Goal: Check status: Check status

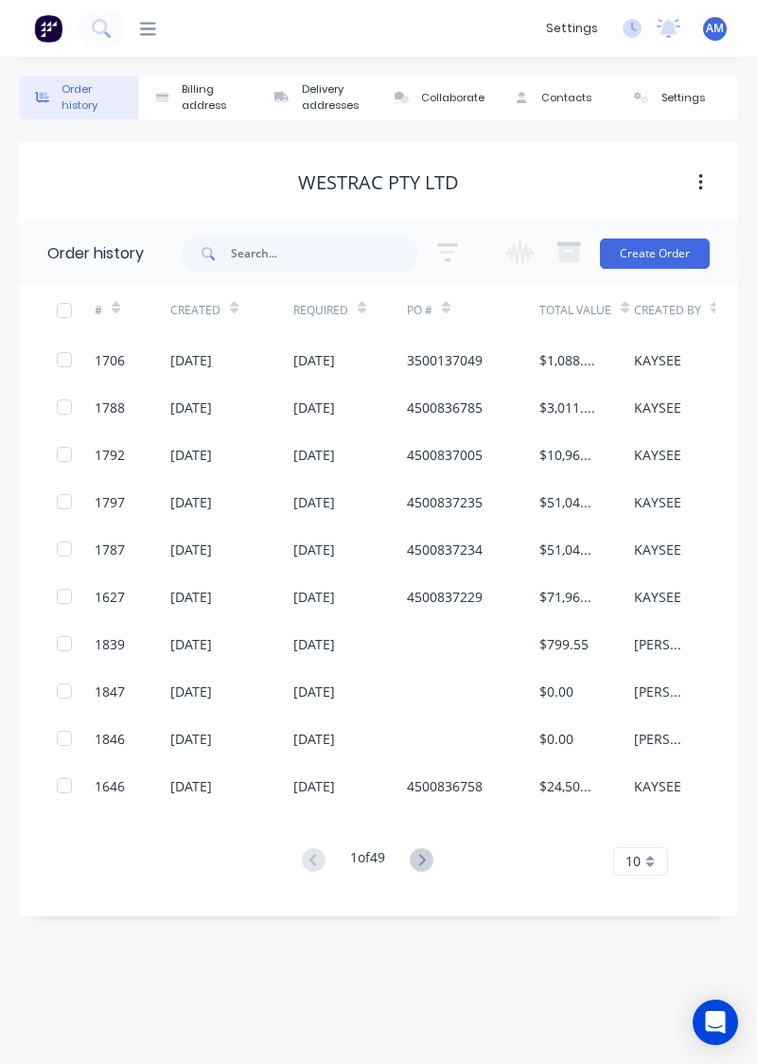
click at [108, 32] on icon at bounding box center [101, 28] width 18 height 18
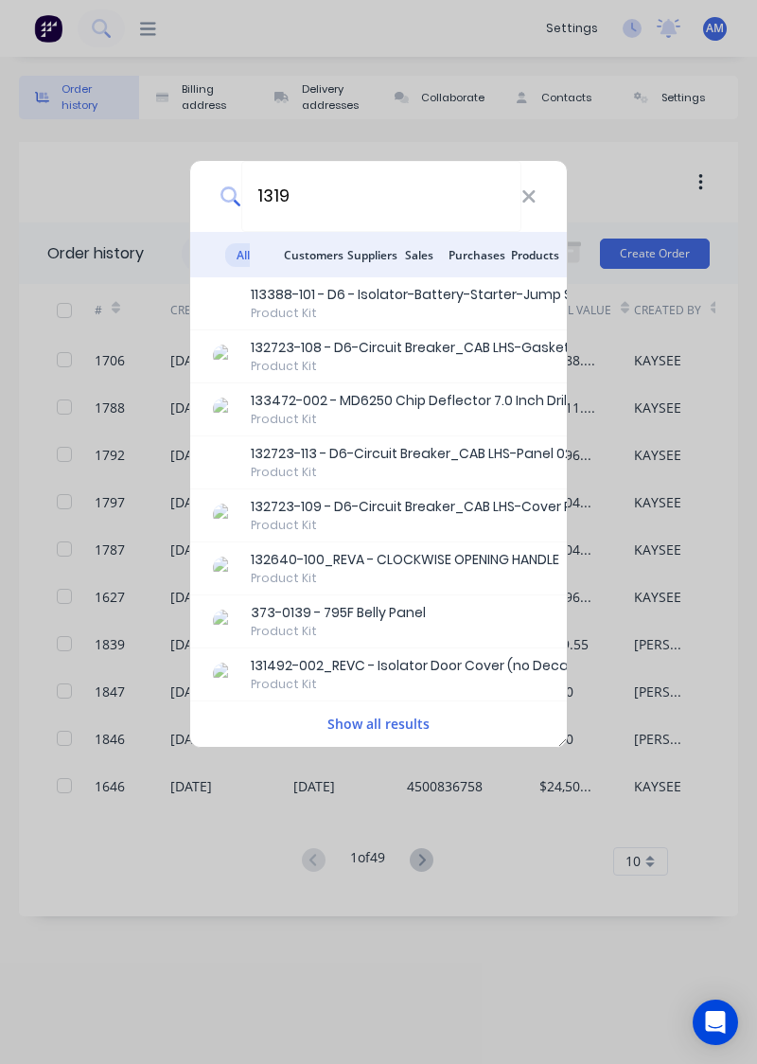
type input "1319"
click at [535, 201] on icon at bounding box center [529, 196] width 12 height 12
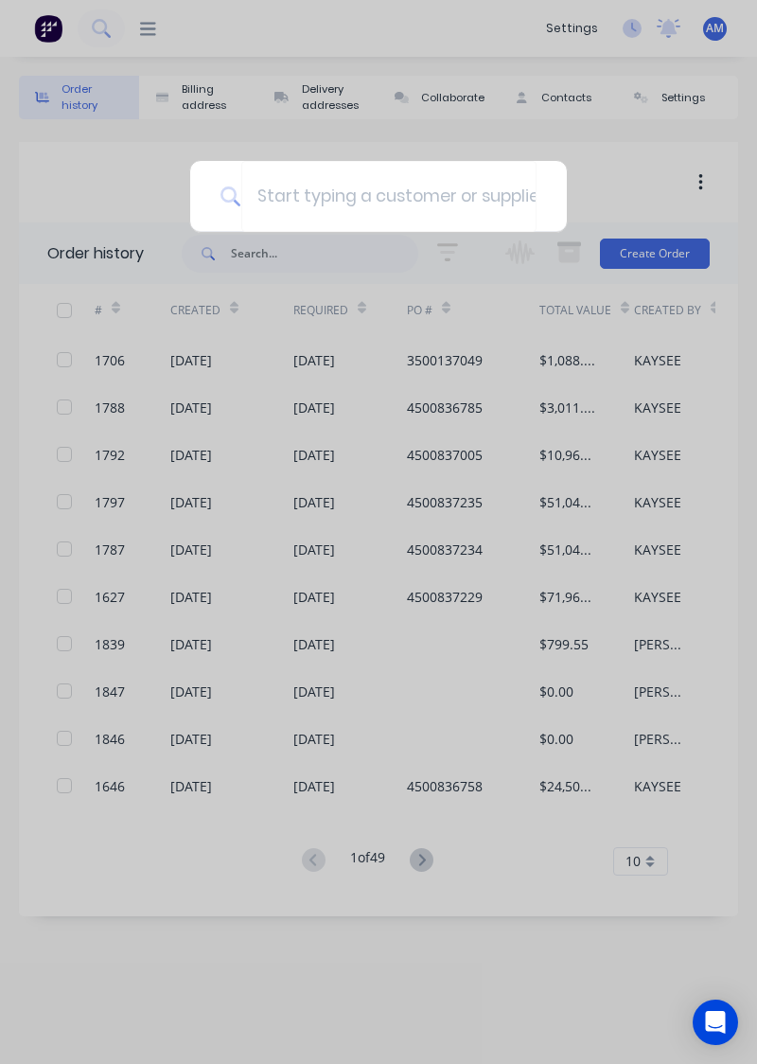
click at [133, 62] on div at bounding box center [378, 532] width 757 height 1064
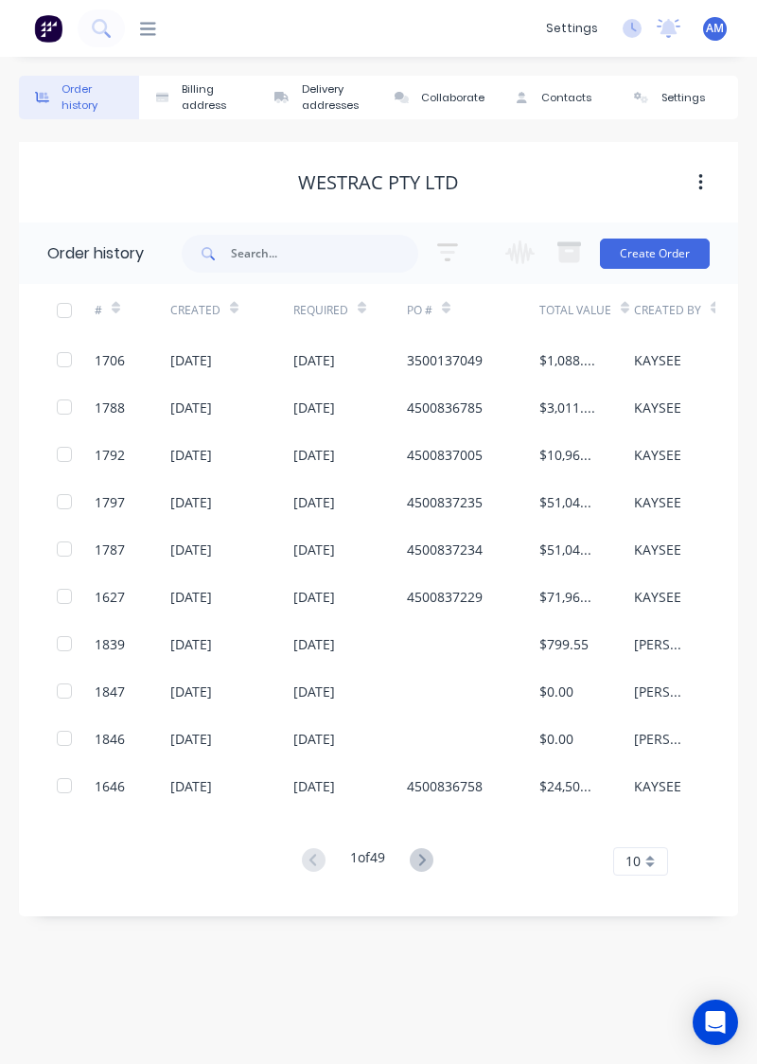
click at [127, 36] on div at bounding box center [140, 29] width 31 height 18
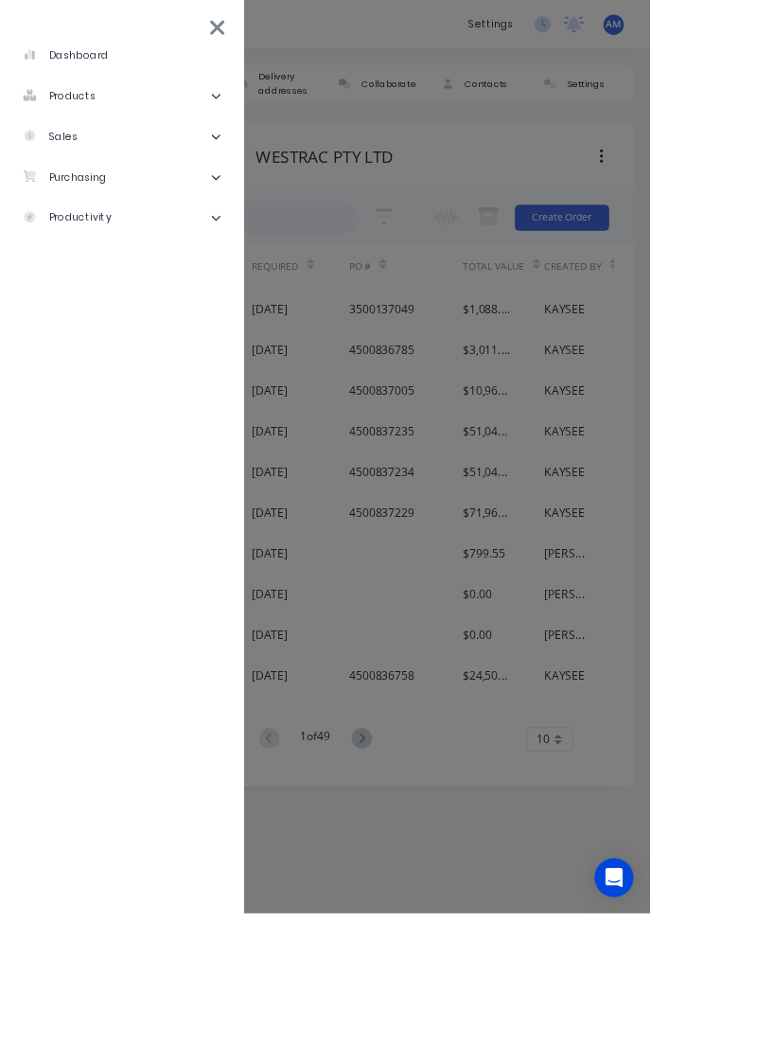
click at [111, 219] on li "purchasing" at bounding box center [142, 206] width 254 height 47
click at [160, 258] on div "Purchase Orders" at bounding box center [107, 253] width 131 height 17
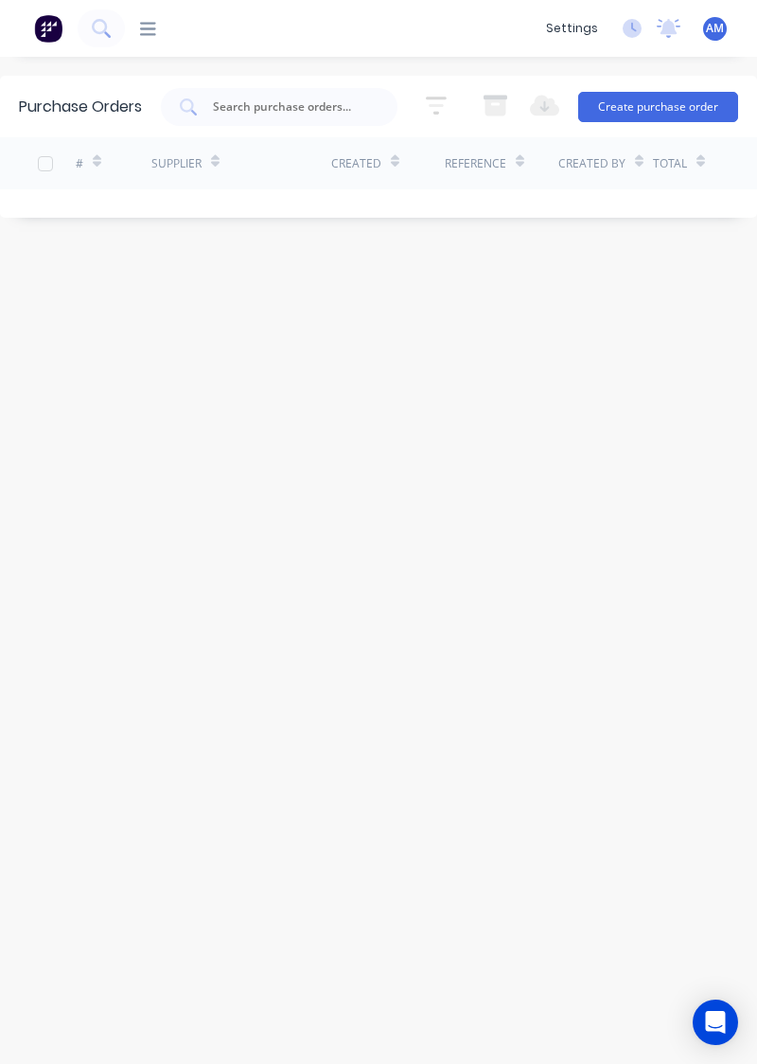
click at [240, 112] on input "text" at bounding box center [289, 107] width 157 height 19
type input "1319"
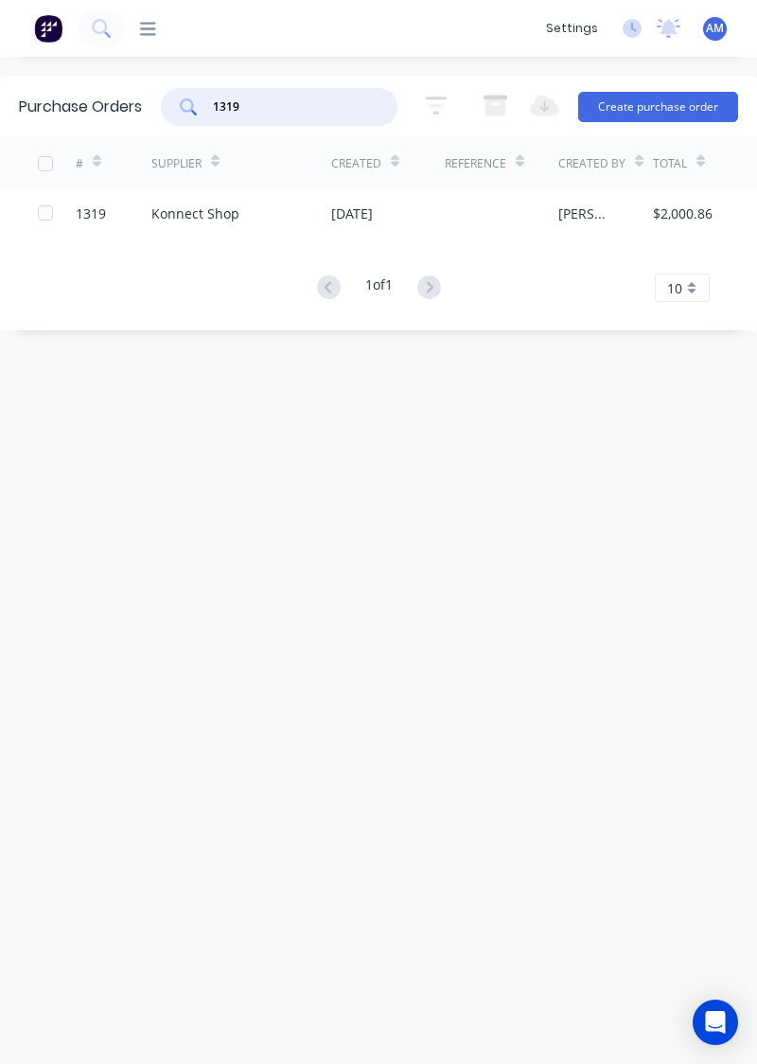
click at [208, 204] on div "Konnect Shop" at bounding box center [195, 214] width 88 height 20
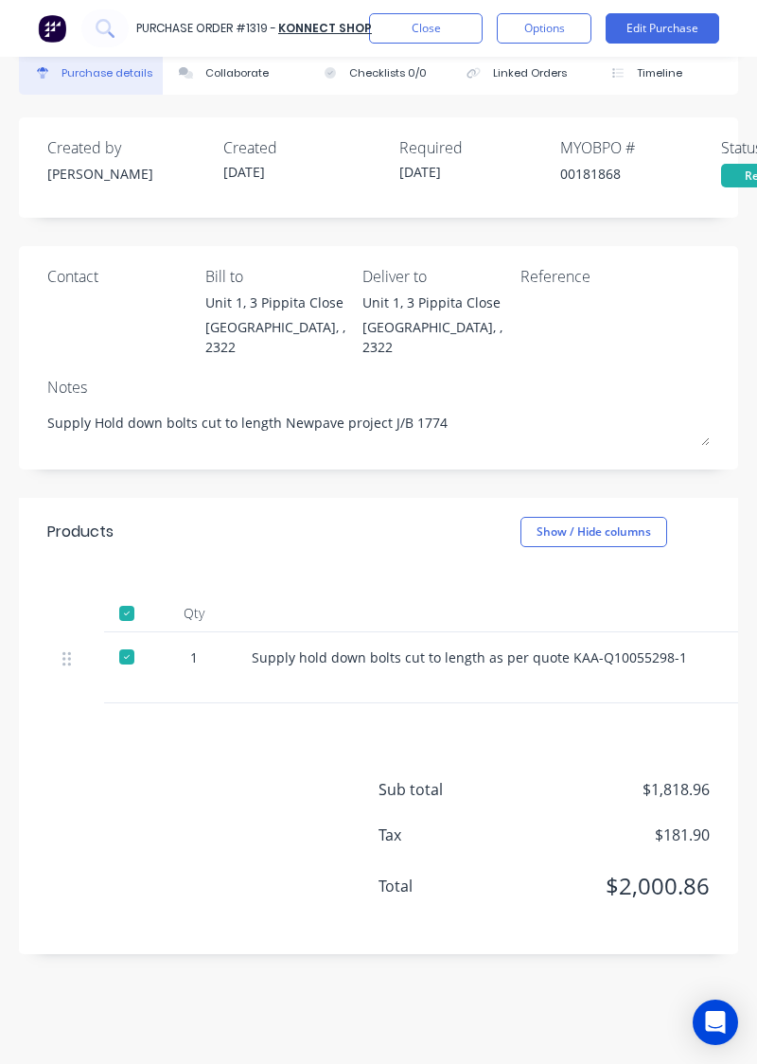
scroll to position [52, 0]
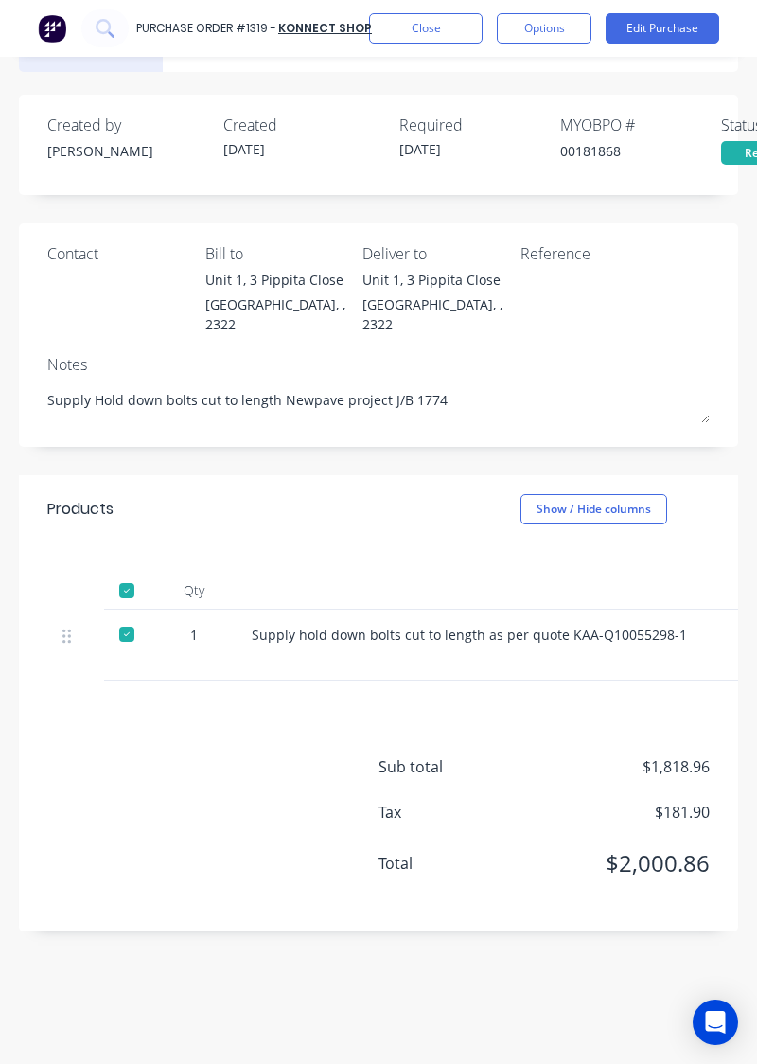
click at [144, 746] on div "Sub total $1,818.96 Tax $181.90 Total $2,000.86" at bounding box center [379, 806] width 720 height 251
type textarea "x"
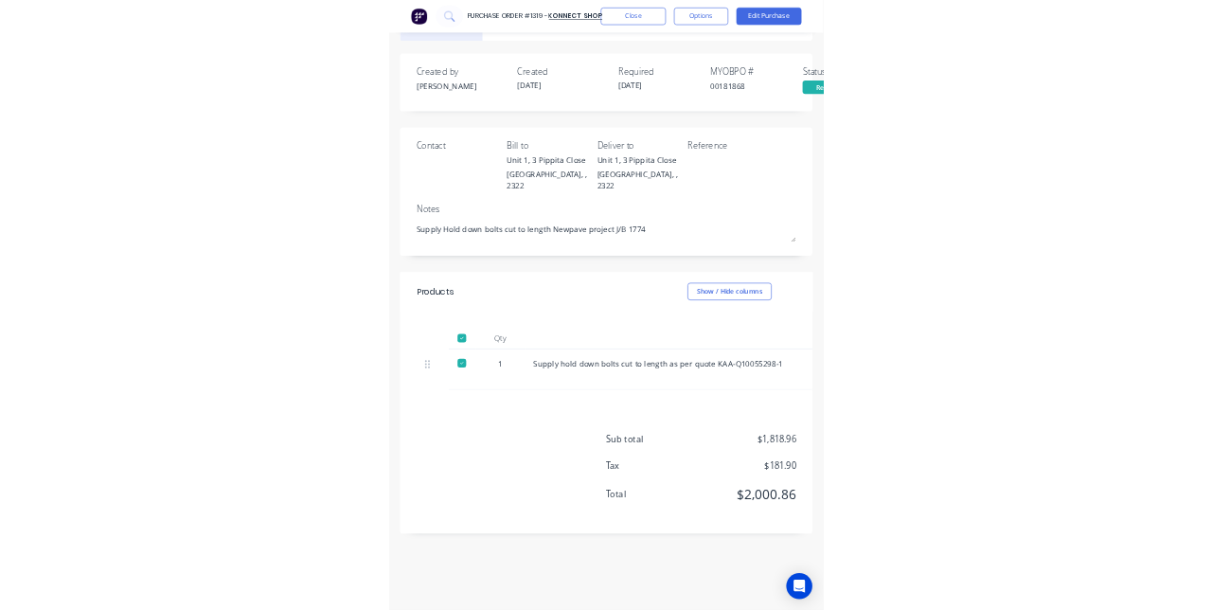
scroll to position [0, 0]
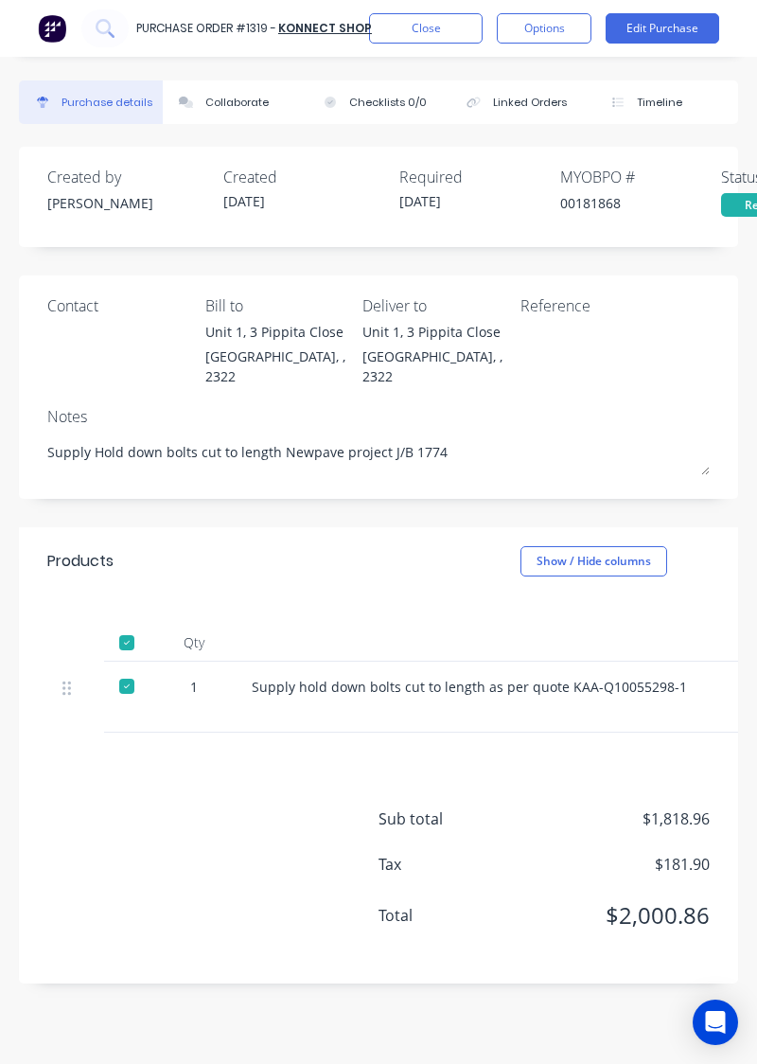
click at [433, 34] on button "Close" at bounding box center [426, 28] width 114 height 30
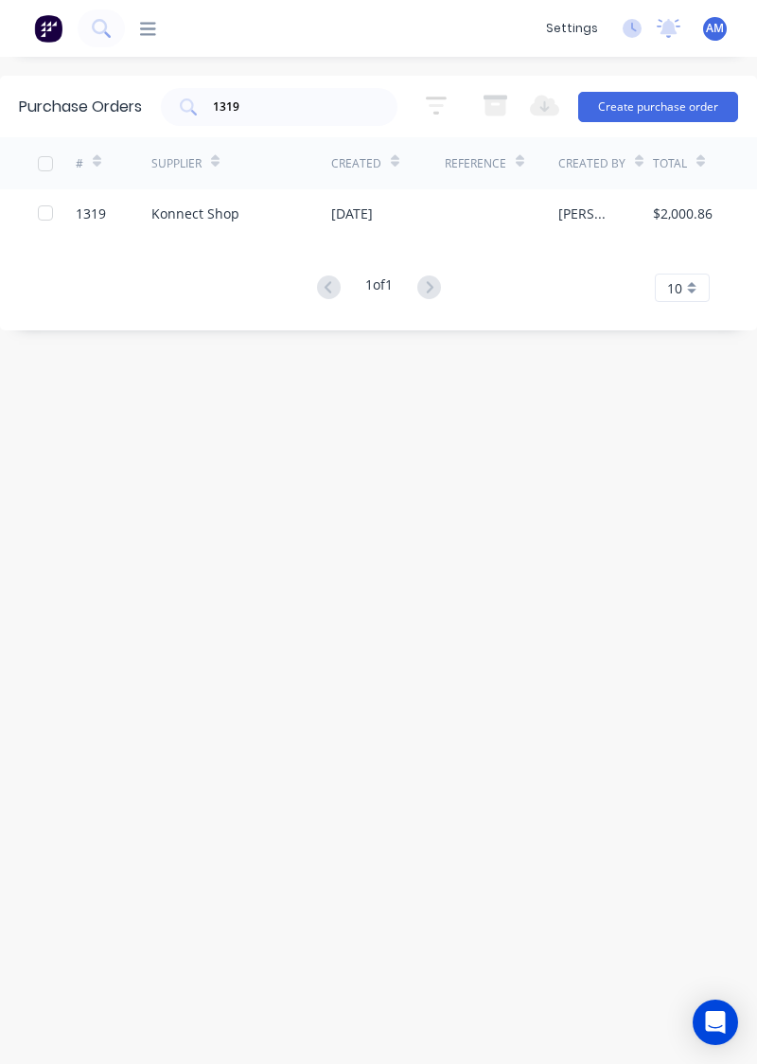
click at [299, 114] on input "1319" at bounding box center [289, 107] width 157 height 19
type input "1368"
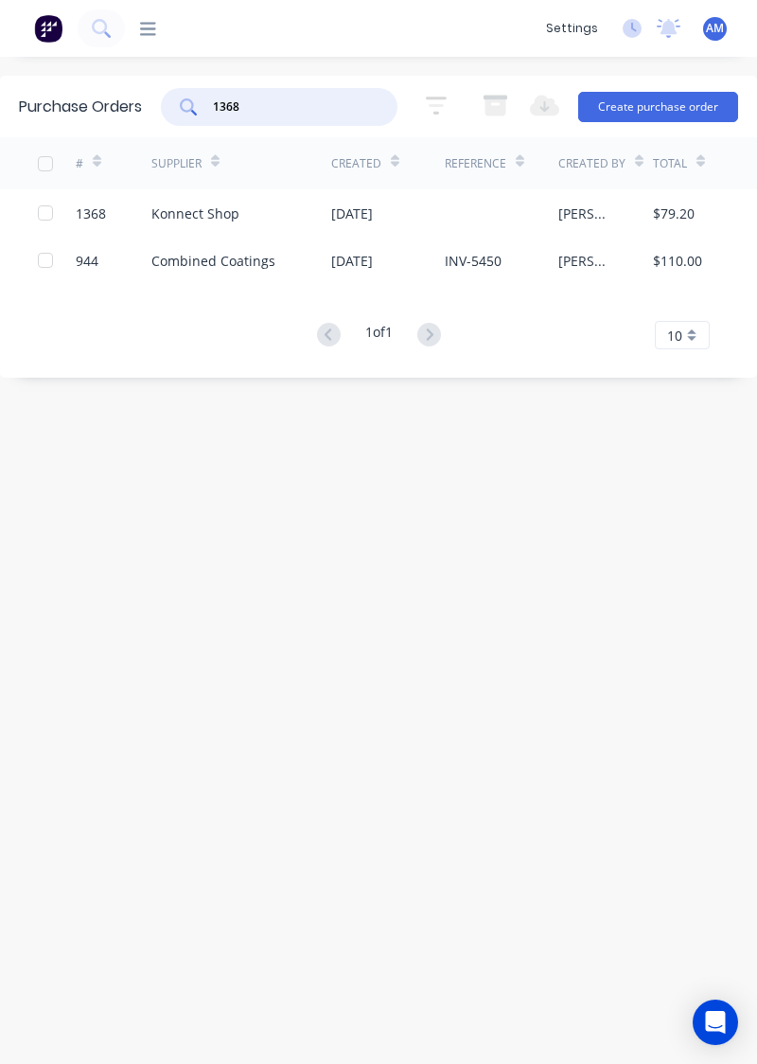
click at [529, 203] on div at bounding box center [502, 212] width 114 height 47
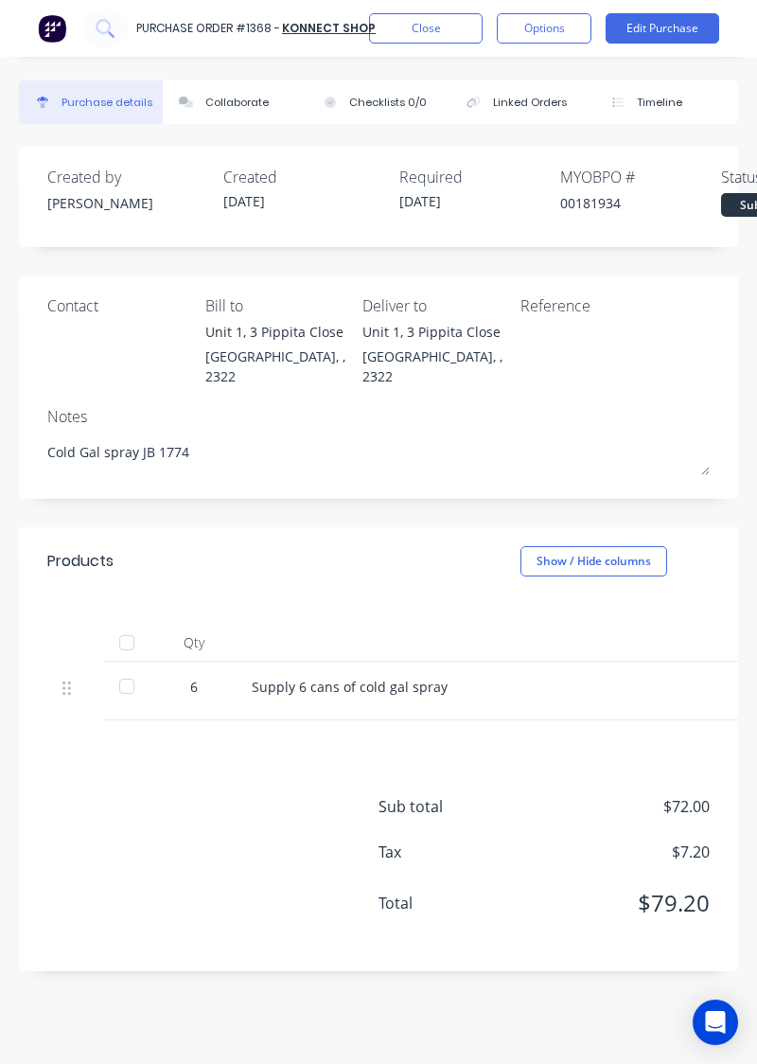
type textarea "x"
click at [419, 27] on button "Close" at bounding box center [426, 28] width 114 height 30
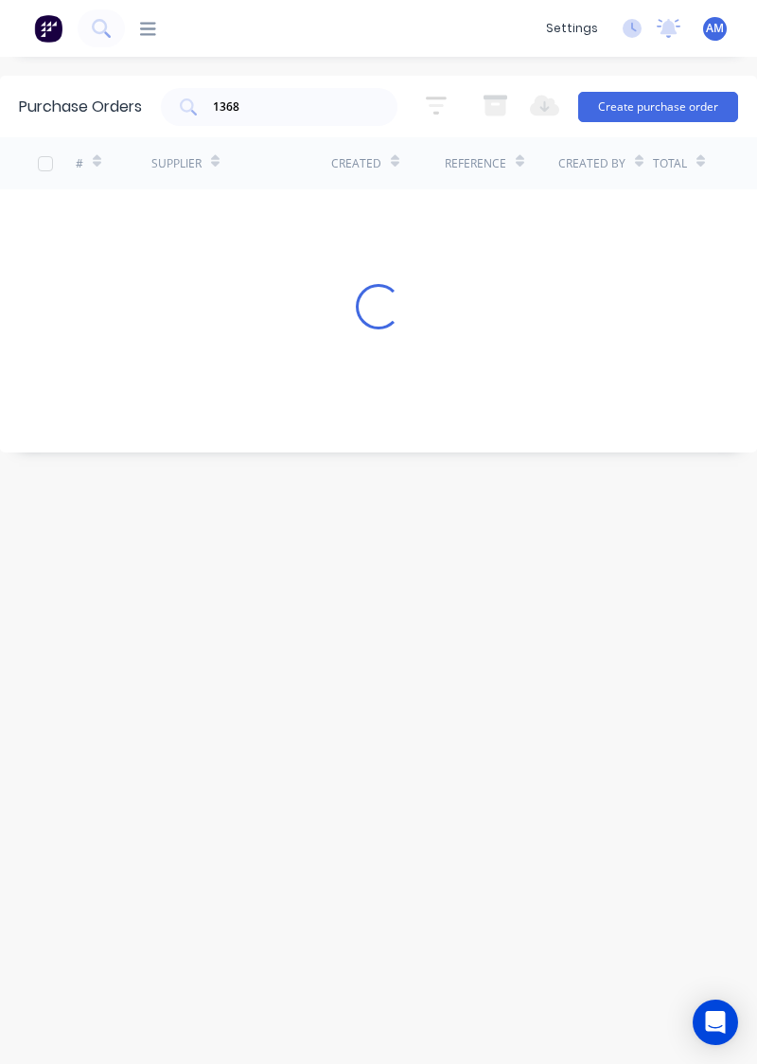
click at [279, 115] on input "1368" at bounding box center [289, 107] width 157 height 19
type input "1319"
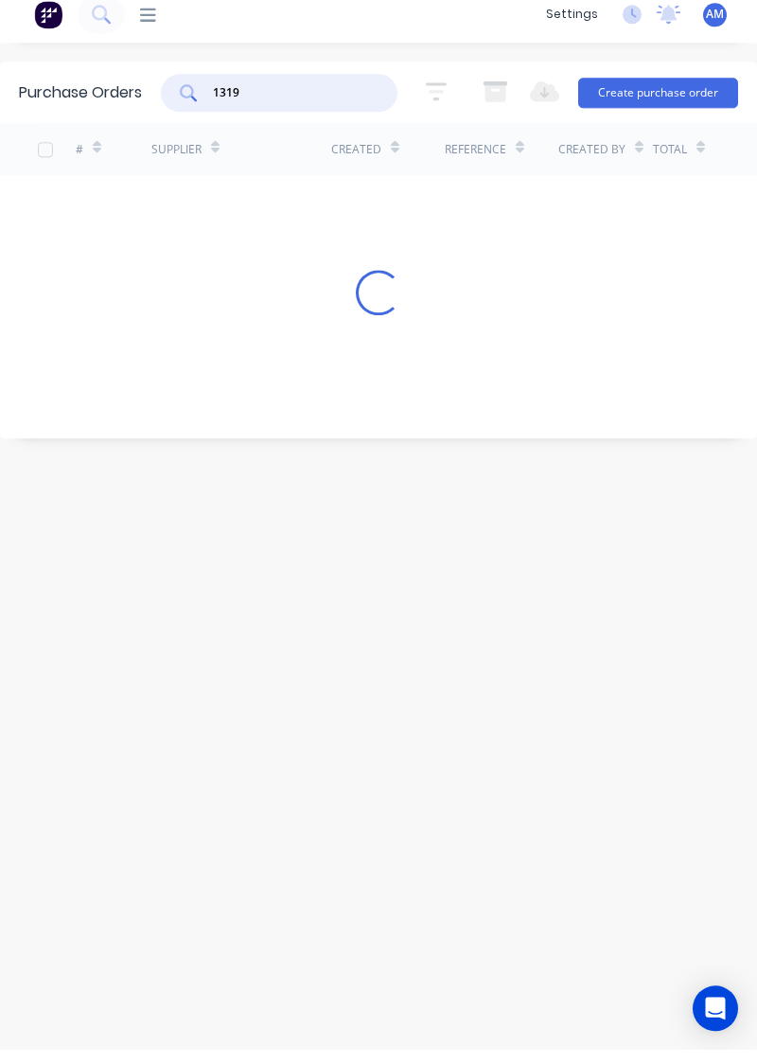
click at [318, 703] on div "Purchase Orders 1319 5 Statuses 5 Statuses Export to Excel (XLSX) Create purcha…" at bounding box center [378, 561] width 757 height 970
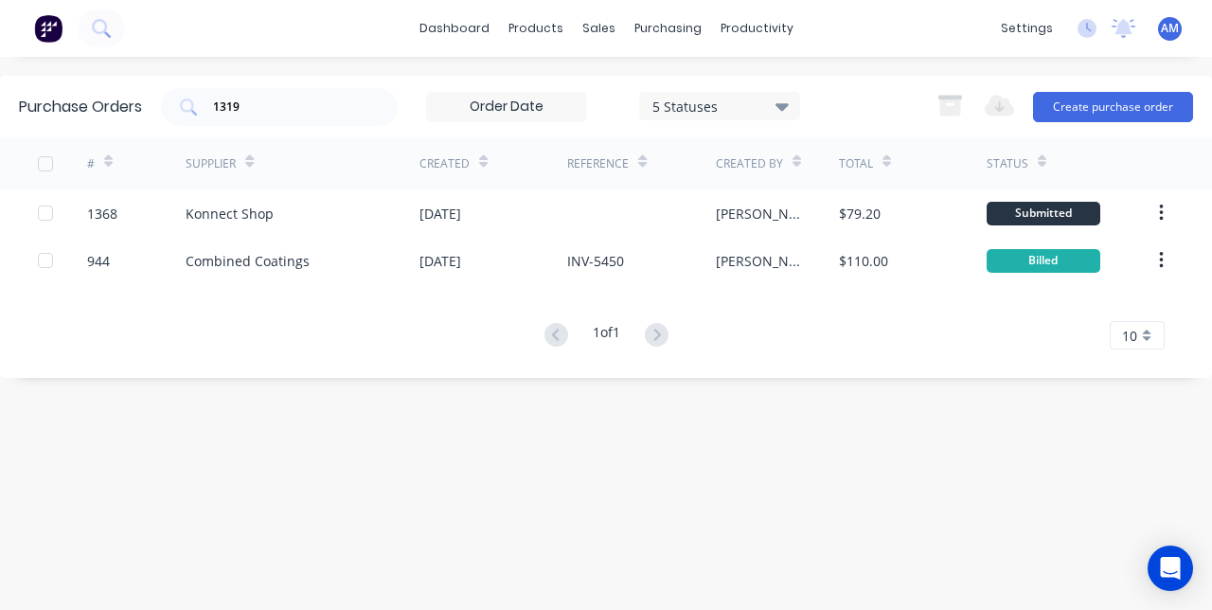
click at [301, 112] on input "1319" at bounding box center [289, 107] width 157 height 19
click at [600, 34] on div "sales" at bounding box center [599, 28] width 52 height 28
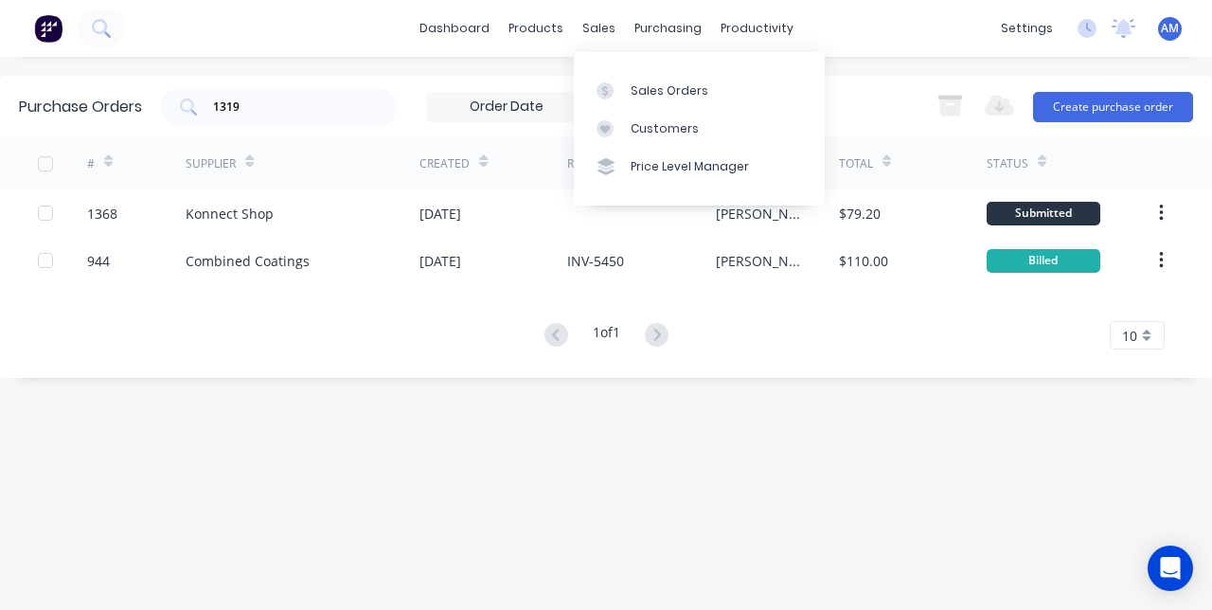
click at [693, 89] on div "Sales Orders" at bounding box center [670, 90] width 78 height 17
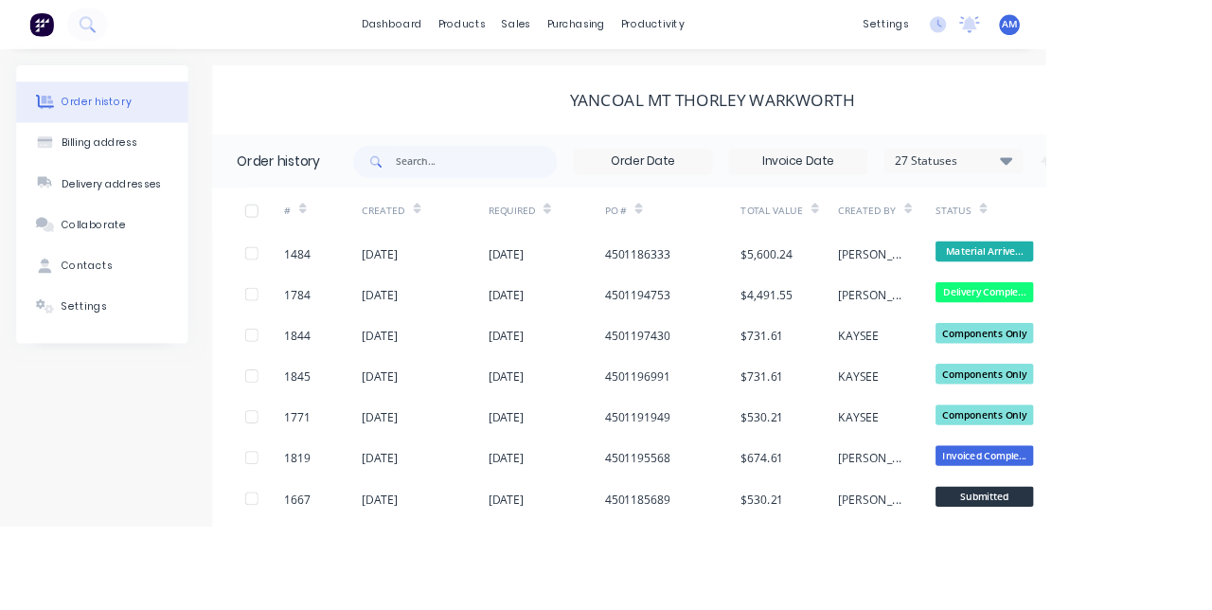
click at [565, 299] on div "01 Aug 2025" at bounding box center [586, 294] width 42 height 20
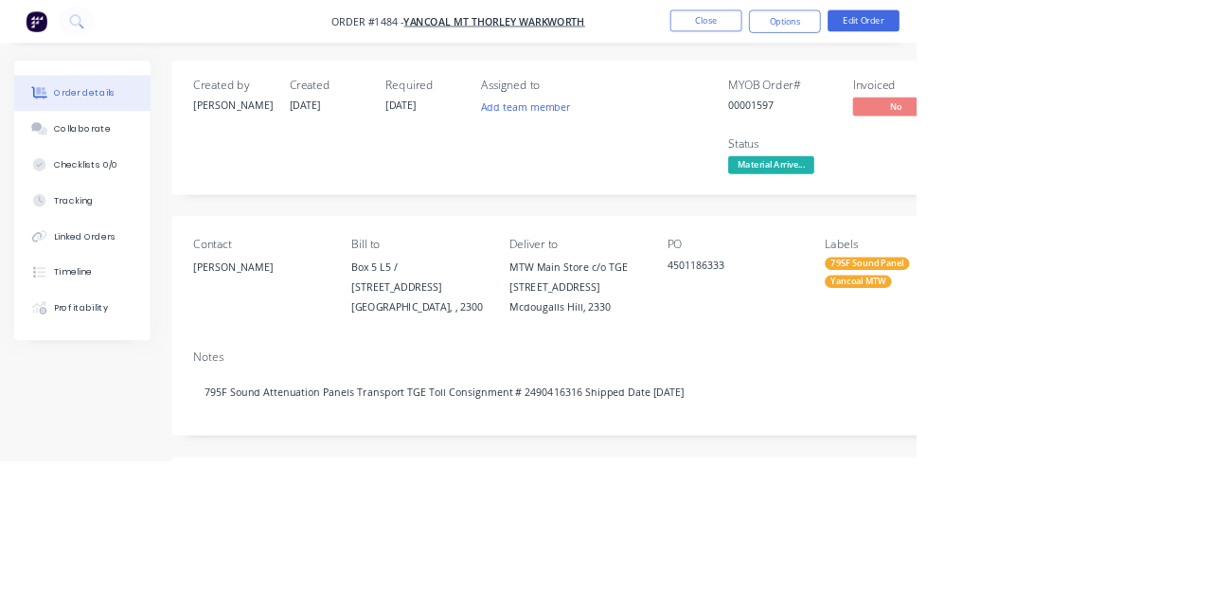
click at [1057, 227] on span "Material Arrive..." at bounding box center [1020, 218] width 114 height 24
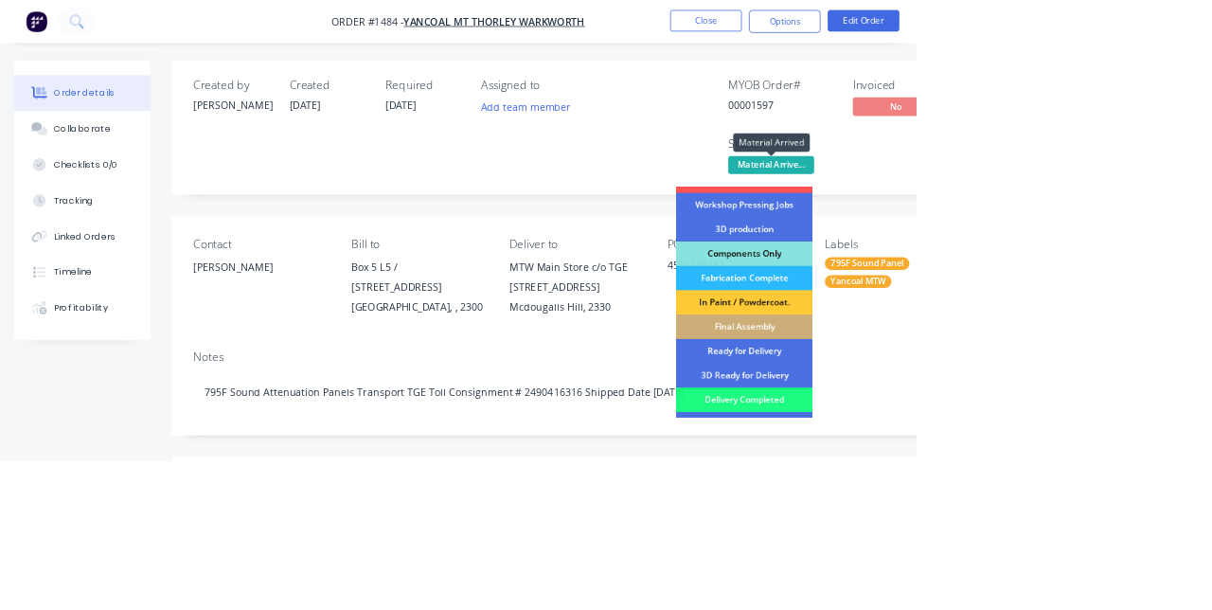
scroll to position [165, 0]
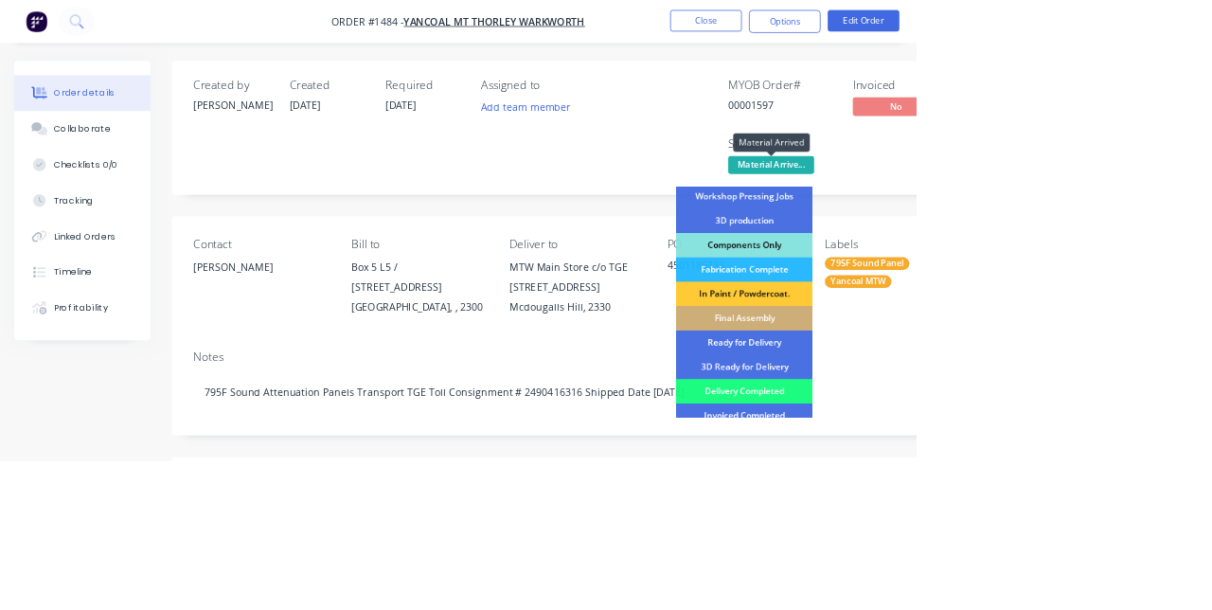
click at [1038, 519] on div "Delivery Completed" at bounding box center [985, 517] width 181 height 32
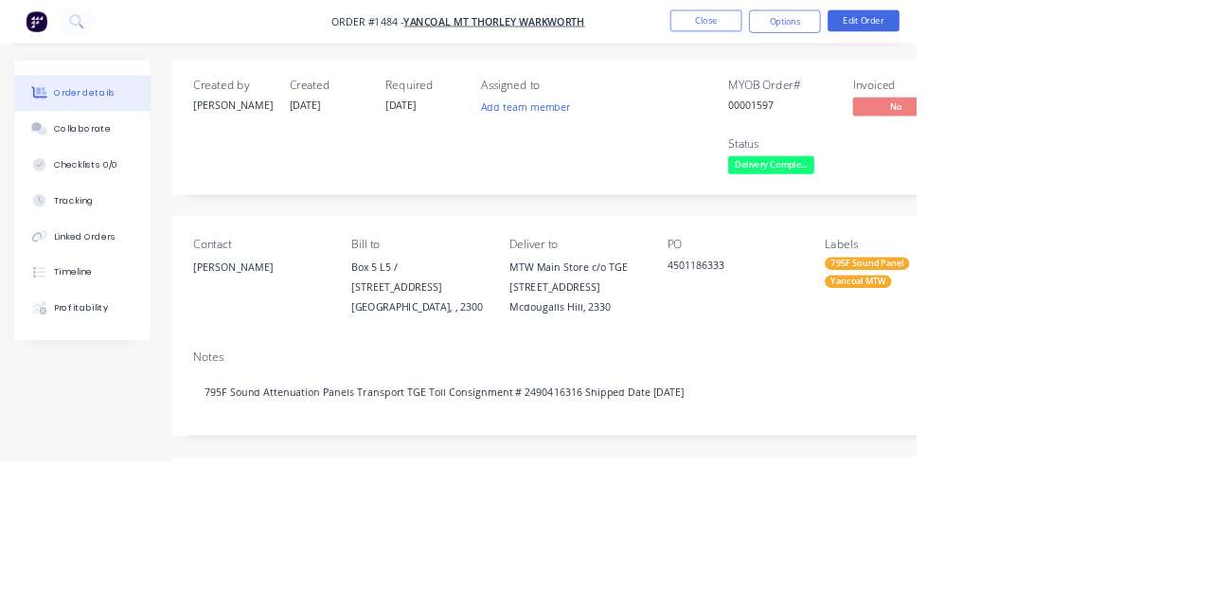
click at [104, 171] on div "Collaborate" at bounding box center [109, 170] width 75 height 17
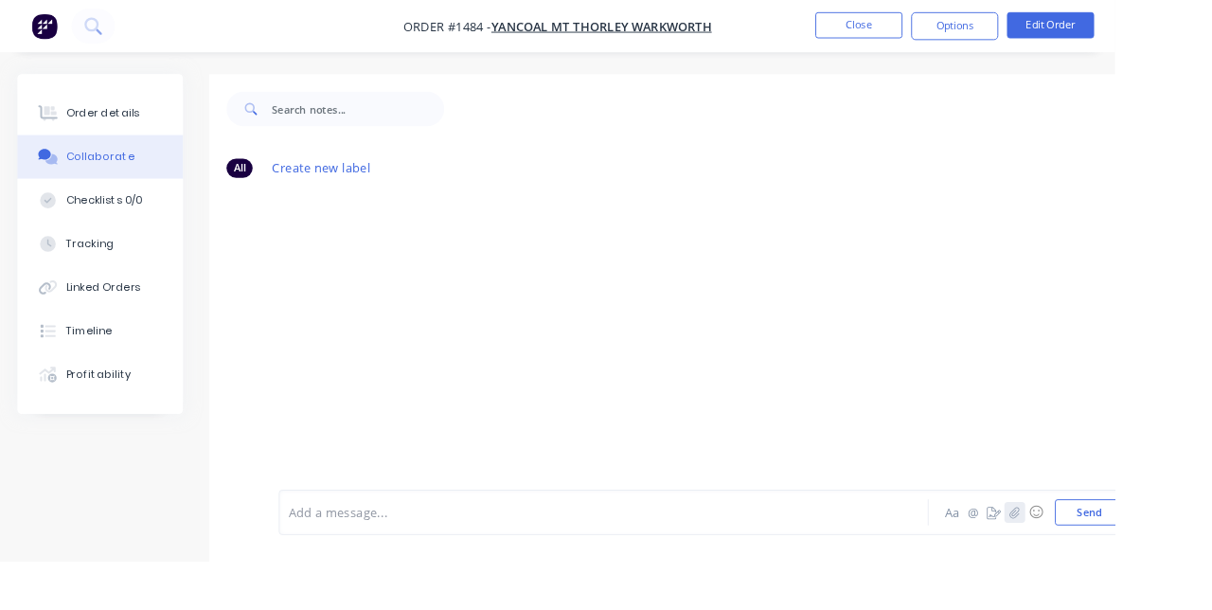
click at [1103, 568] on button "button" at bounding box center [1103, 556] width 23 height 23
click at [1193, 571] on button "Send" at bounding box center [1184, 557] width 75 height 28
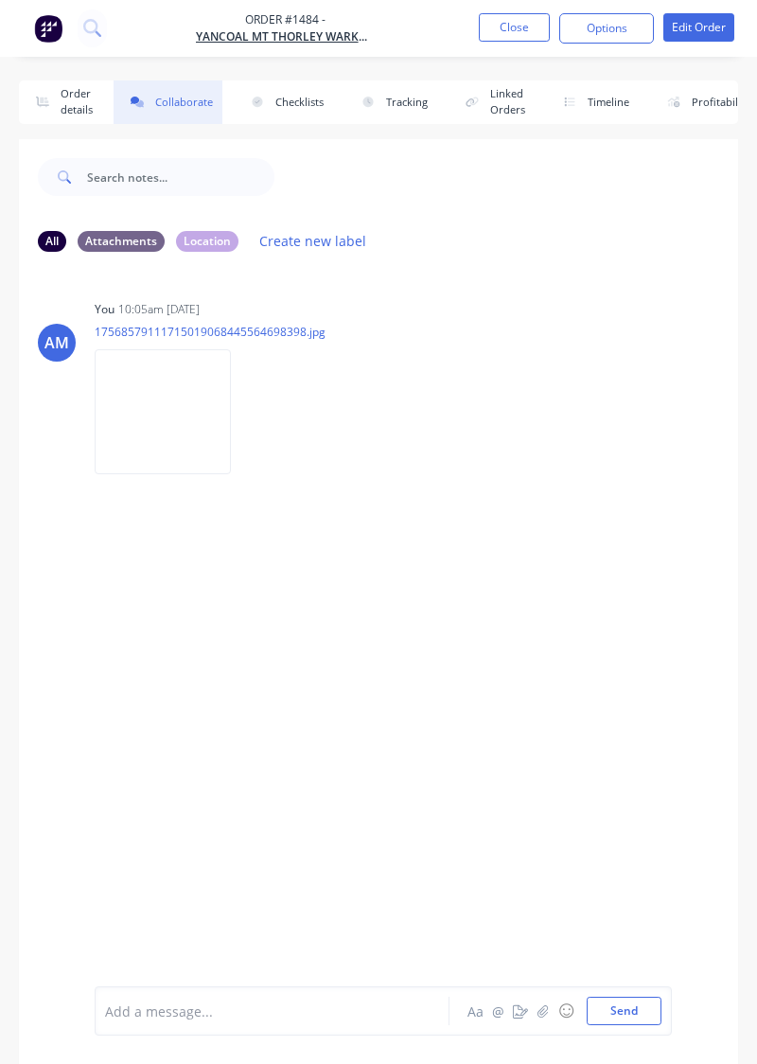
click at [522, 32] on button "Close" at bounding box center [514, 27] width 71 height 28
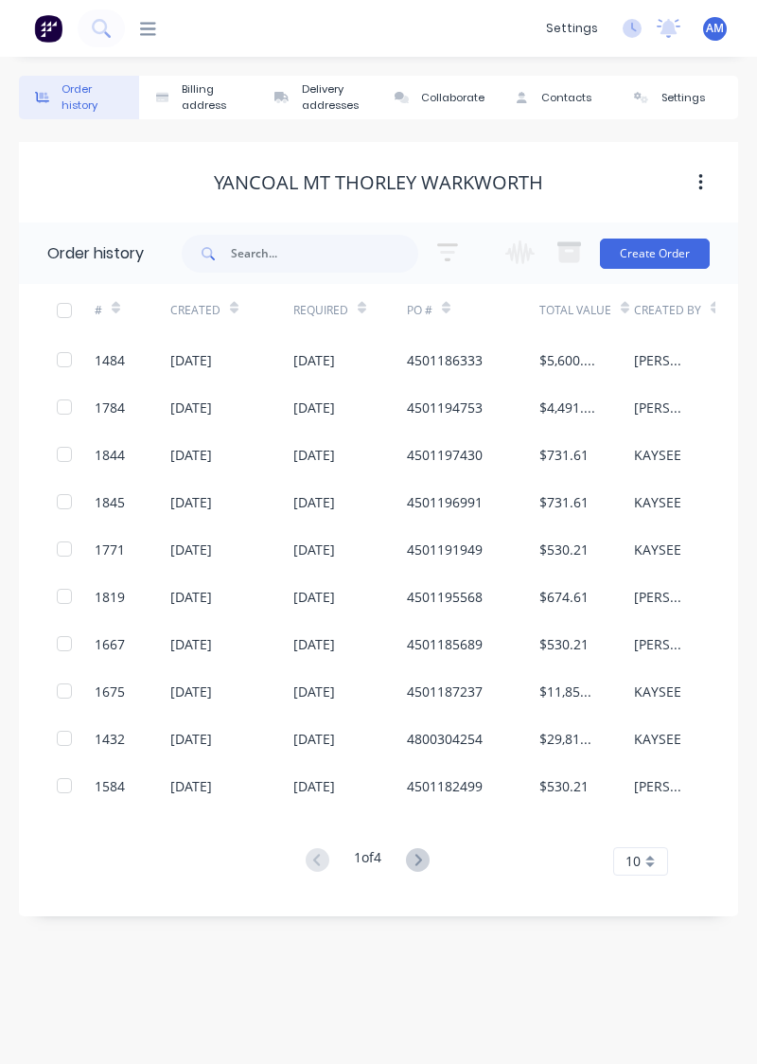
click at [155, 27] on icon at bounding box center [148, 29] width 16 height 18
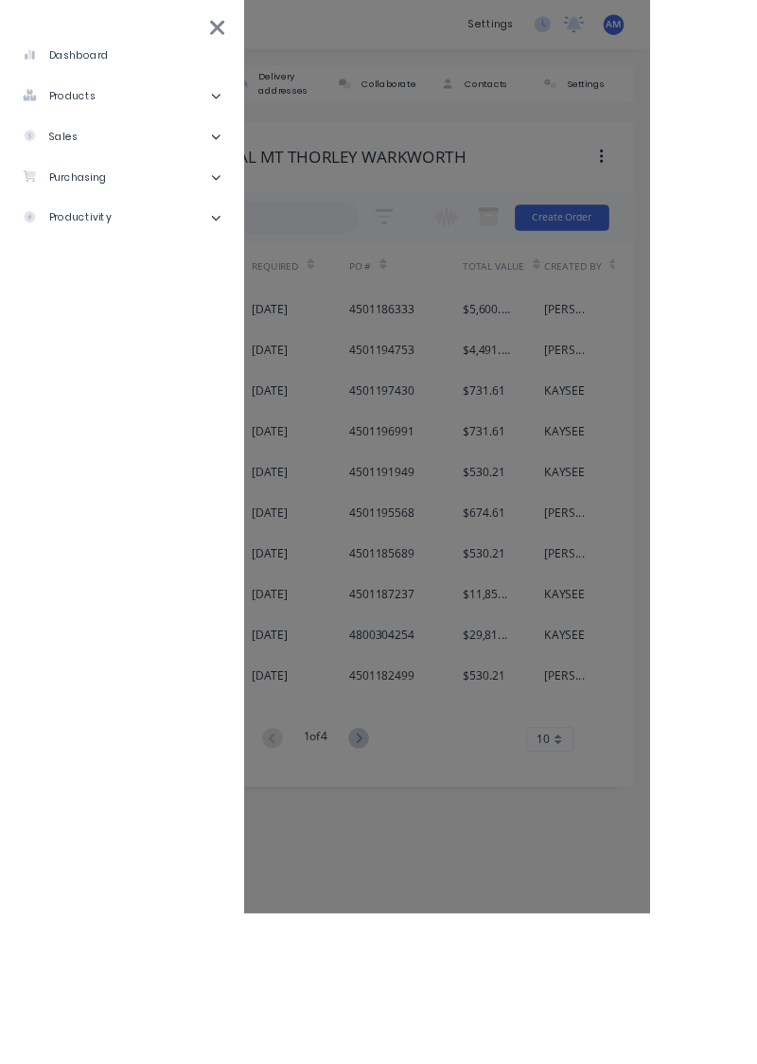
click at [405, 119] on div "dashboard products Product Catalogue Materials sales Sales Orders Customers Pri…" at bounding box center [503, 532] width 757 height 1064
click at [268, 43] on li "dashboard" at bounding box center [142, 64] width 254 height 47
click at [235, 44] on li "dashboard" at bounding box center [142, 64] width 254 height 47
click at [233, 42] on li "dashboard" at bounding box center [142, 64] width 254 height 47
click at [38, 159] on icon at bounding box center [34, 157] width 13 height 13
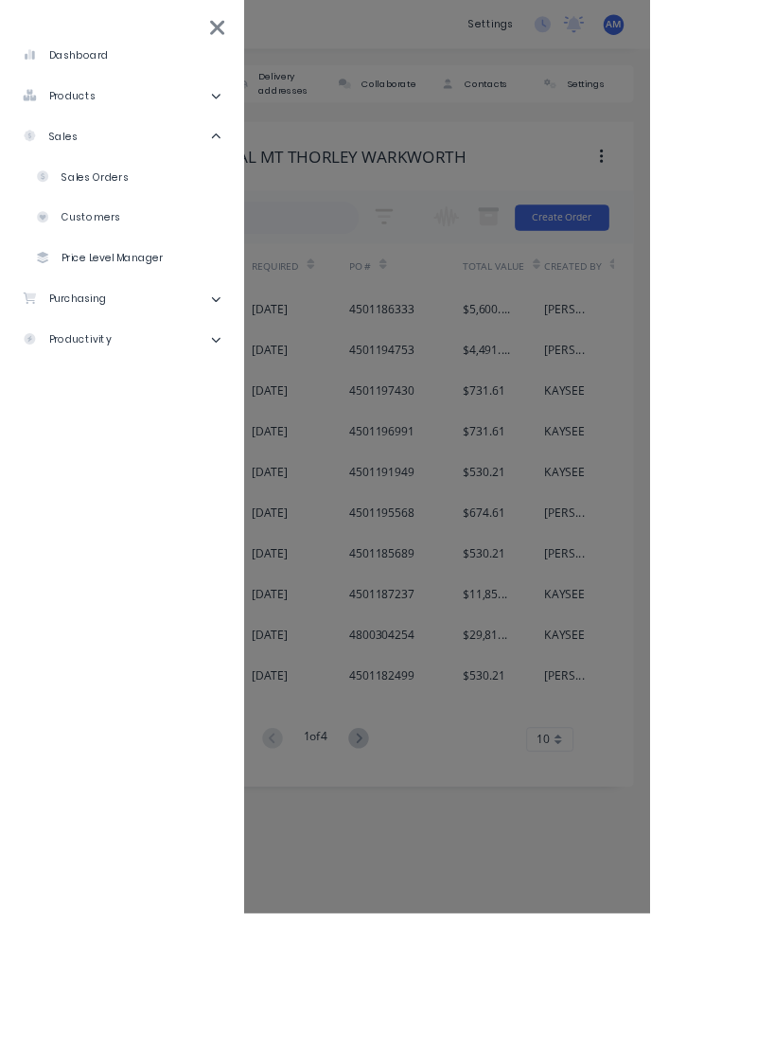
click at [116, 166] on li "sales" at bounding box center [142, 158] width 254 height 47
click at [74, 176] on li "sales" at bounding box center [142, 158] width 254 height 47
click at [68, 210] on div "Sales Orders" at bounding box center [96, 206] width 108 height 17
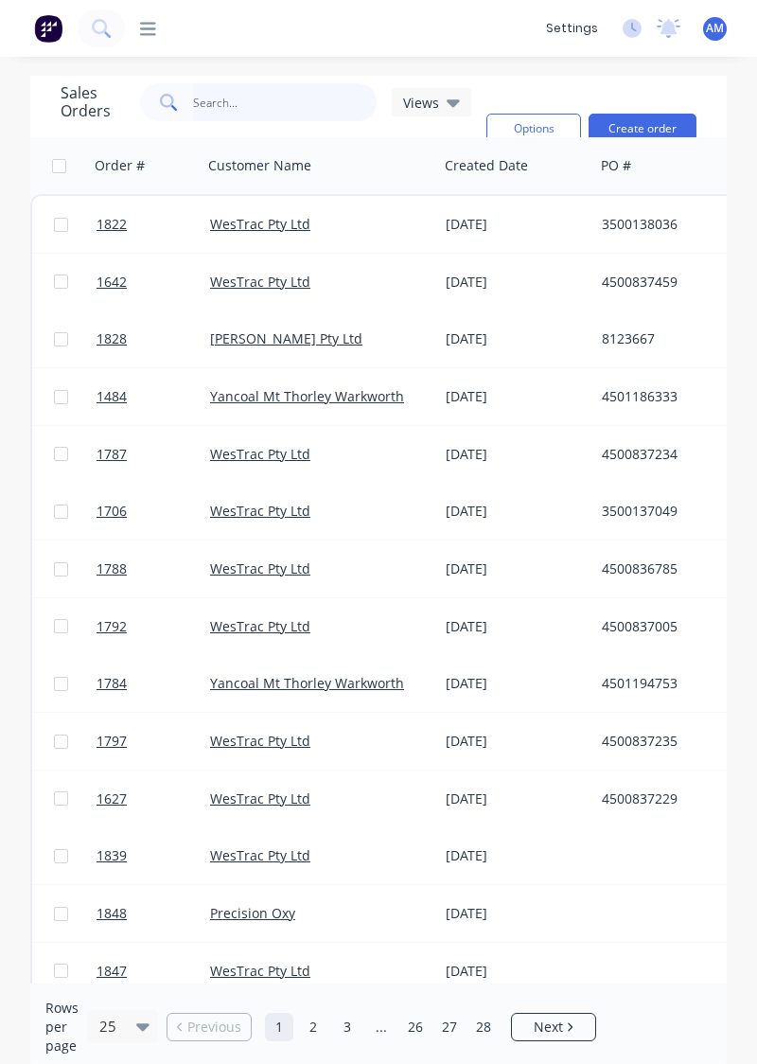
click at [195, 116] on input "text" at bounding box center [285, 102] width 185 height 38
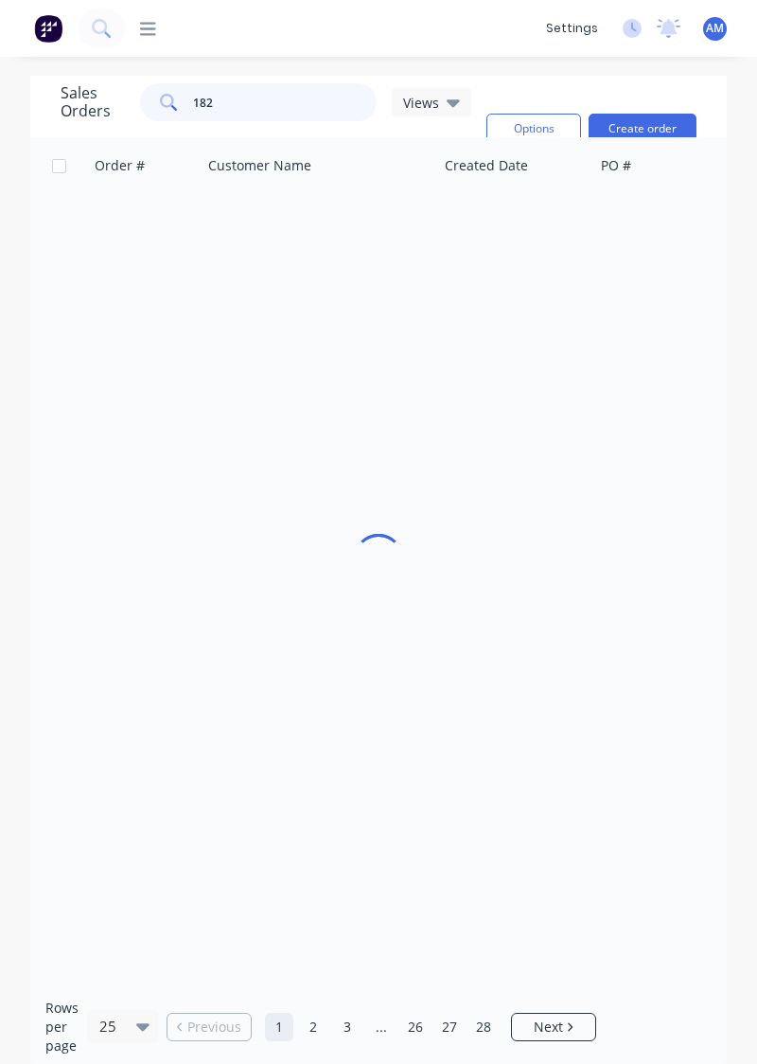
type input "1822"
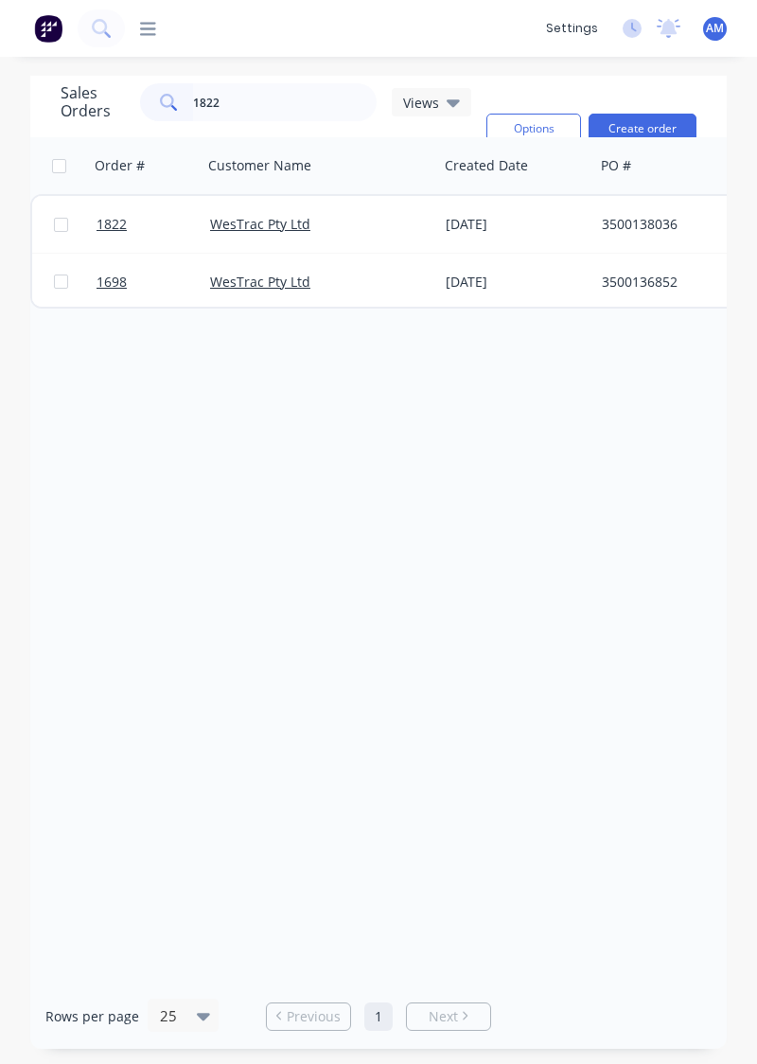
click at [402, 221] on div "WesTrac Pty Ltd" at bounding box center [315, 224] width 210 height 19
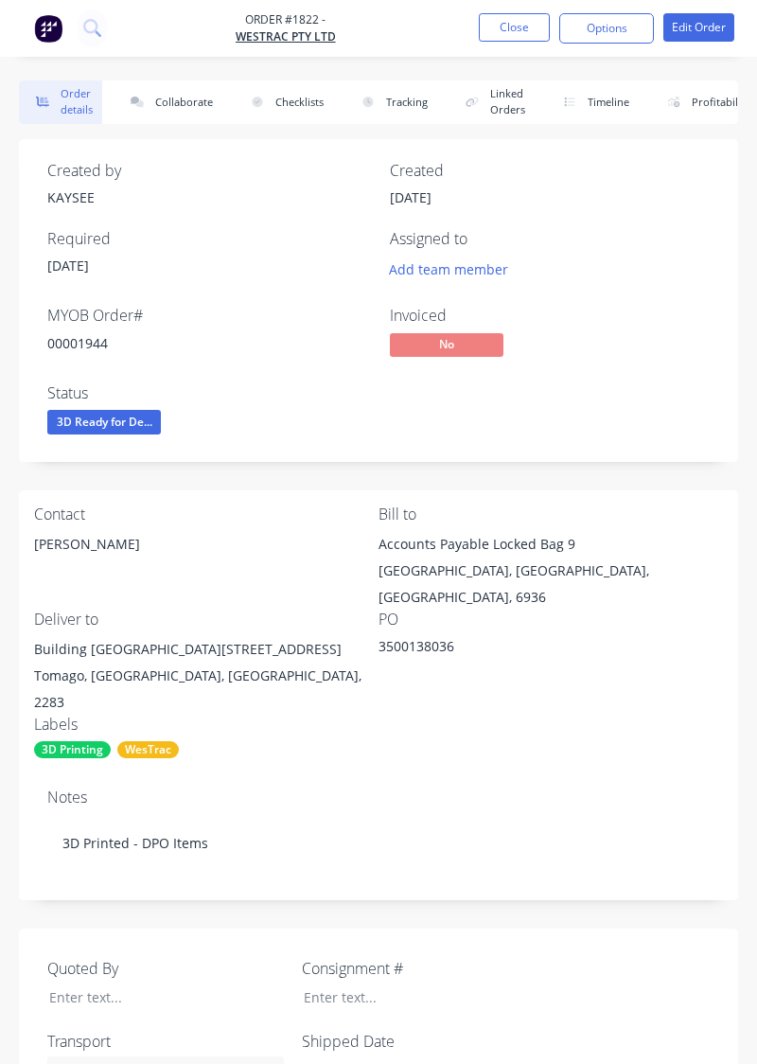
click at [170, 104] on button "Collaborate" at bounding box center [168, 102] width 109 height 44
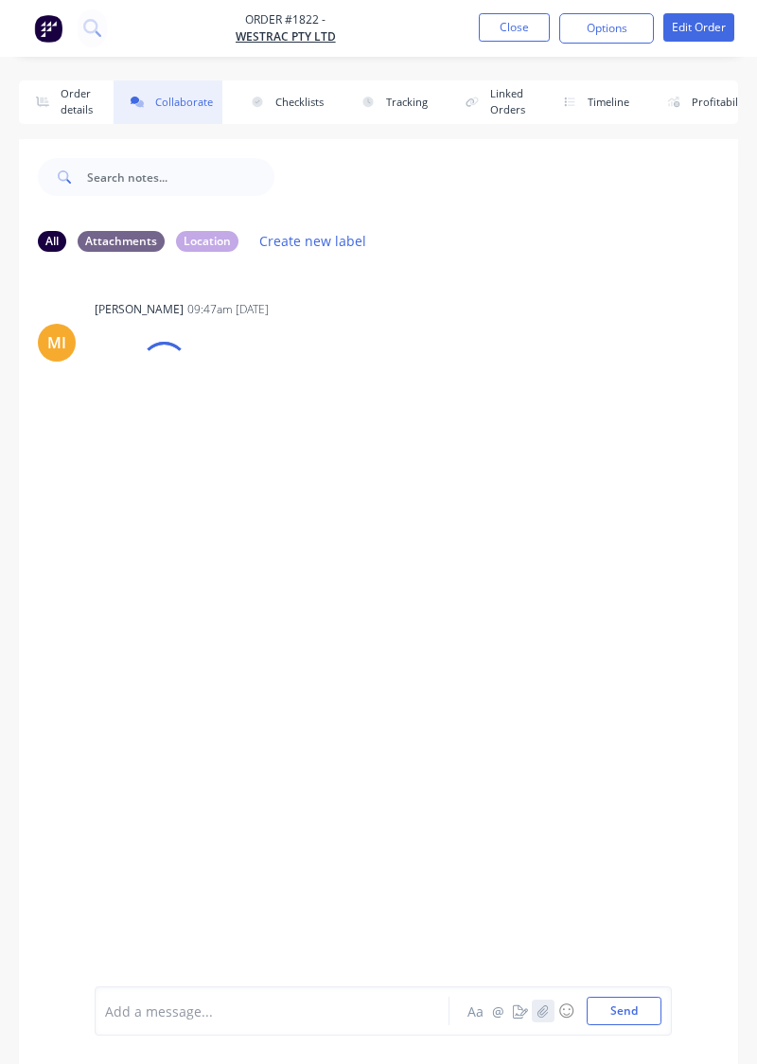
click at [542, 609] on button "button" at bounding box center [543, 1011] width 23 height 23
click at [632, 609] on button "Send" at bounding box center [624, 1011] width 75 height 28
click at [549, 609] on icon "button" at bounding box center [543, 1011] width 11 height 13
click at [632, 609] on button "Send" at bounding box center [624, 1011] width 75 height 28
click at [547, 609] on icon "button" at bounding box center [543, 1011] width 11 height 13
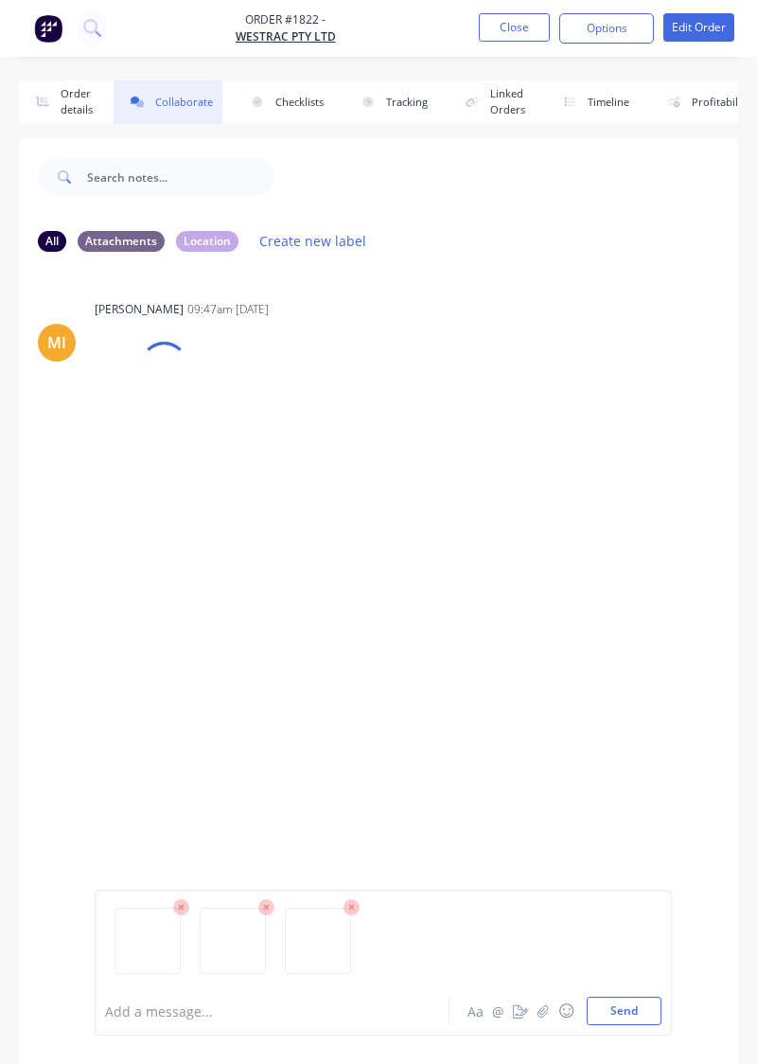
click at [648, 609] on button "Send" at bounding box center [624, 1011] width 75 height 28
click at [544, 609] on icon "button" at bounding box center [543, 1011] width 11 height 13
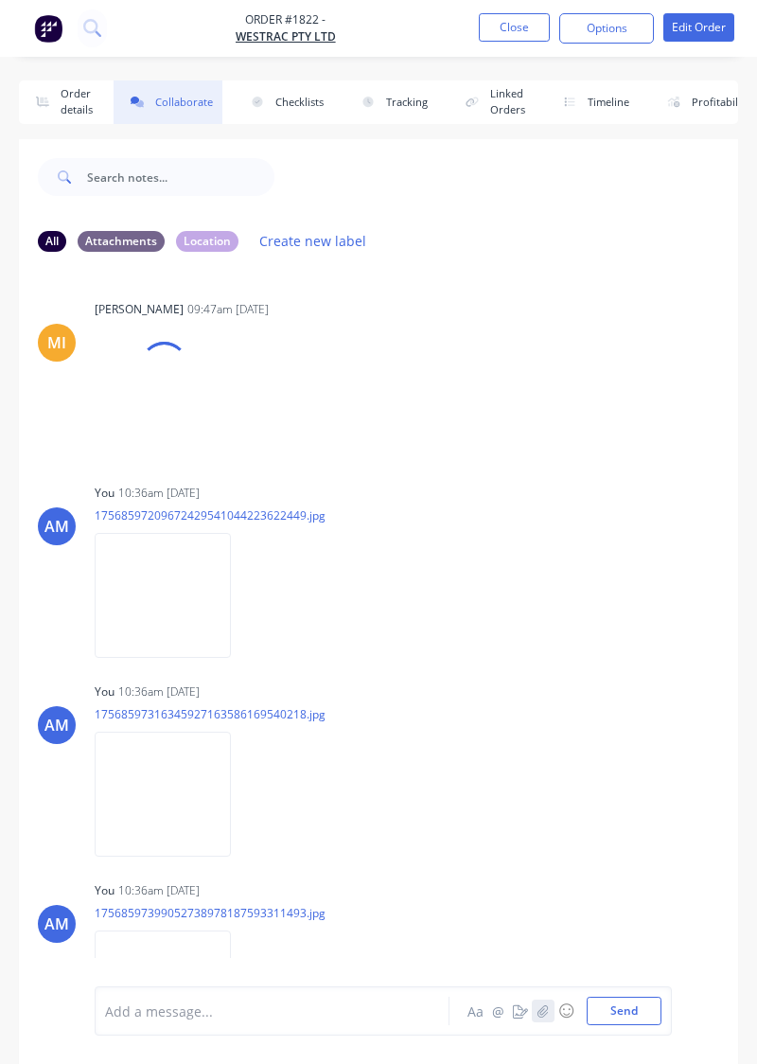
click at [544, 609] on button "button" at bounding box center [543, 1011] width 23 height 23
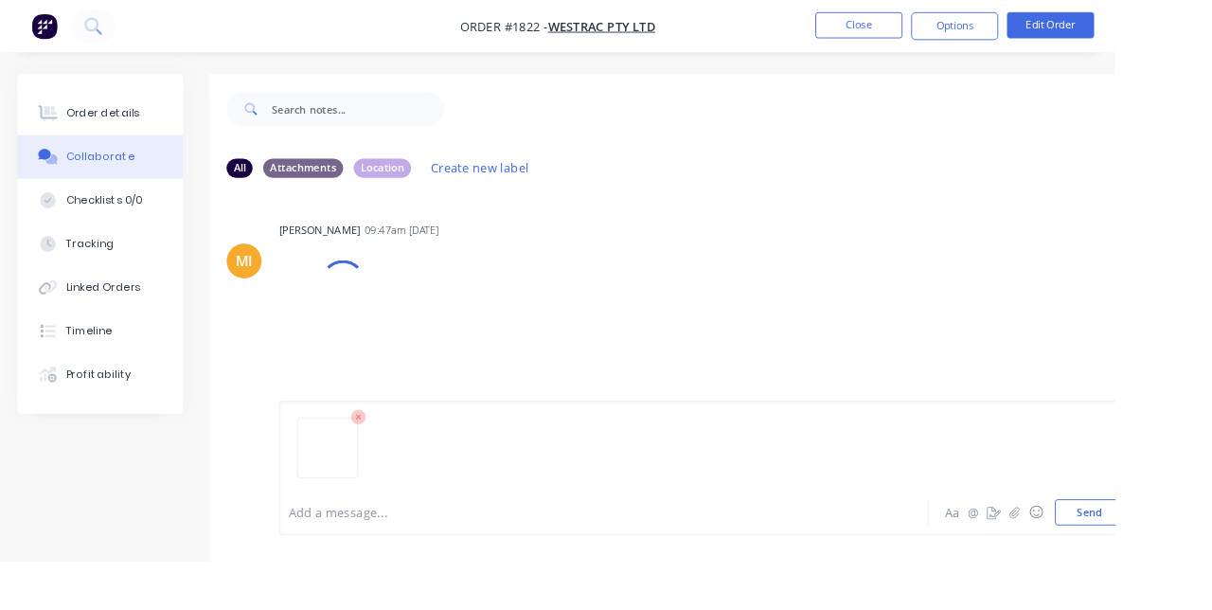
click at [1195, 571] on button "Send" at bounding box center [1184, 557] width 75 height 28
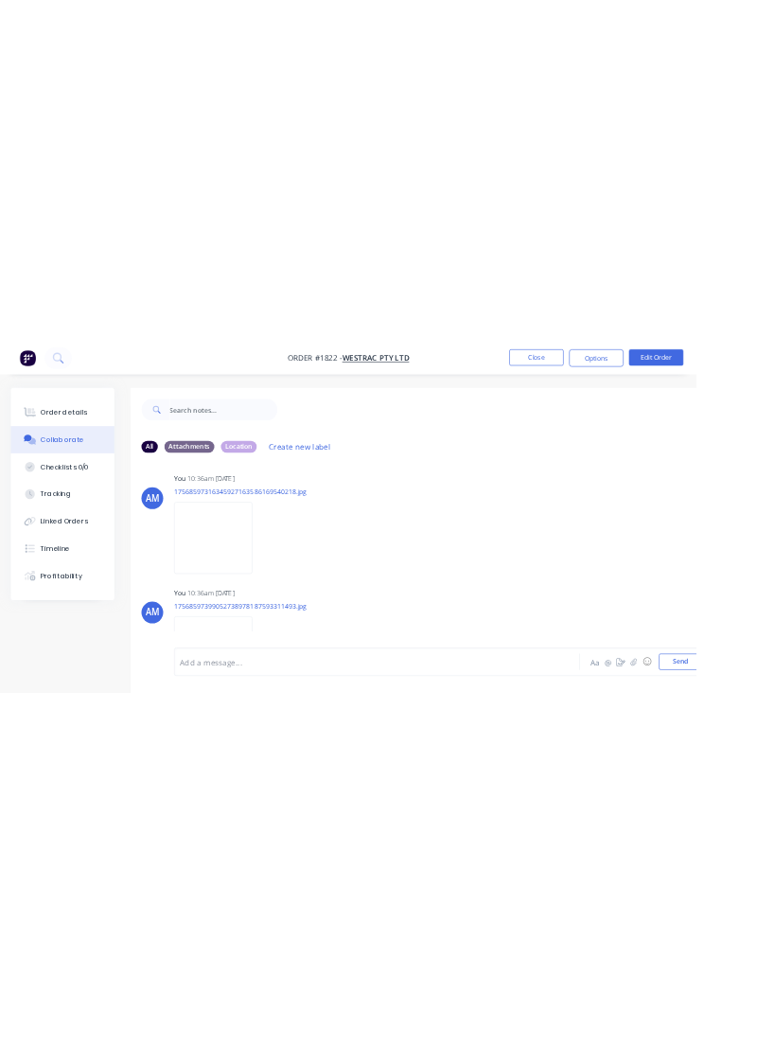
scroll to position [197, 0]
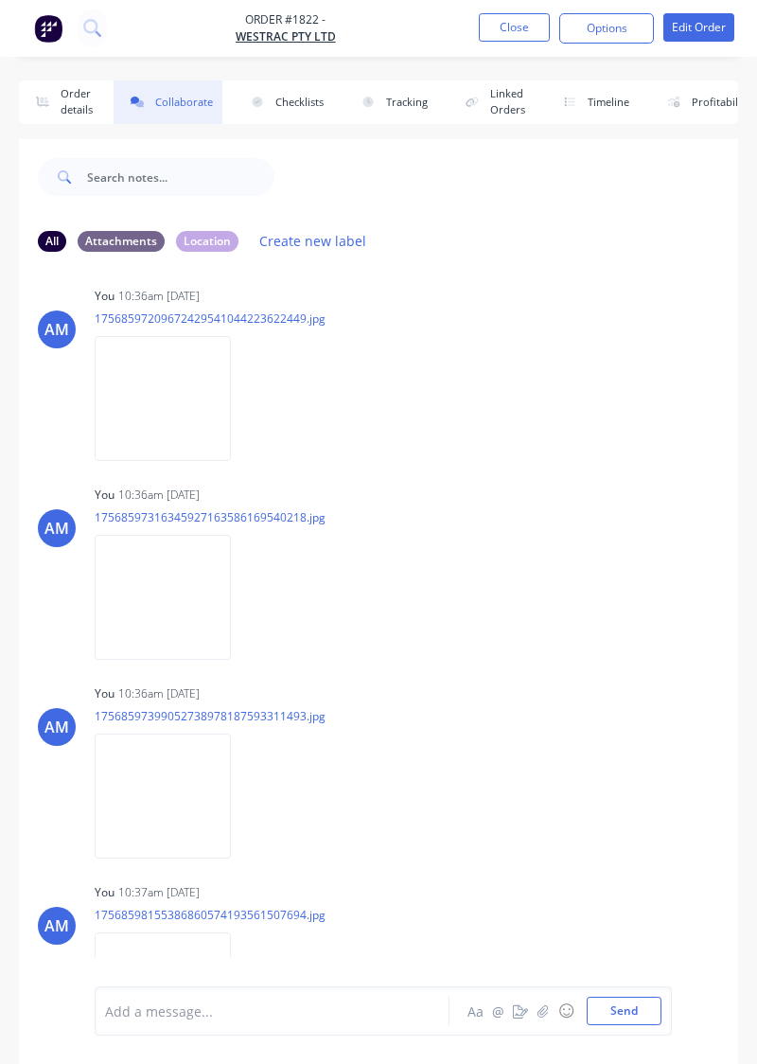
click at [523, 31] on button "Close" at bounding box center [514, 27] width 71 height 28
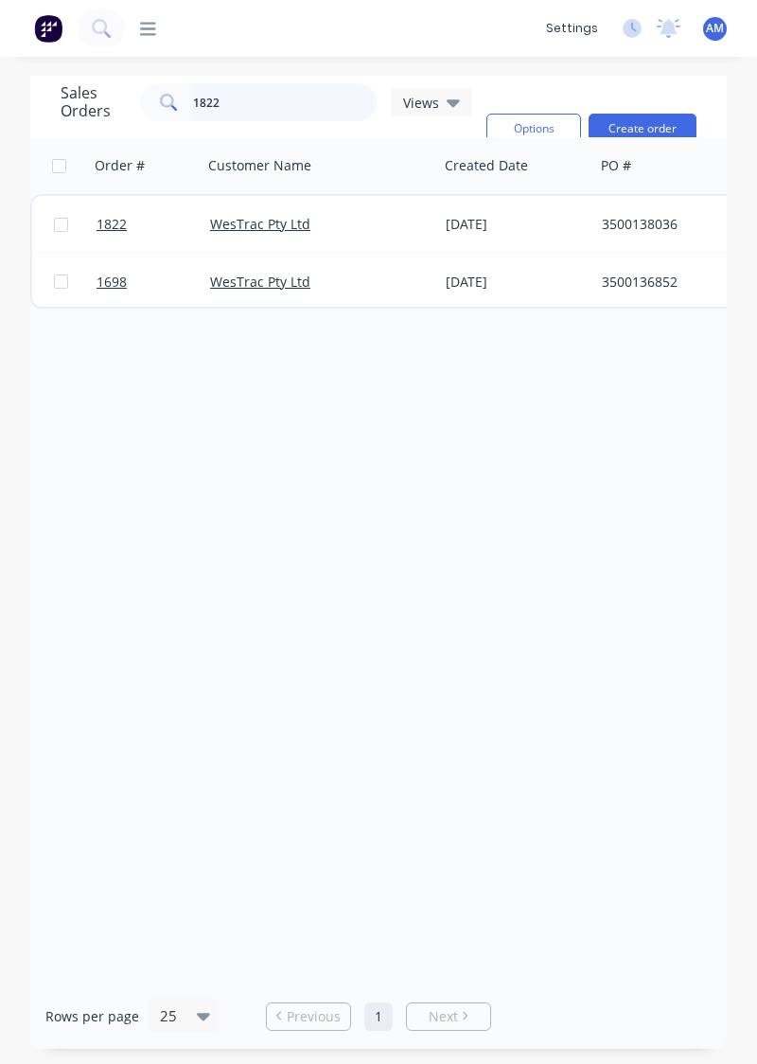
click at [335, 105] on input "1822" at bounding box center [285, 102] width 185 height 38
click at [309, 109] on input "1835" at bounding box center [285, 102] width 185 height 38
type input "1822"
click at [372, 228] on div "WesTrac Pty Ltd" at bounding box center [315, 224] width 210 height 19
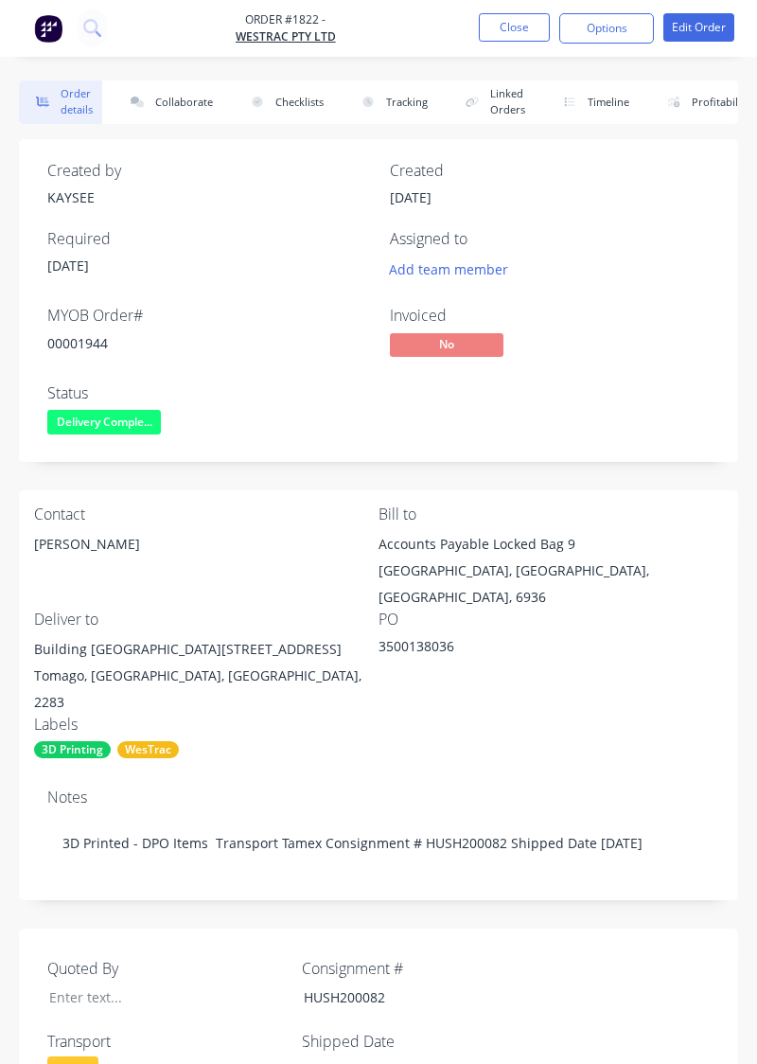
click at [178, 108] on button "Collaborate" at bounding box center [168, 102] width 109 height 44
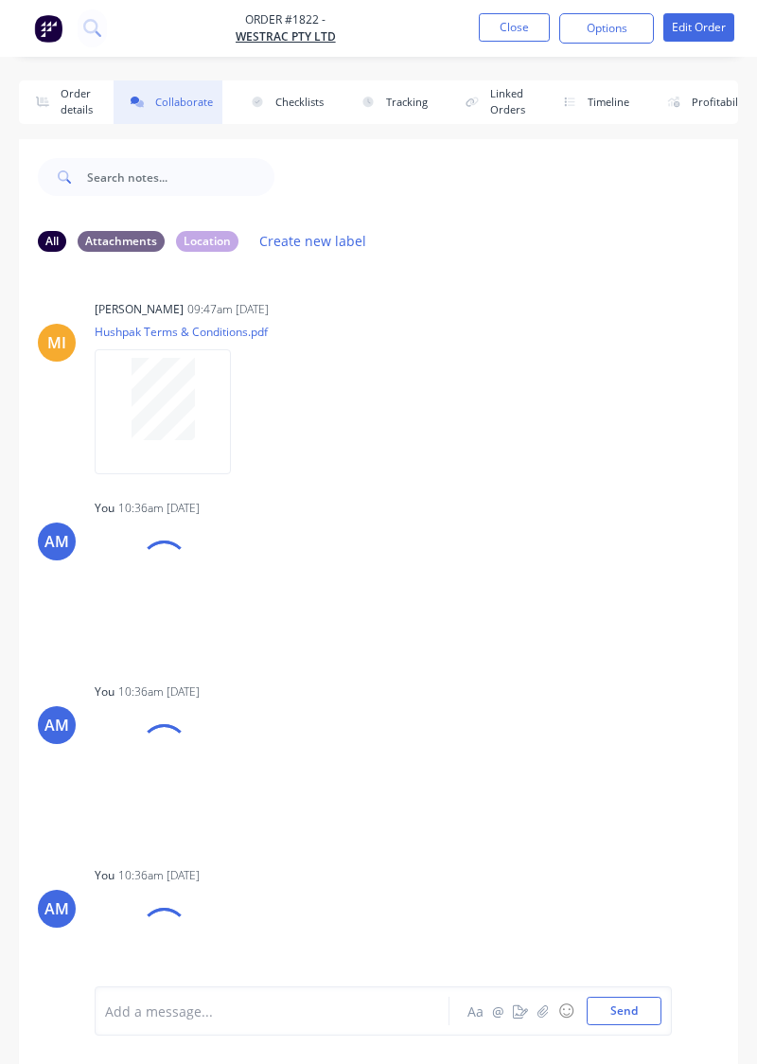
scroll to position [136, 0]
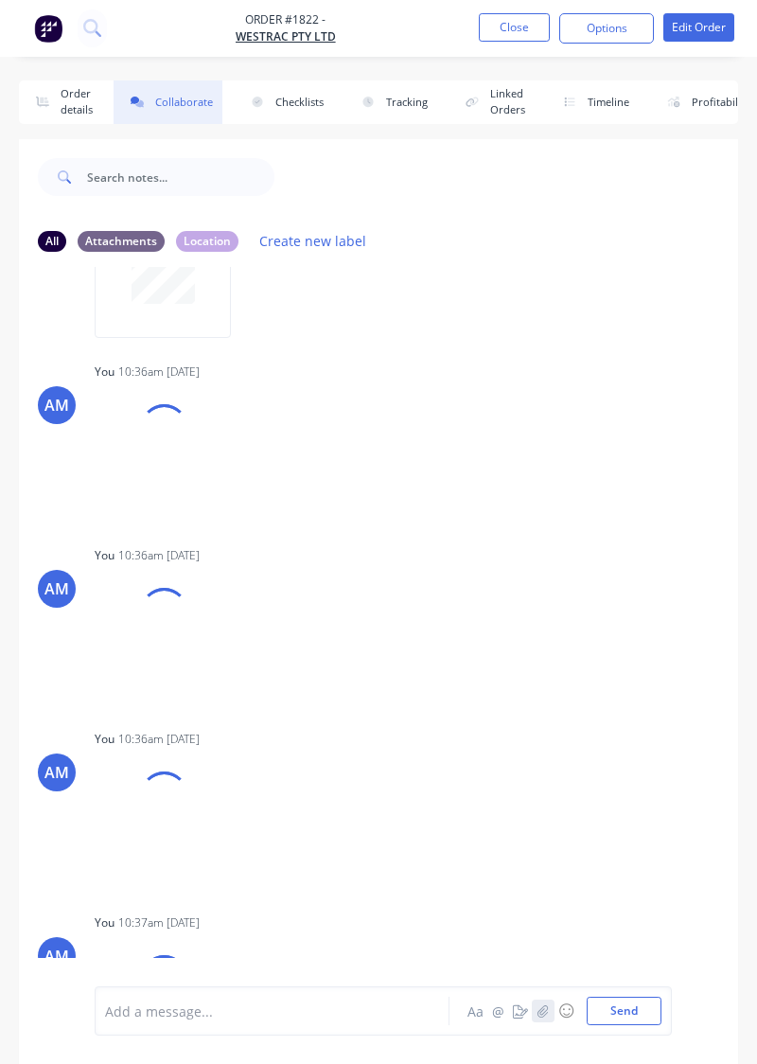
click at [545, 609] on button "button" at bounding box center [543, 1011] width 23 height 23
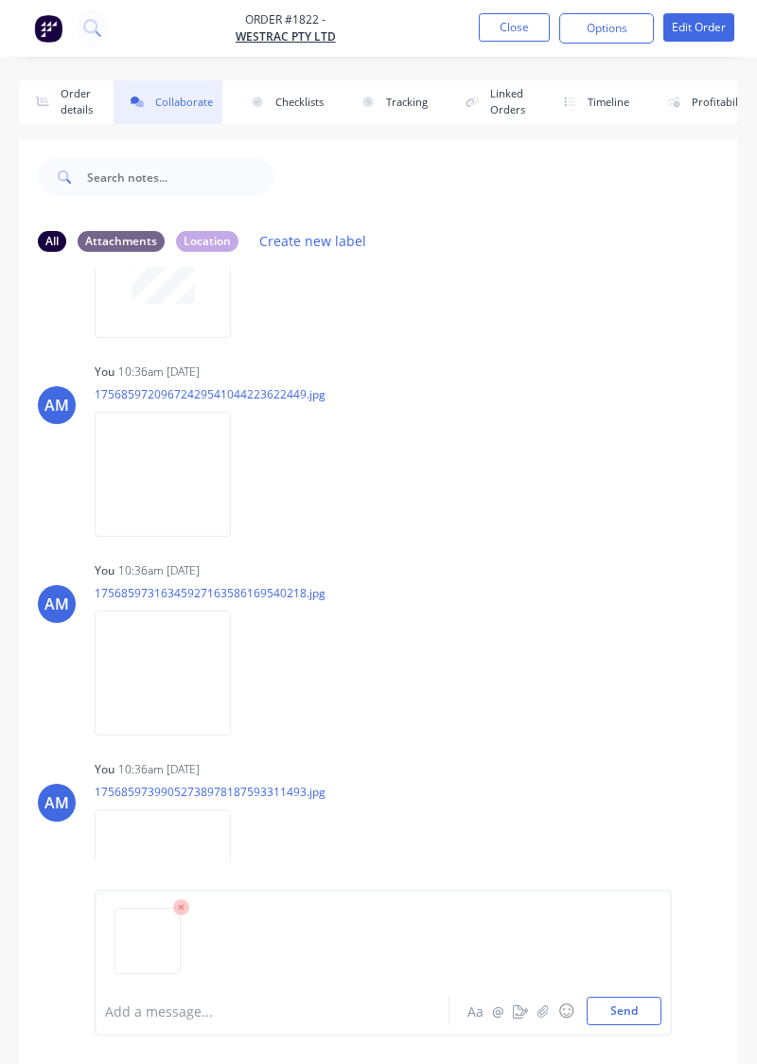
click at [634, 609] on div "Add a message... Aa @ ☺ Send" at bounding box center [379, 963] width 720 height 203
click at [648, 609] on button "Send" at bounding box center [624, 1011] width 75 height 28
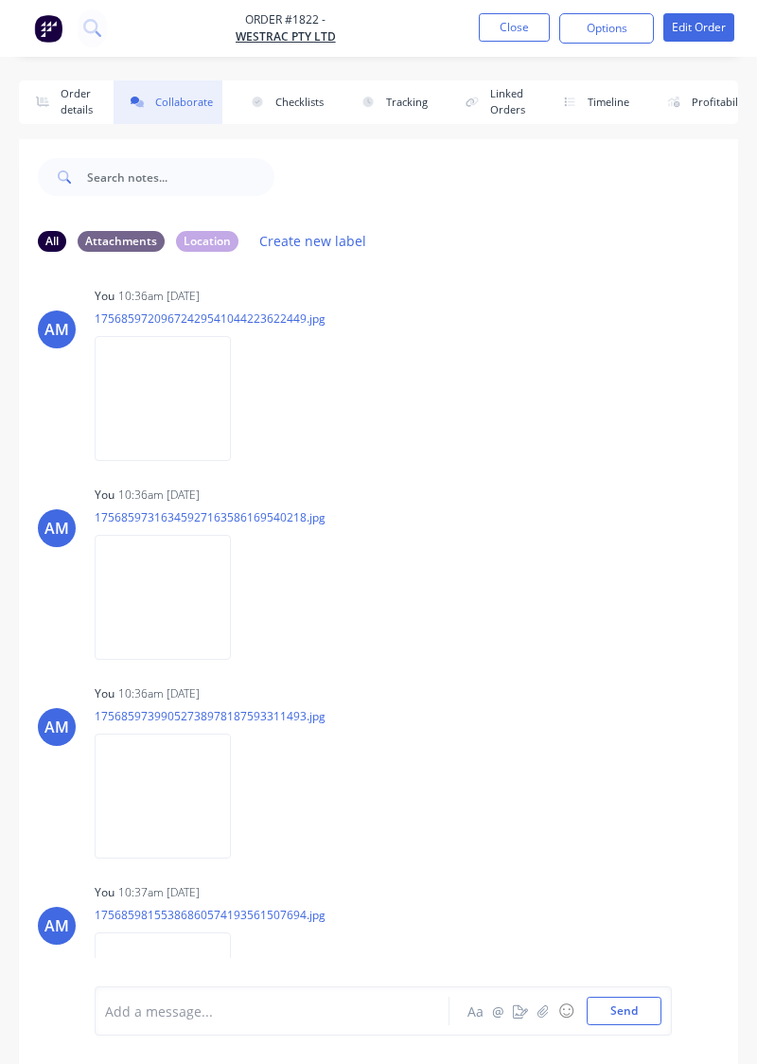
click at [510, 27] on button "Close" at bounding box center [514, 27] width 71 height 28
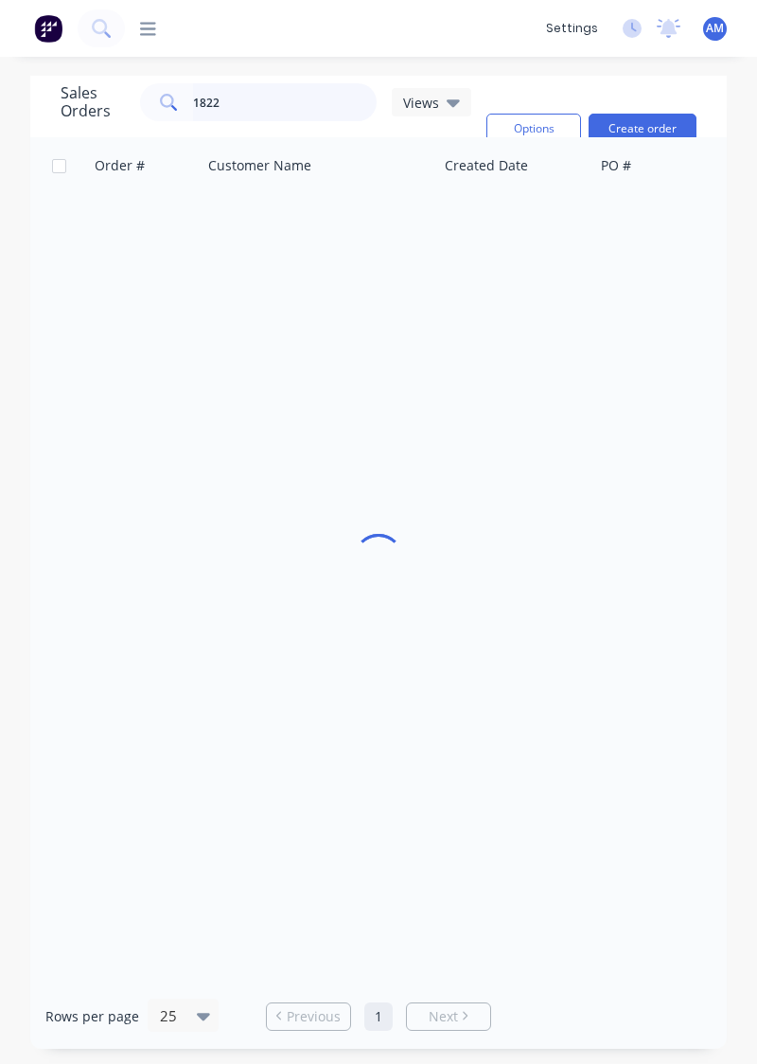
click at [242, 106] on input "1822" at bounding box center [285, 102] width 185 height 38
type input "1842"
click at [525, 241] on div "[DATE]" at bounding box center [516, 224] width 156 height 57
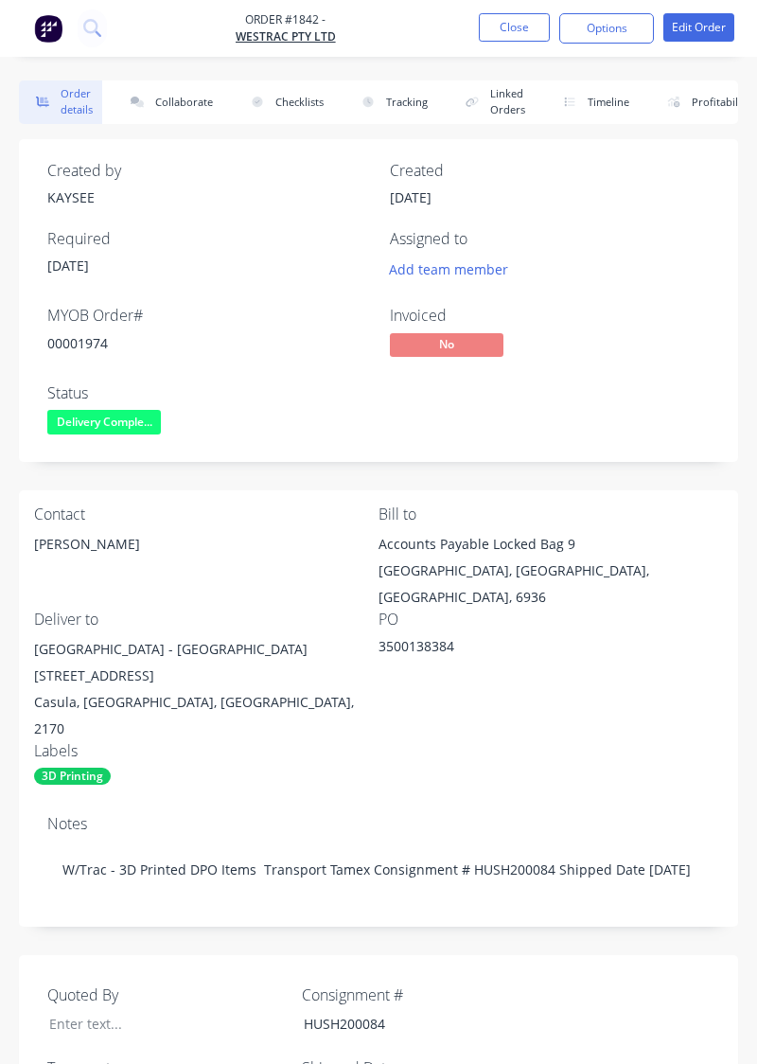
click at [196, 104] on button "Collaborate" at bounding box center [168, 102] width 109 height 44
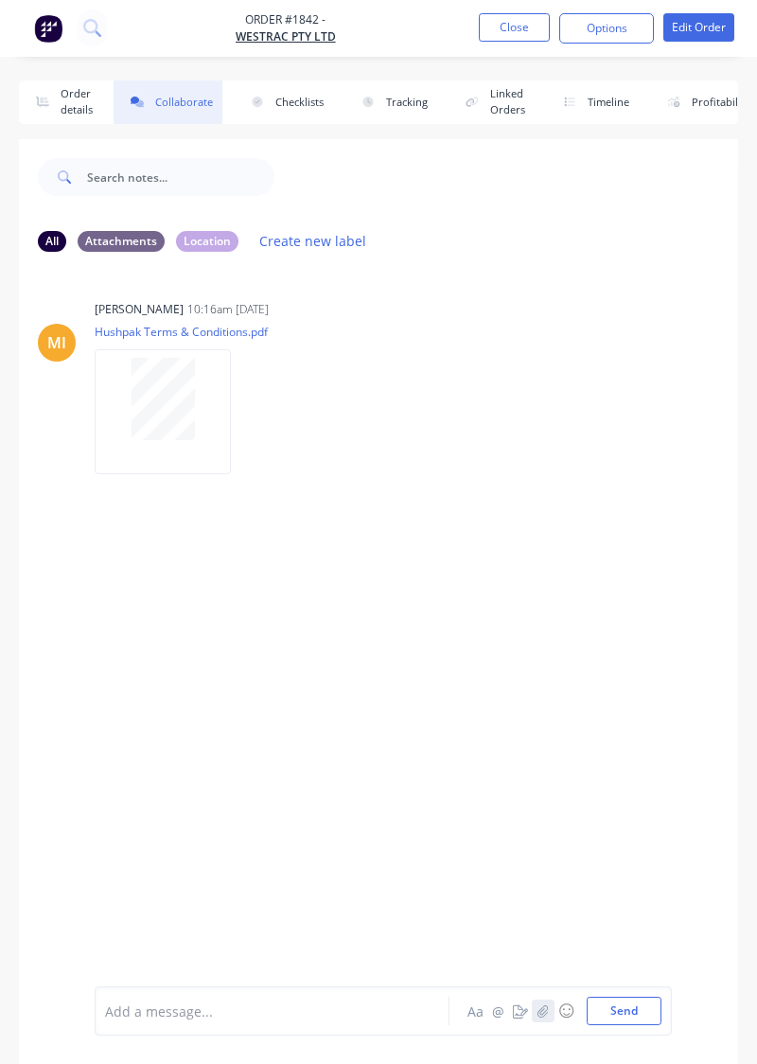
click at [548, 609] on icon "button" at bounding box center [543, 1011] width 11 height 13
click at [543, 609] on button "button" at bounding box center [543, 1011] width 23 height 23
click at [648, 609] on button "Send" at bounding box center [624, 1011] width 75 height 28
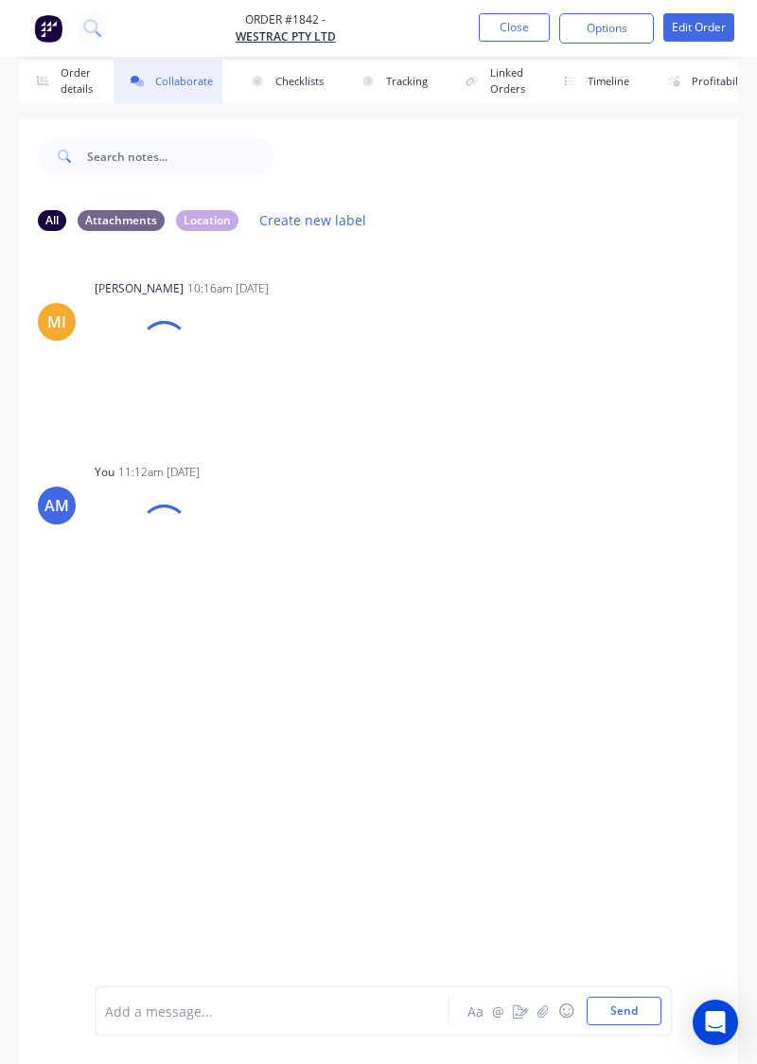
click at [518, 32] on button "Close" at bounding box center [514, 27] width 71 height 28
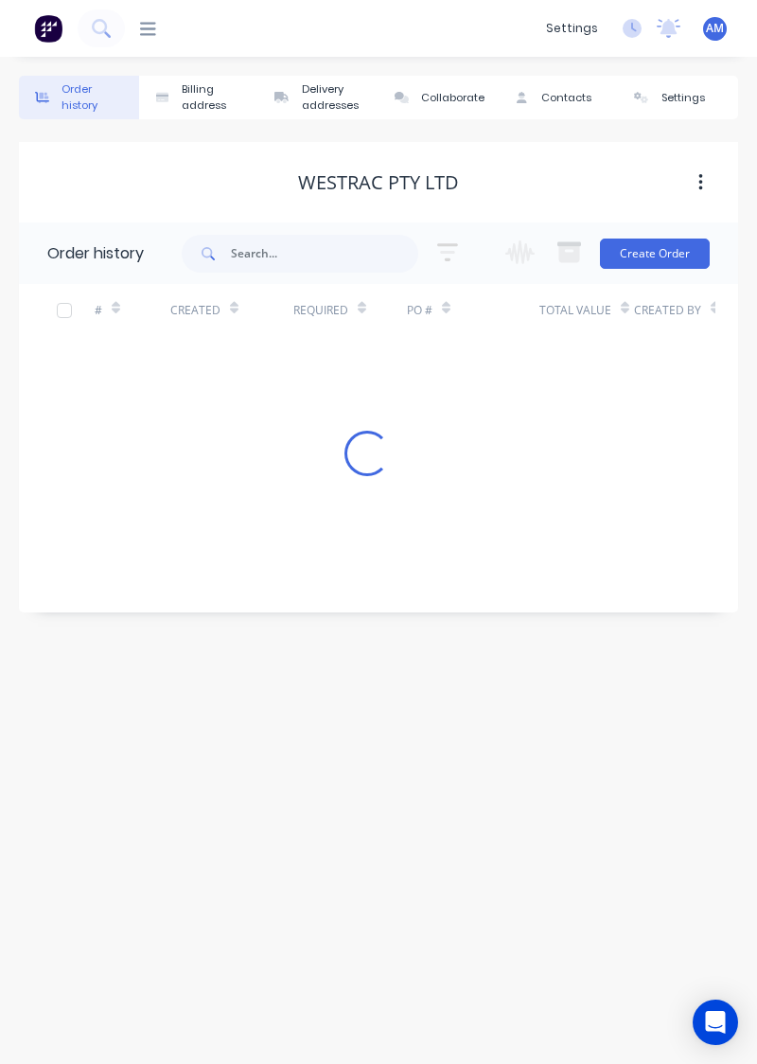
click at [513, 712] on div "Order history Billing address Delivery addresses Collaborate Contacts Settings …" at bounding box center [378, 560] width 757 height 1007
click at [271, 240] on input "text" at bounding box center [324, 254] width 187 height 38
type input "1835"
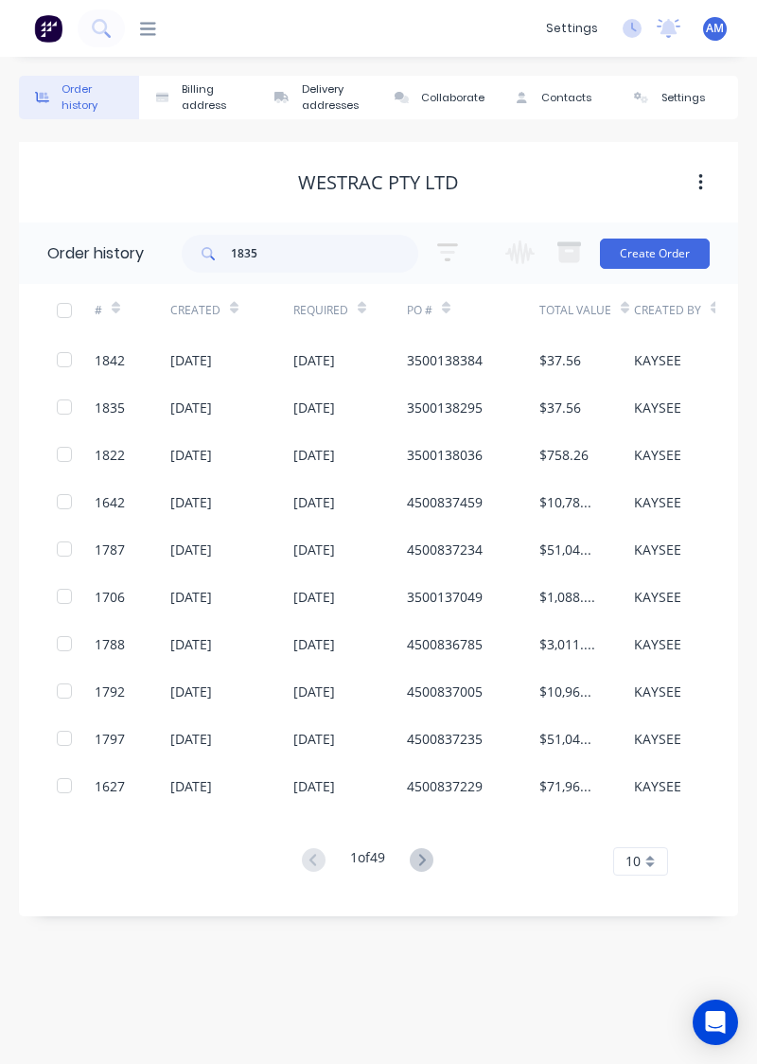
click at [298, 398] on div "[DATE]" at bounding box center [315, 408] width 42 height 20
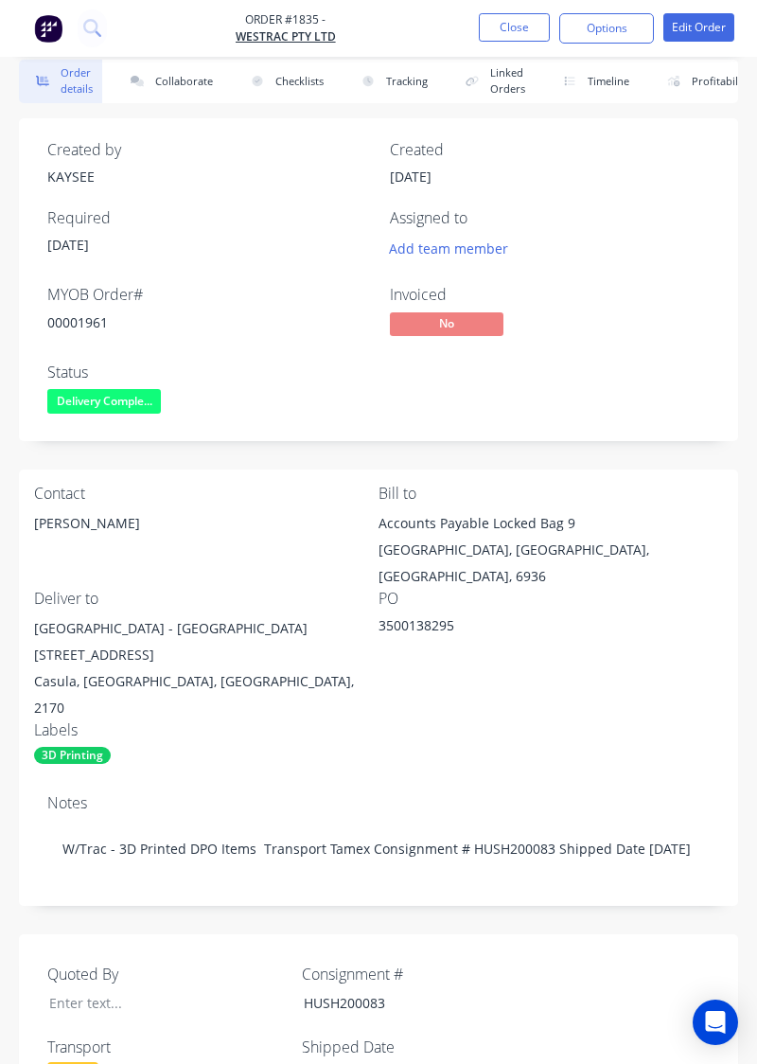
click at [179, 85] on button "Collaborate" at bounding box center [168, 82] width 109 height 44
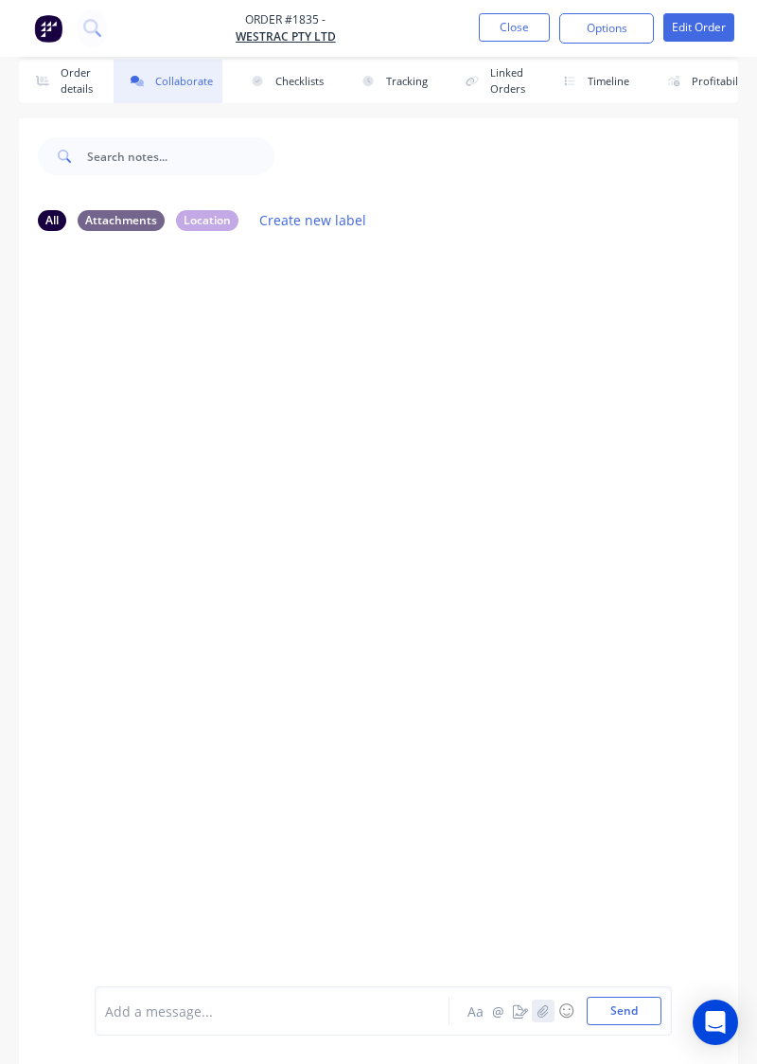
click at [549, 1015] on icon "button" at bounding box center [543, 1011] width 11 height 13
click at [635, 1018] on button "Send" at bounding box center [624, 1011] width 75 height 28
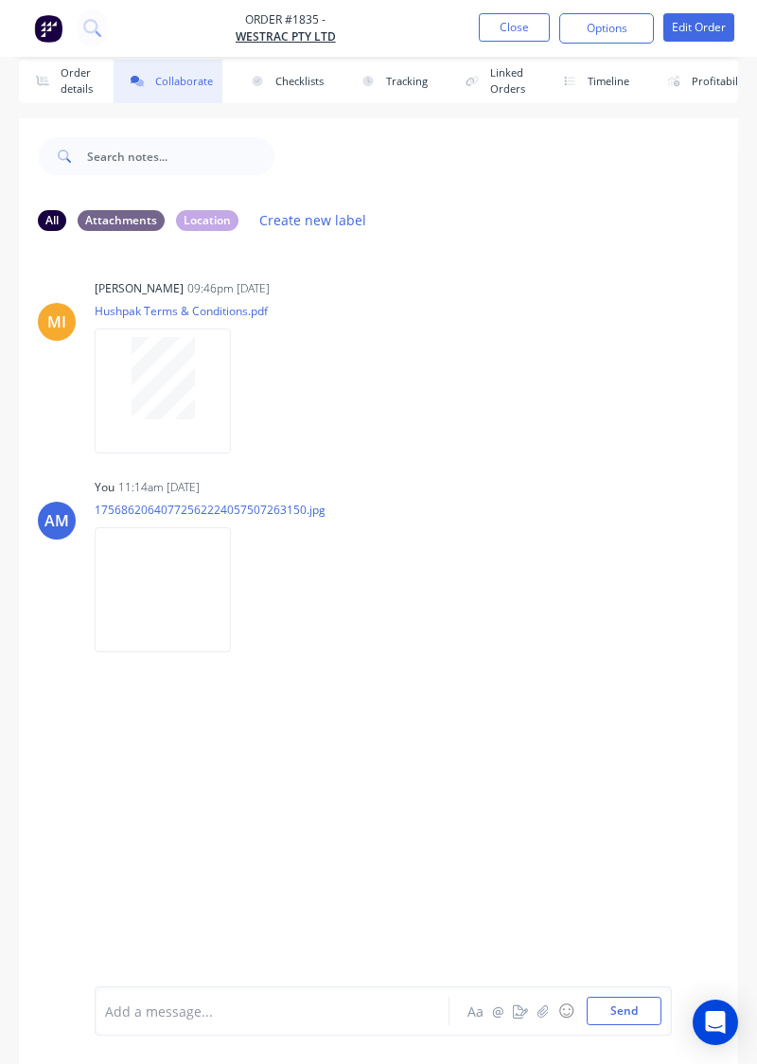
click at [171, 826] on div "MI [PERSON_NAME] 09:46pm [DATE] Hushpak Terms & Conditions.pdf Labels Download …" at bounding box center [379, 605] width 720 height 719
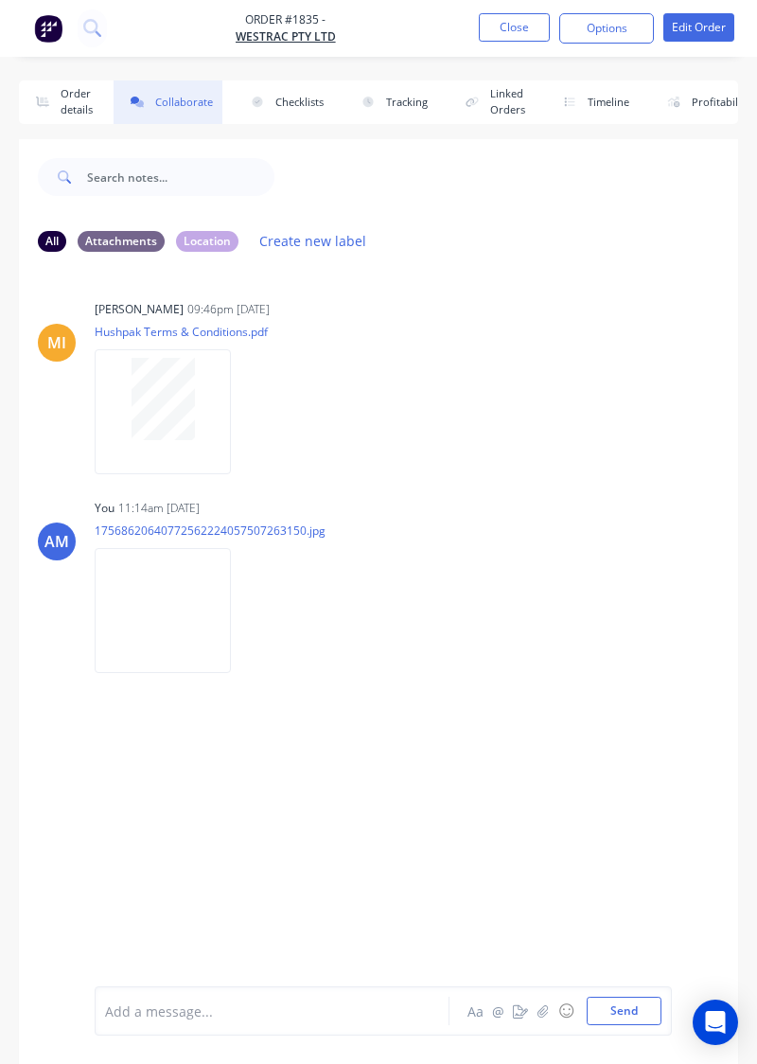
click at [508, 21] on button "Close" at bounding box center [514, 27] width 71 height 28
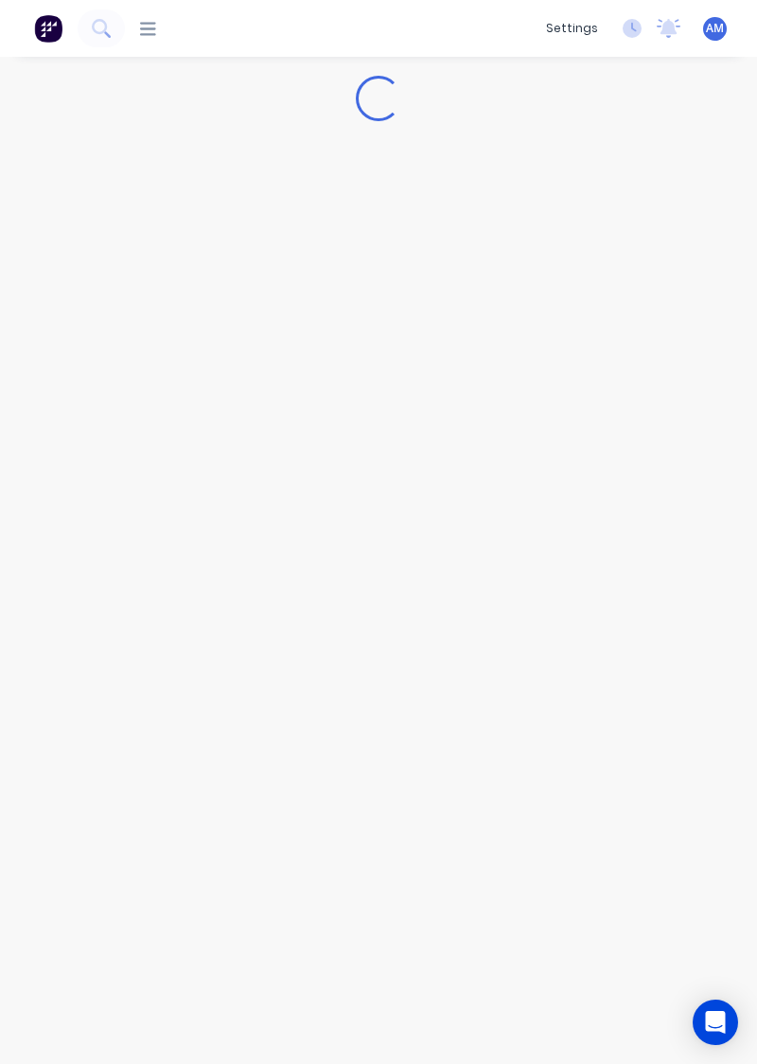
click at [153, 28] on icon at bounding box center [148, 28] width 16 height 13
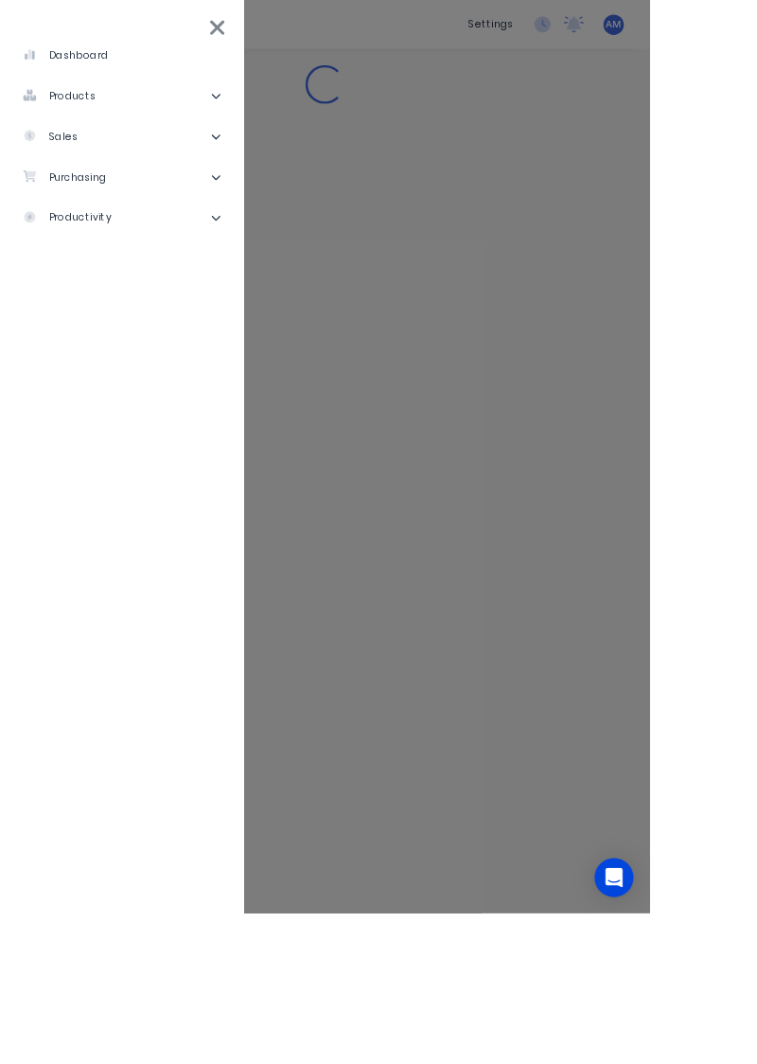
click at [205, 208] on li "purchasing" at bounding box center [142, 206] width 254 height 47
click at [155, 258] on div "Purchase Orders" at bounding box center [107, 253] width 131 height 17
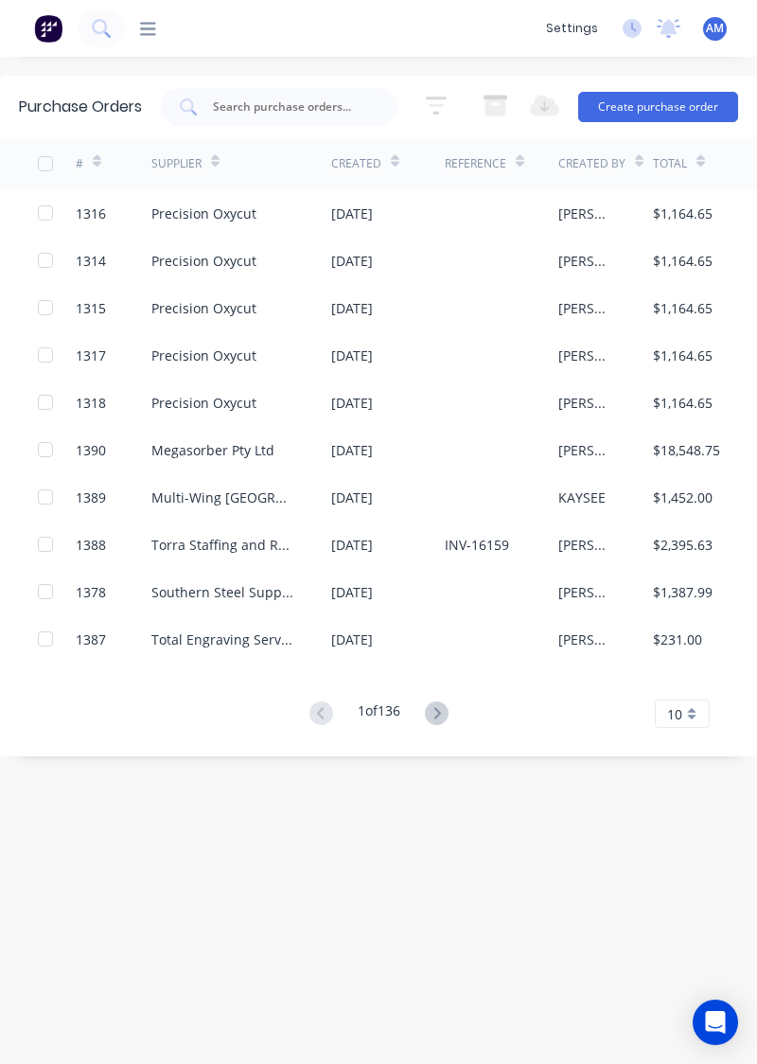
click at [278, 100] on input "text" at bounding box center [289, 107] width 157 height 19
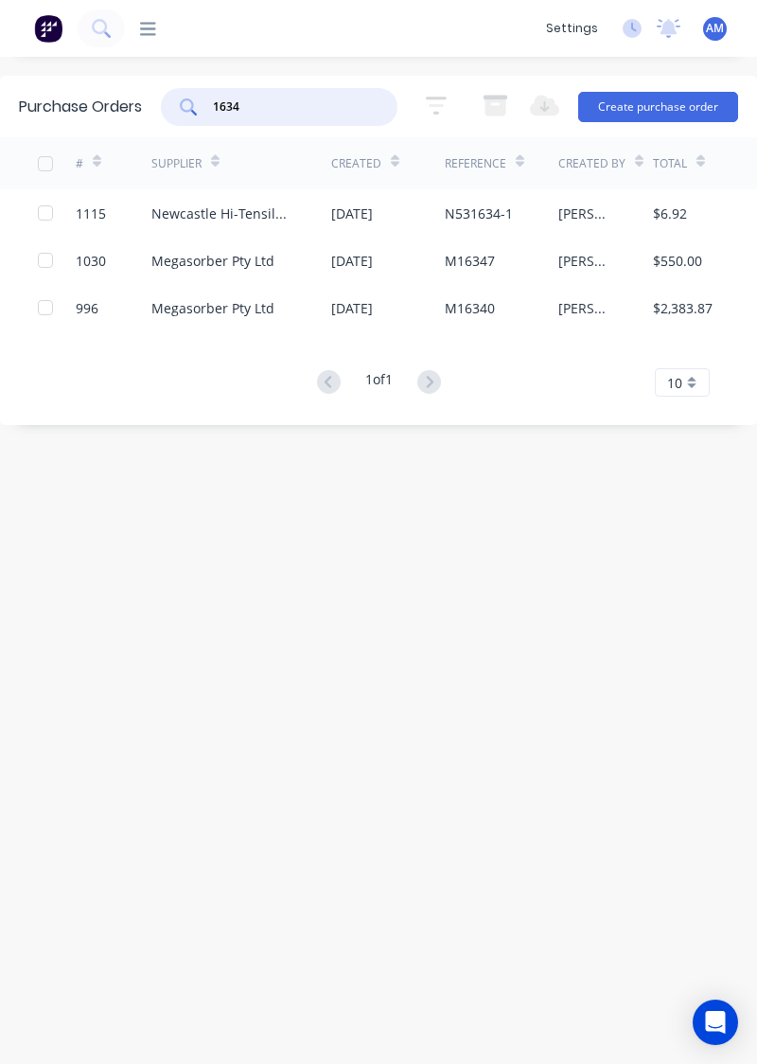
click at [317, 114] on input "1634" at bounding box center [289, 107] width 157 height 19
type input "1341"
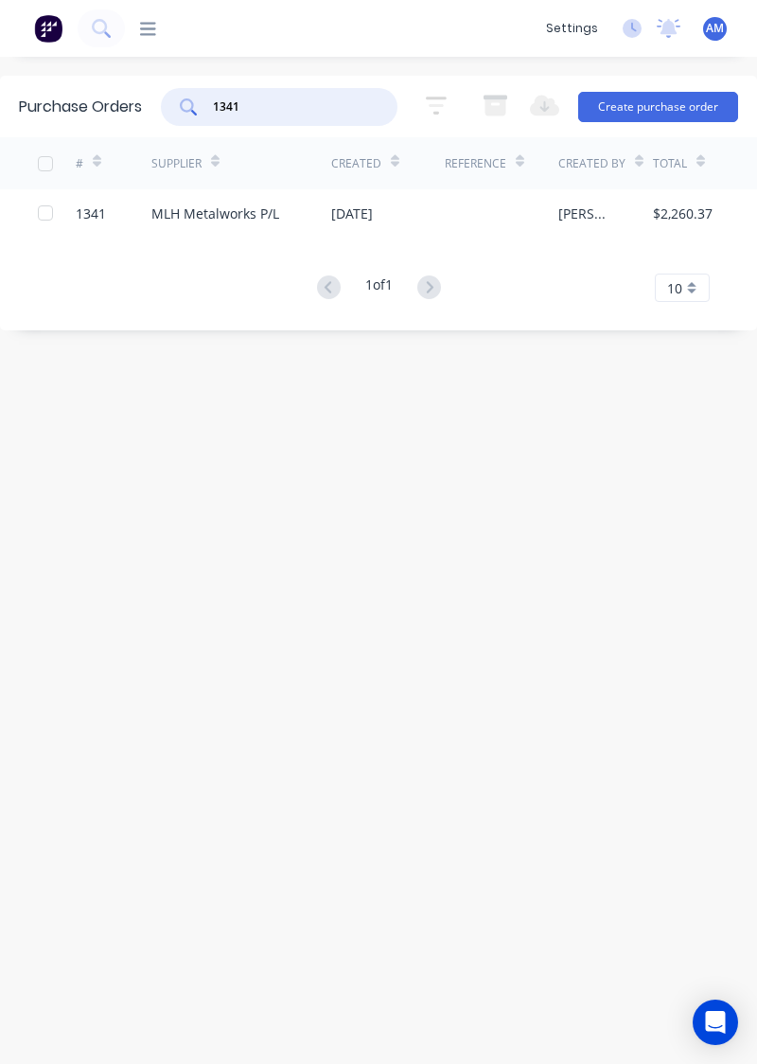
click at [433, 223] on div "[DATE]" at bounding box center [388, 212] width 114 height 47
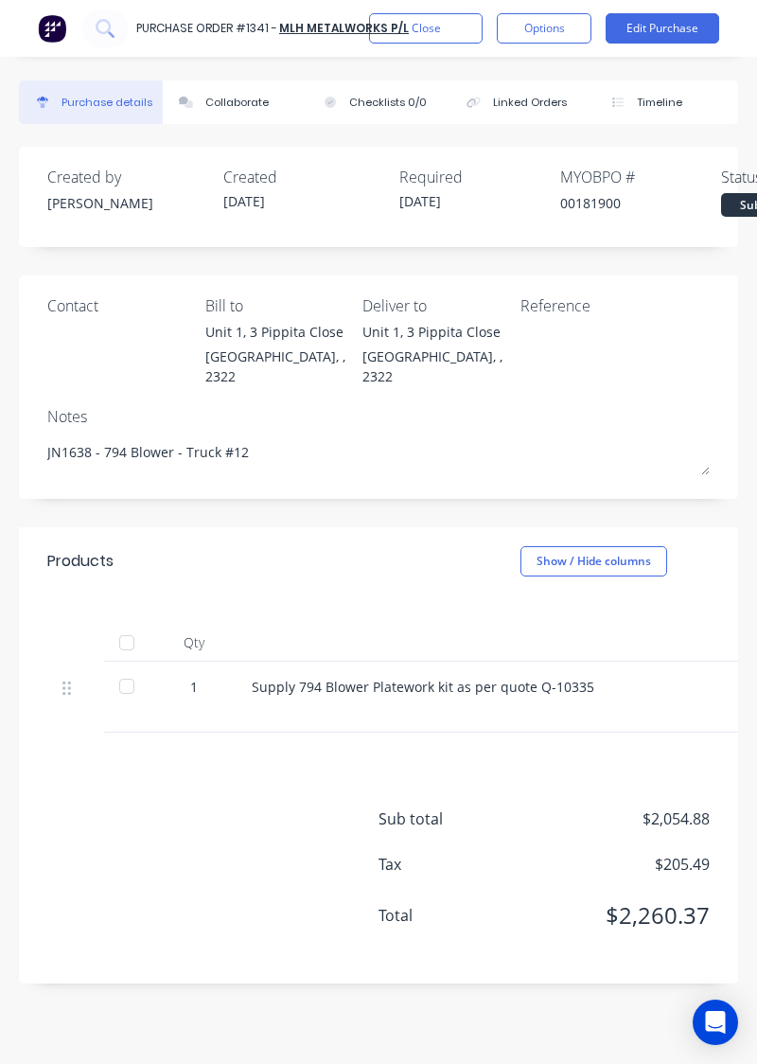
click at [436, 30] on button "Close" at bounding box center [426, 28] width 114 height 30
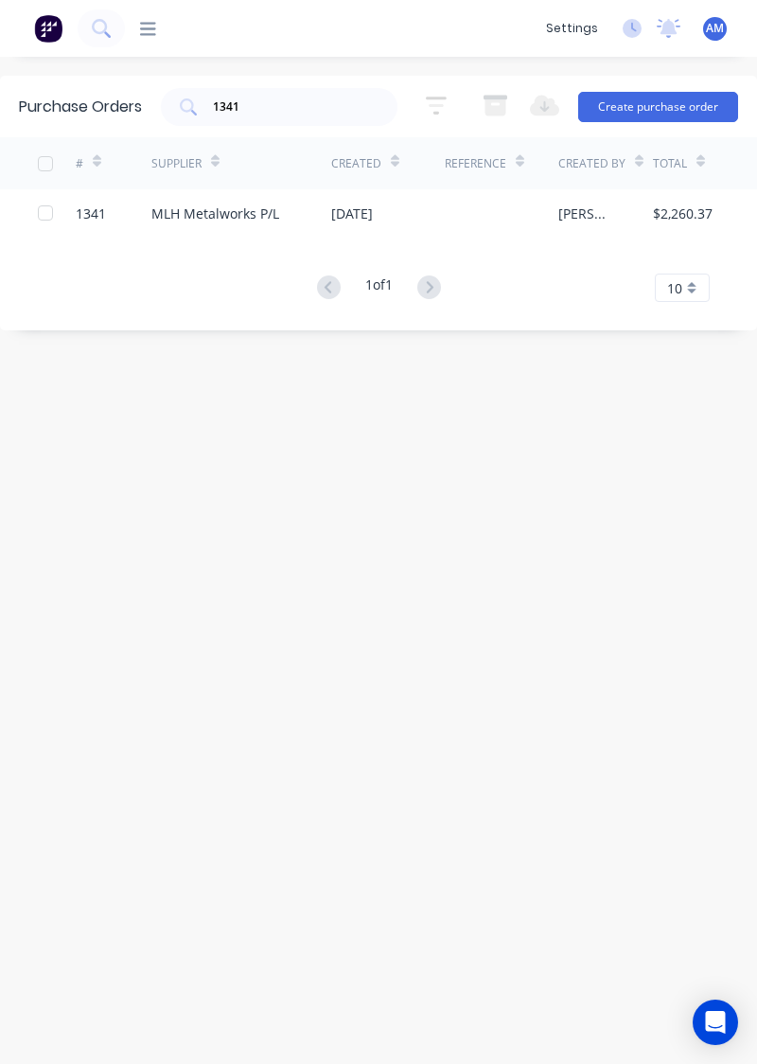
click at [316, 104] on input "1341" at bounding box center [289, 107] width 157 height 19
type input "1336"
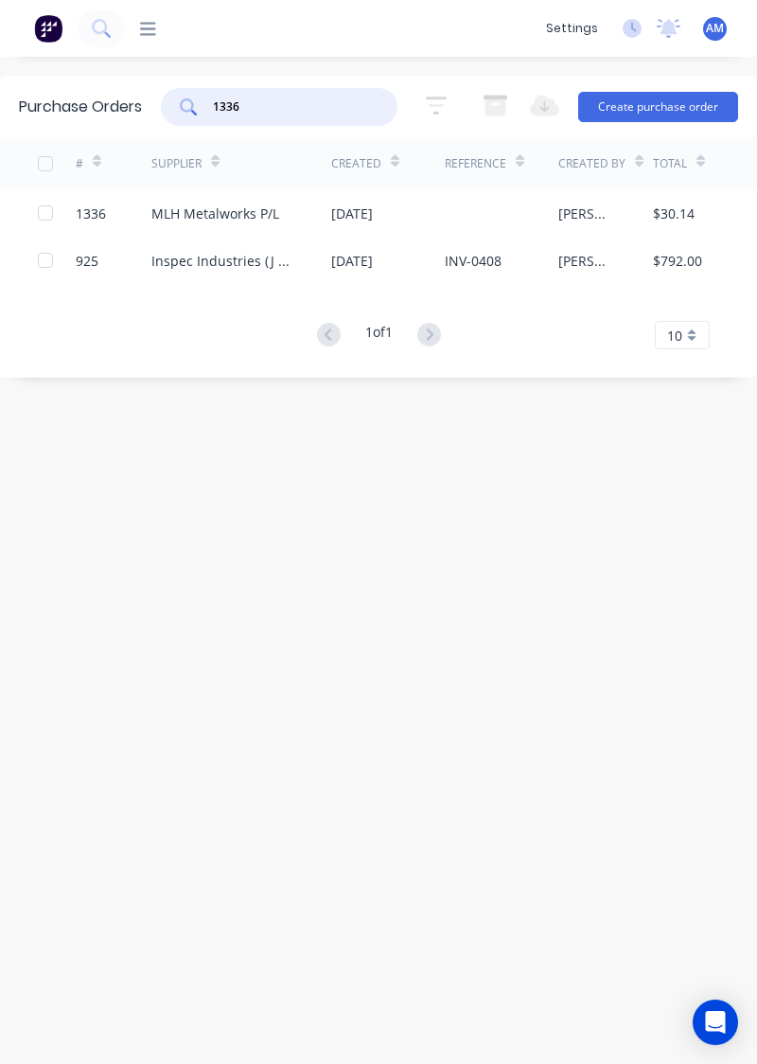
click at [208, 217] on div "MLH Metalworks P/L" at bounding box center [215, 214] width 128 height 20
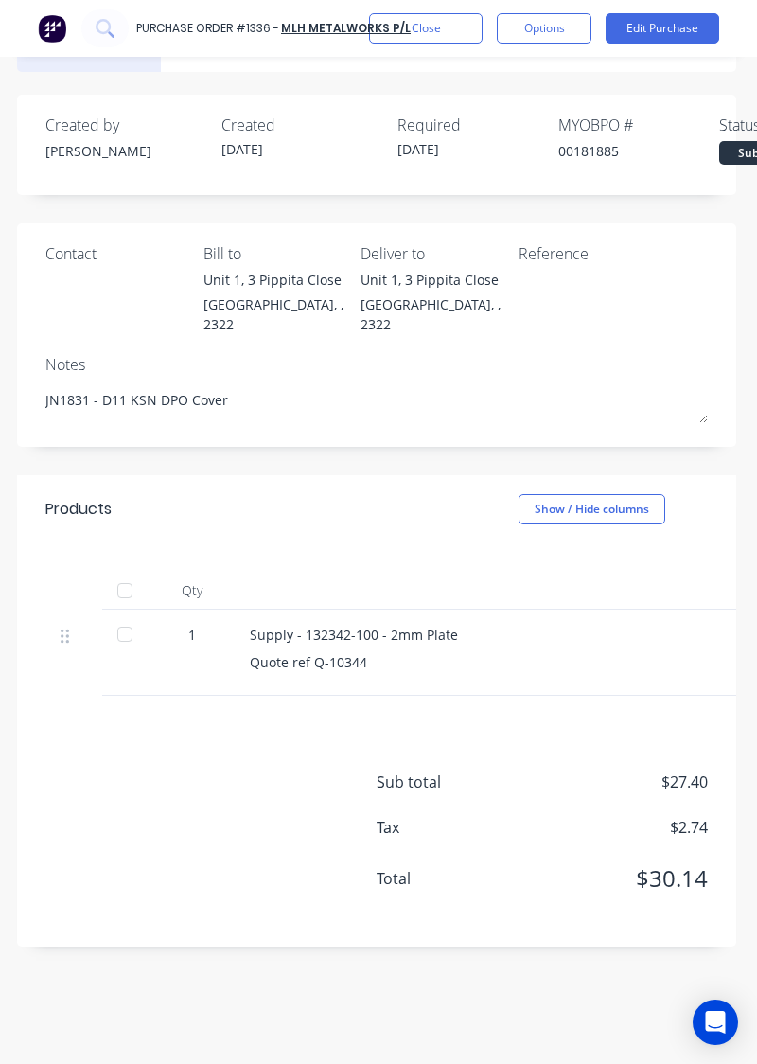
scroll to position [52, 1]
click at [638, 777] on div "Sub total $27.40 Tax $2.74 Total $30.14" at bounding box center [543, 845] width 331 height 148
click at [495, 696] on div "Sub total $27.40 Tax $2.74 Total $30.14" at bounding box center [378, 821] width 720 height 251
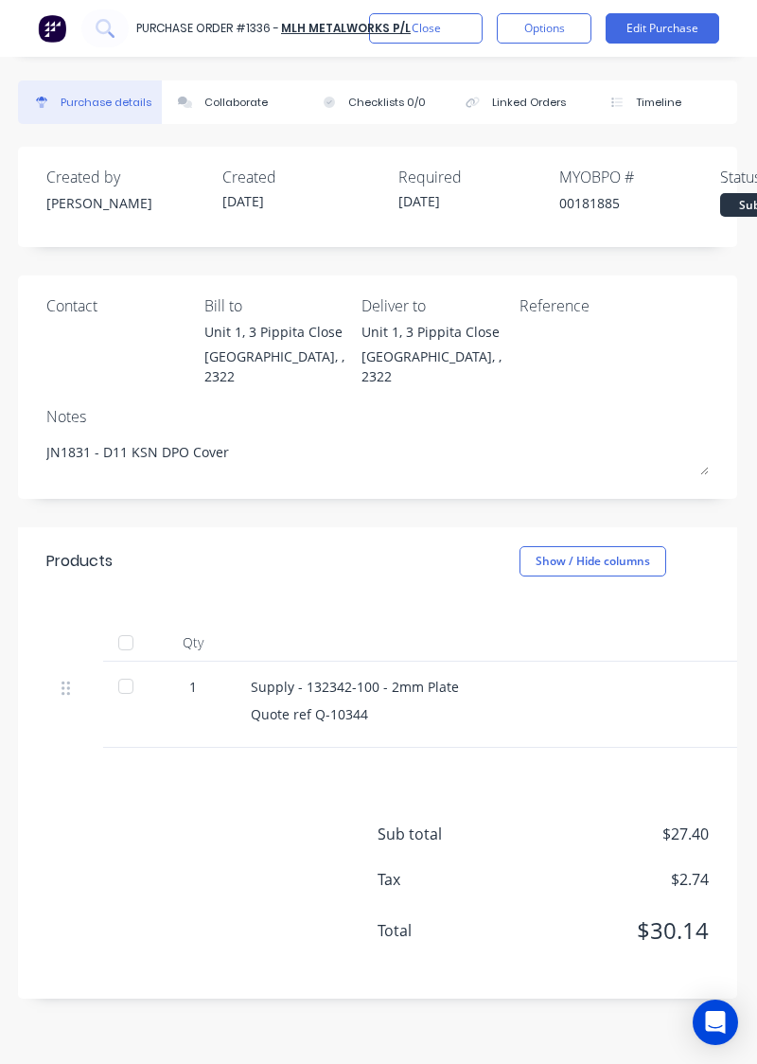
click at [430, 34] on button "Close" at bounding box center [426, 28] width 114 height 30
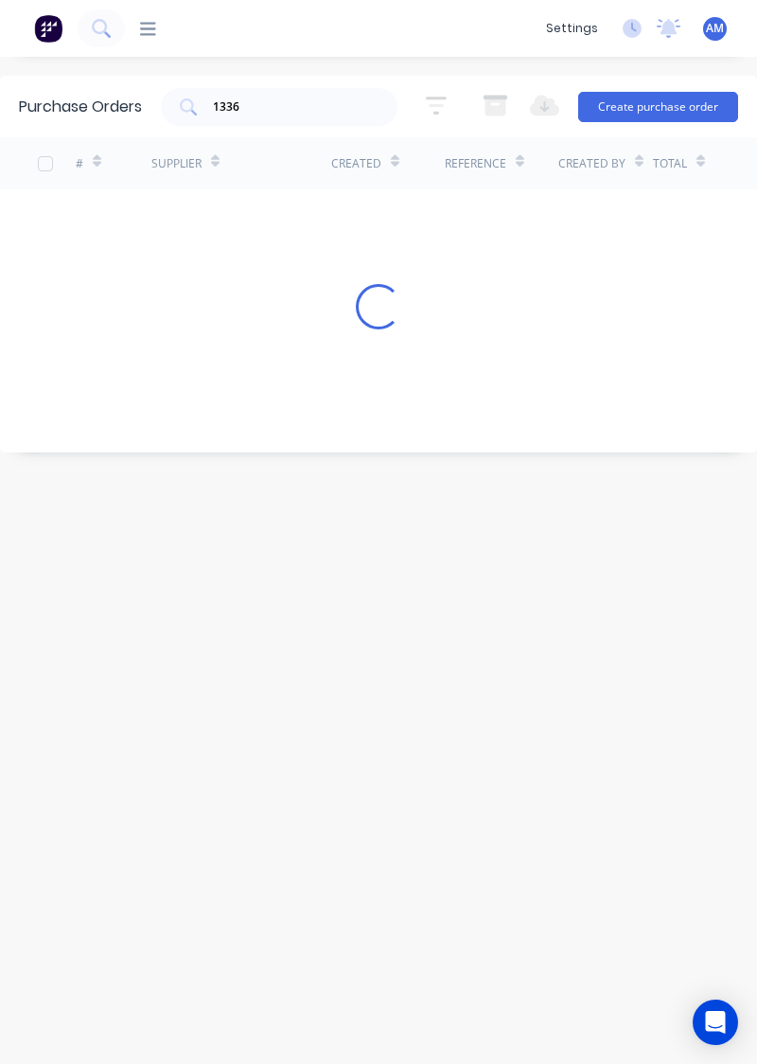
click at [333, 125] on div "1336" at bounding box center [279, 107] width 237 height 38
type input "1334"
click at [727, 636] on div "Purchase Orders 1334 5 Statuses 5 Statuses Export to Excel (XLSX) Create purcha…" at bounding box center [378, 561] width 757 height 970
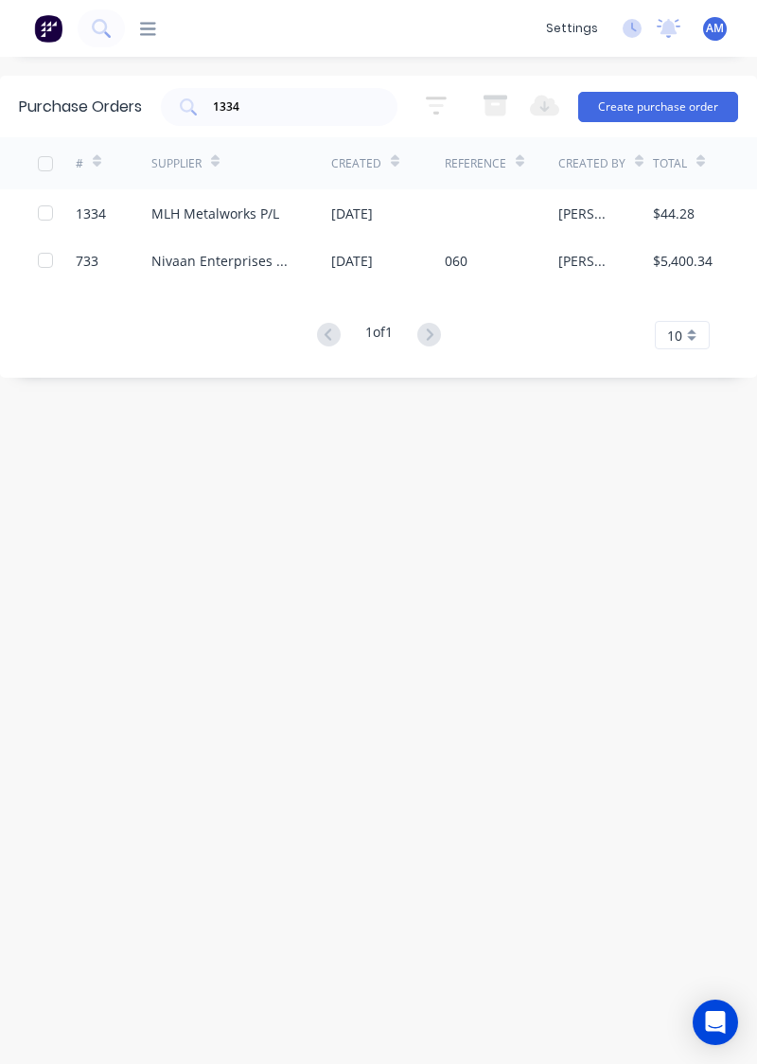
click at [213, 221] on div "MLH Metalworks P/L" at bounding box center [215, 214] width 128 height 20
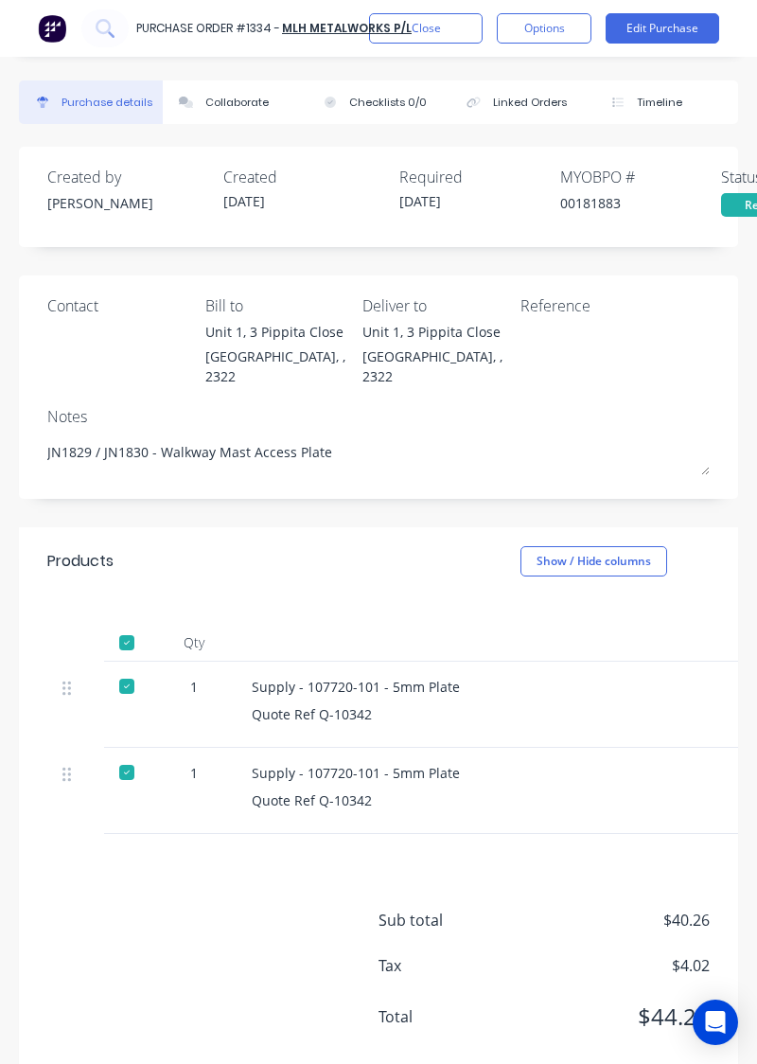
click at [324, 682] on div "Supply - 107720-101 - 5mm Plate Quote Ref Q-10342" at bounding box center [615, 705] width 757 height 86
click at [621, 178] on div "MYOB PO #" at bounding box center [641, 177] width 161 height 23
click at [473, 42] on button "Close" at bounding box center [426, 28] width 114 height 30
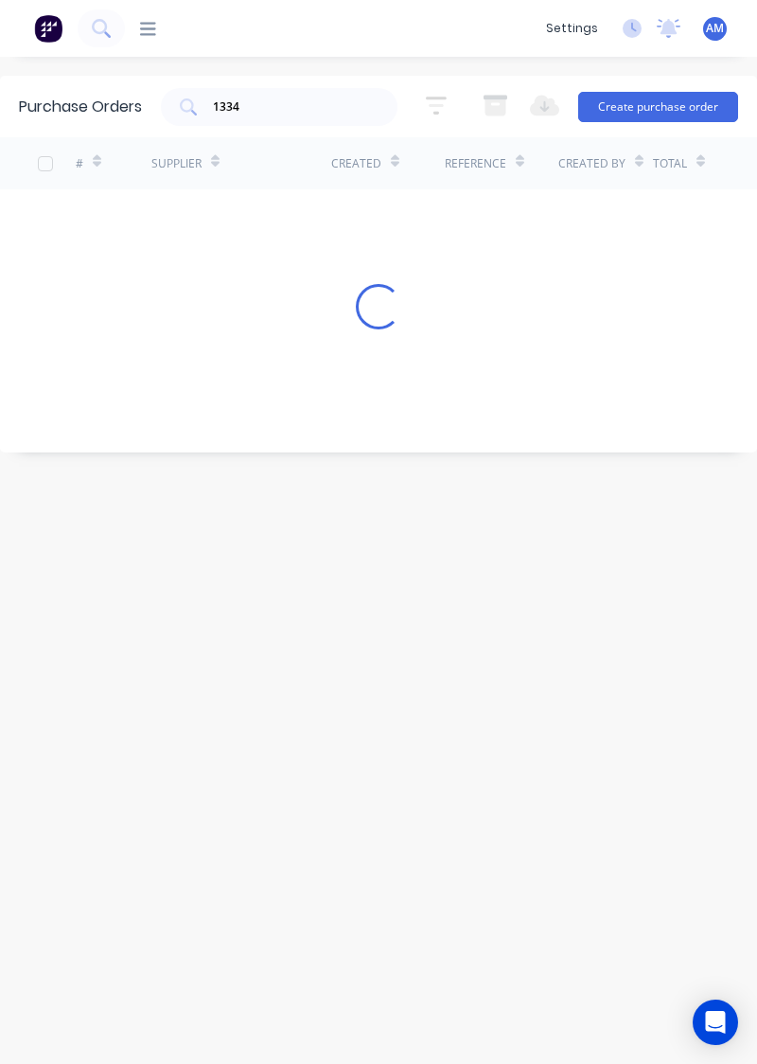
click at [305, 112] on input "1334" at bounding box center [289, 107] width 157 height 19
type input "1336"
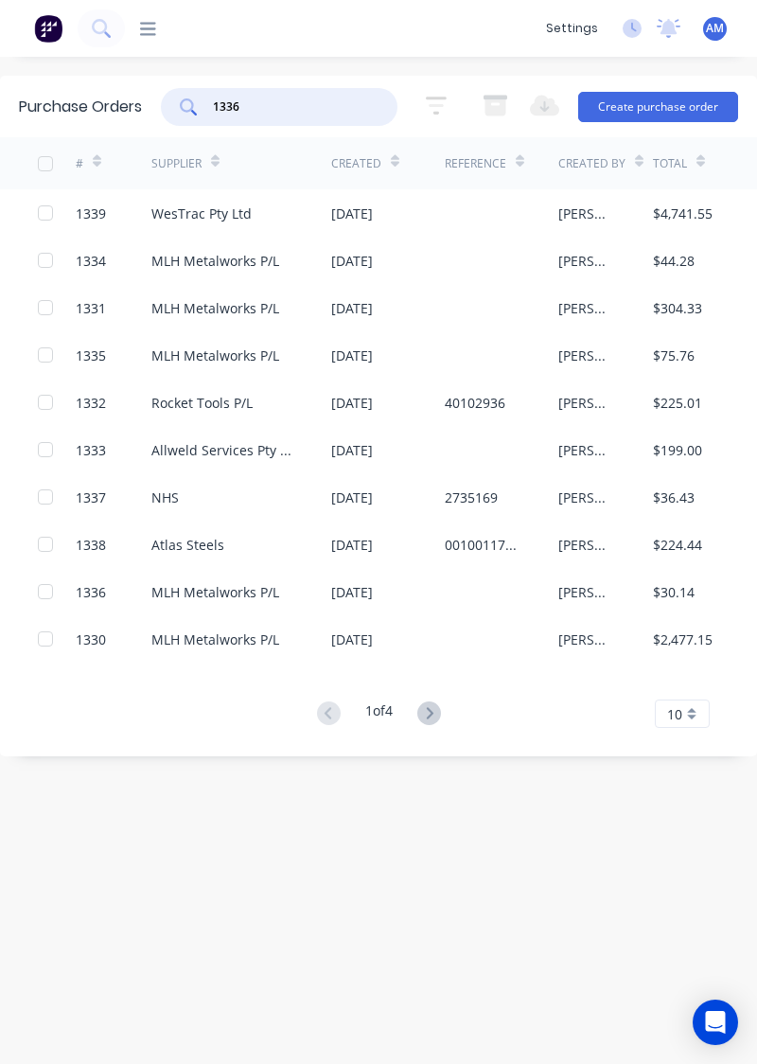
click at [254, 600] on div "MLH Metalworks P/L" at bounding box center [215, 592] width 128 height 20
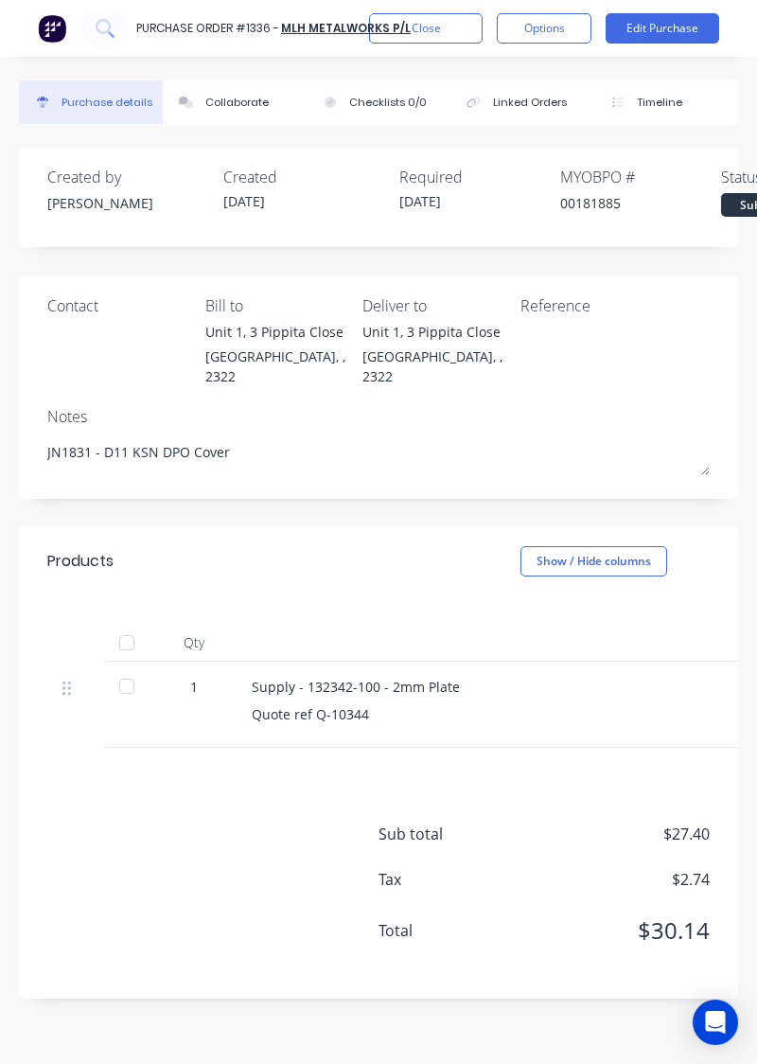
click at [547, 722] on div "Supply - 132342-100 - 2mm Plate Quote ref Q-10344" at bounding box center [615, 705] width 757 height 86
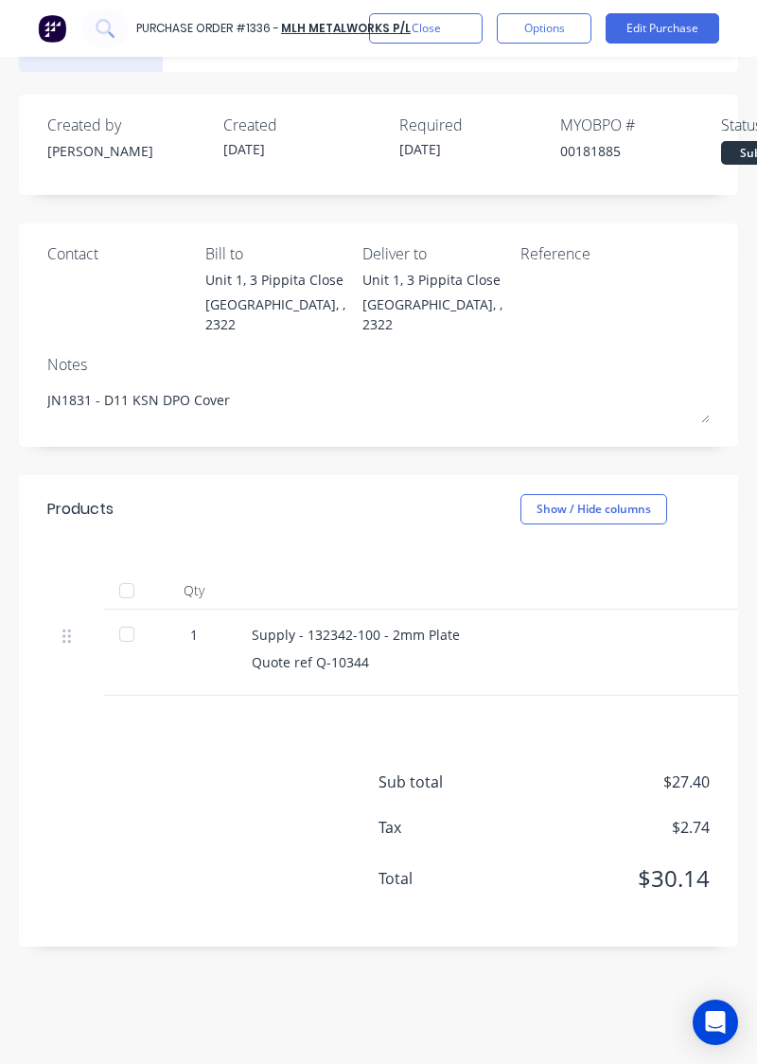
click at [129, 629] on div at bounding box center [127, 634] width 38 height 38
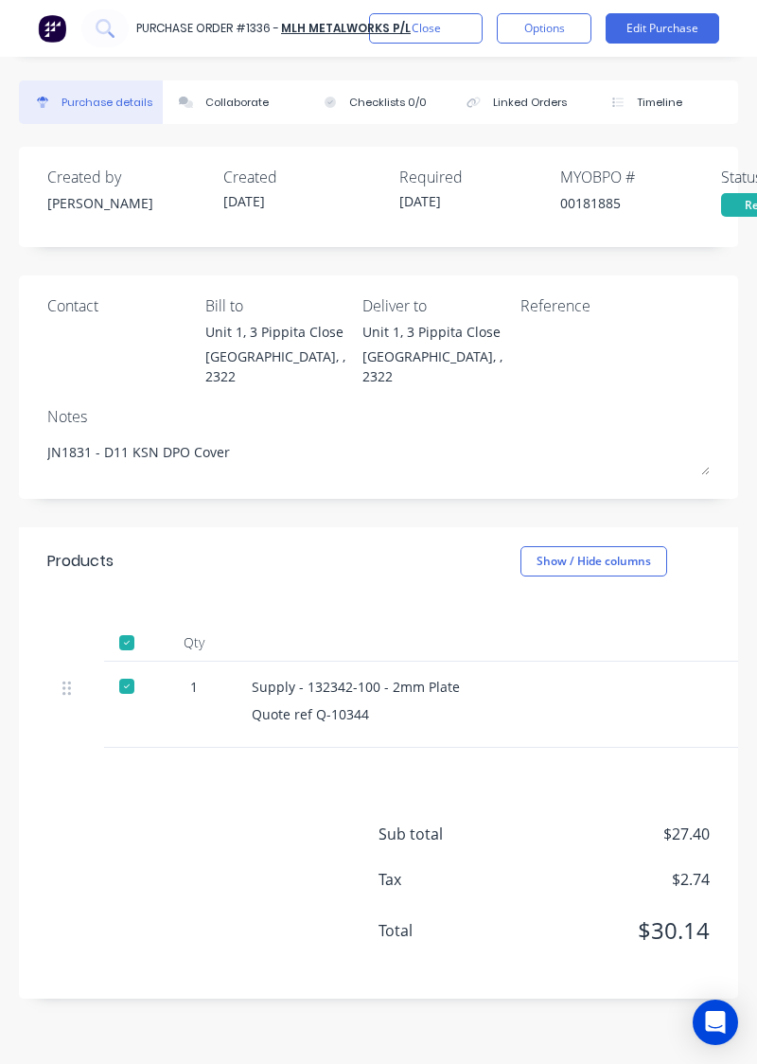
click at [439, 32] on button "Close" at bounding box center [426, 28] width 114 height 30
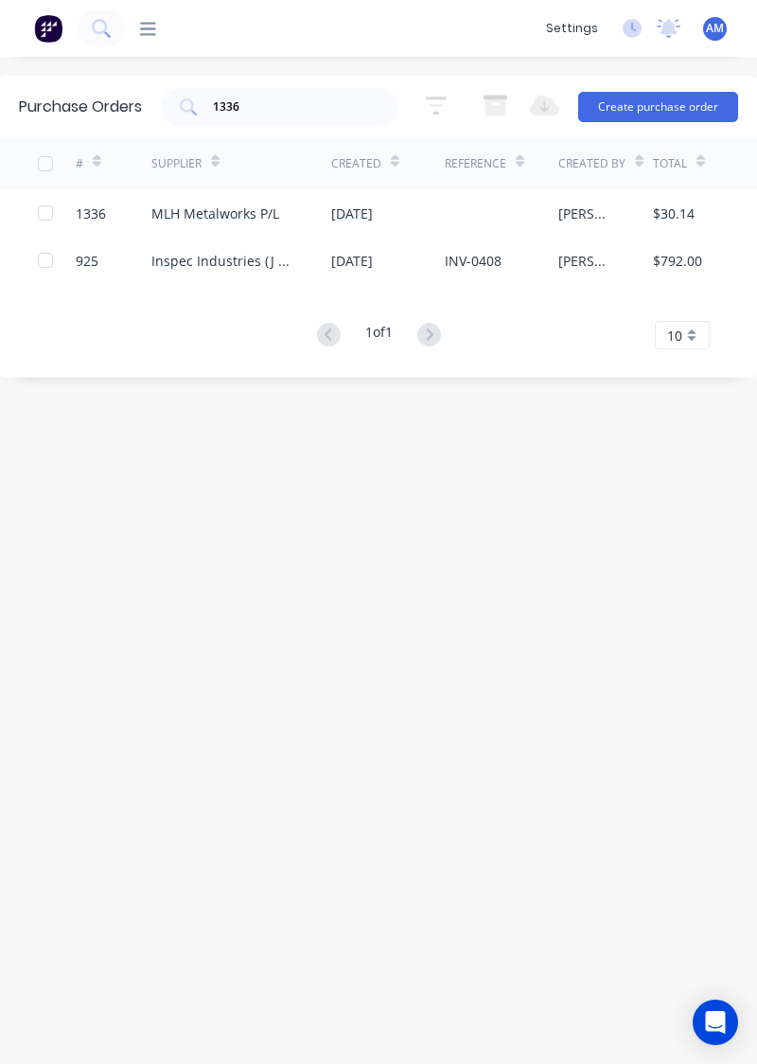
click at [252, 110] on input "1336" at bounding box center [289, 107] width 157 height 19
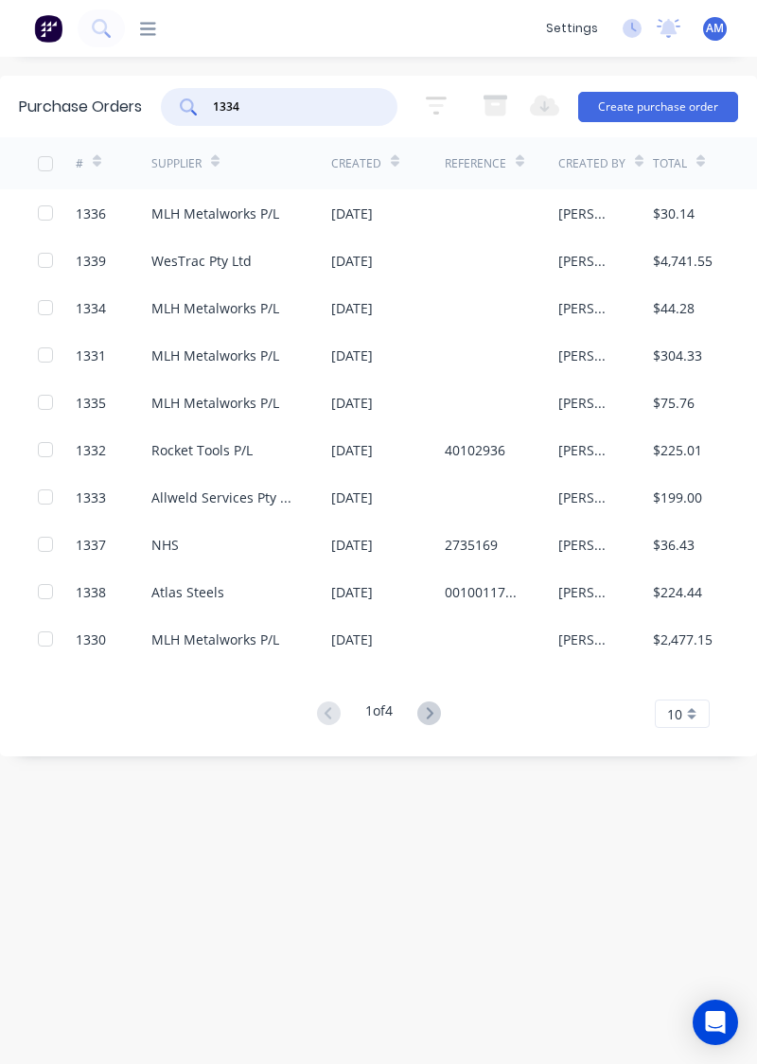
type input "1334"
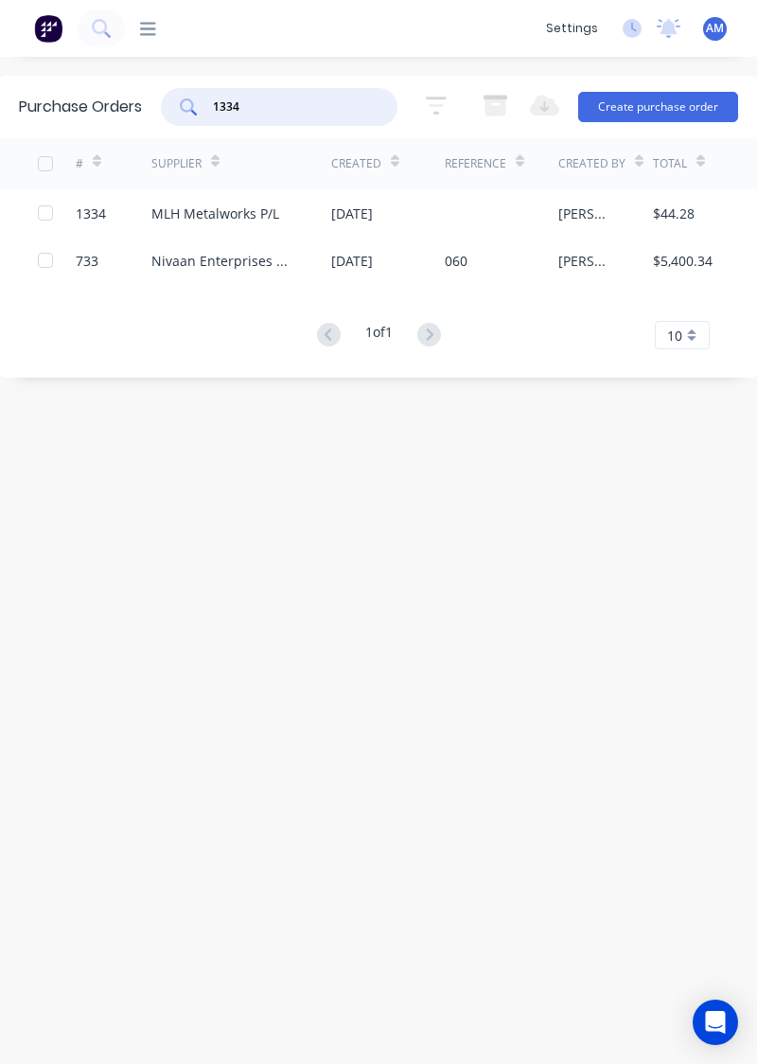
click at [373, 216] on div "[DATE]" at bounding box center [352, 214] width 42 height 20
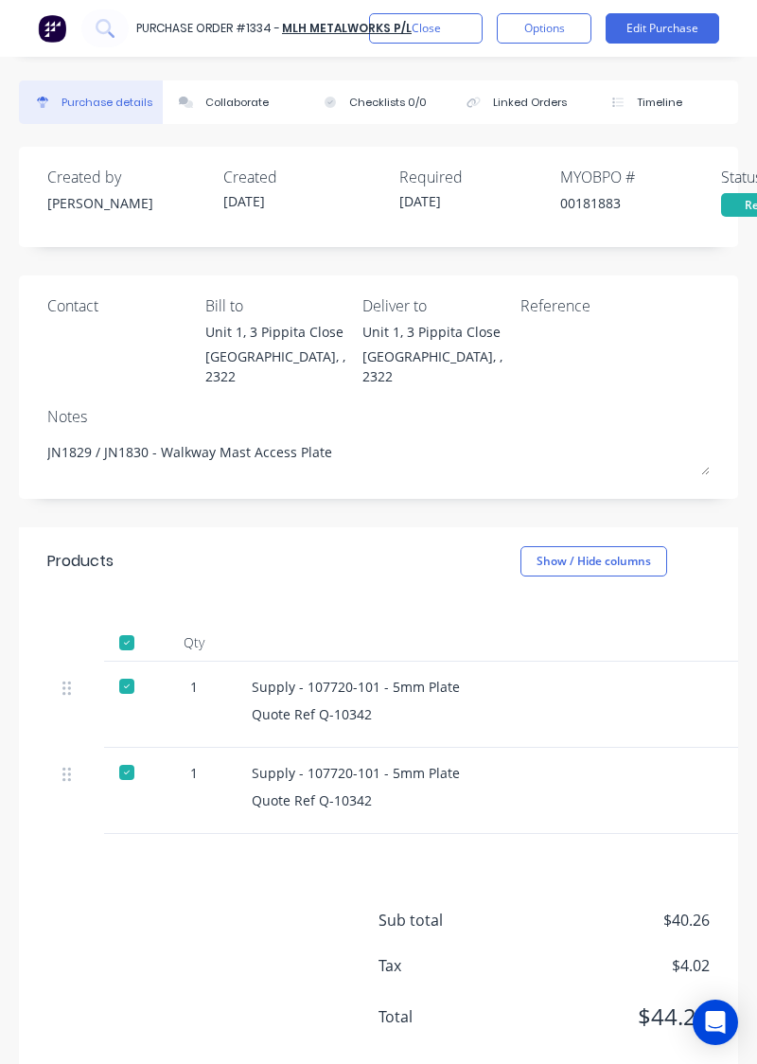
click at [456, 25] on button "Close" at bounding box center [426, 28] width 114 height 30
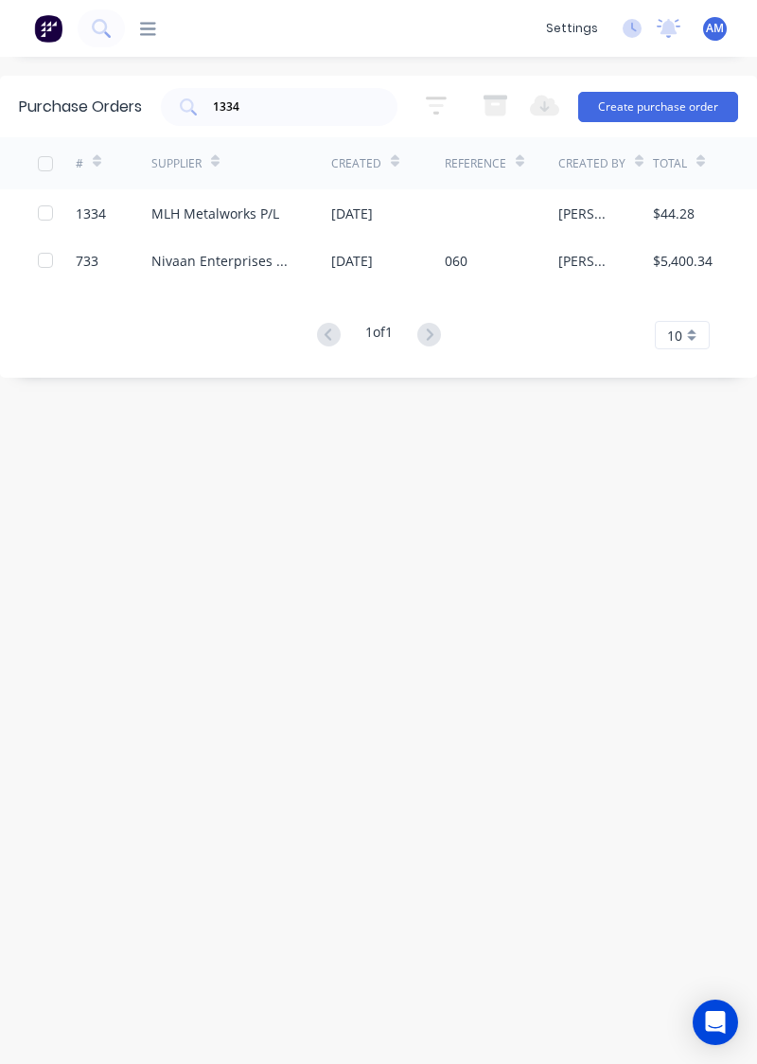
click at [303, 112] on input "1334" at bounding box center [289, 107] width 157 height 19
type input "1314"
click at [235, 201] on div "Precision Oxycut" at bounding box center [241, 212] width 180 height 47
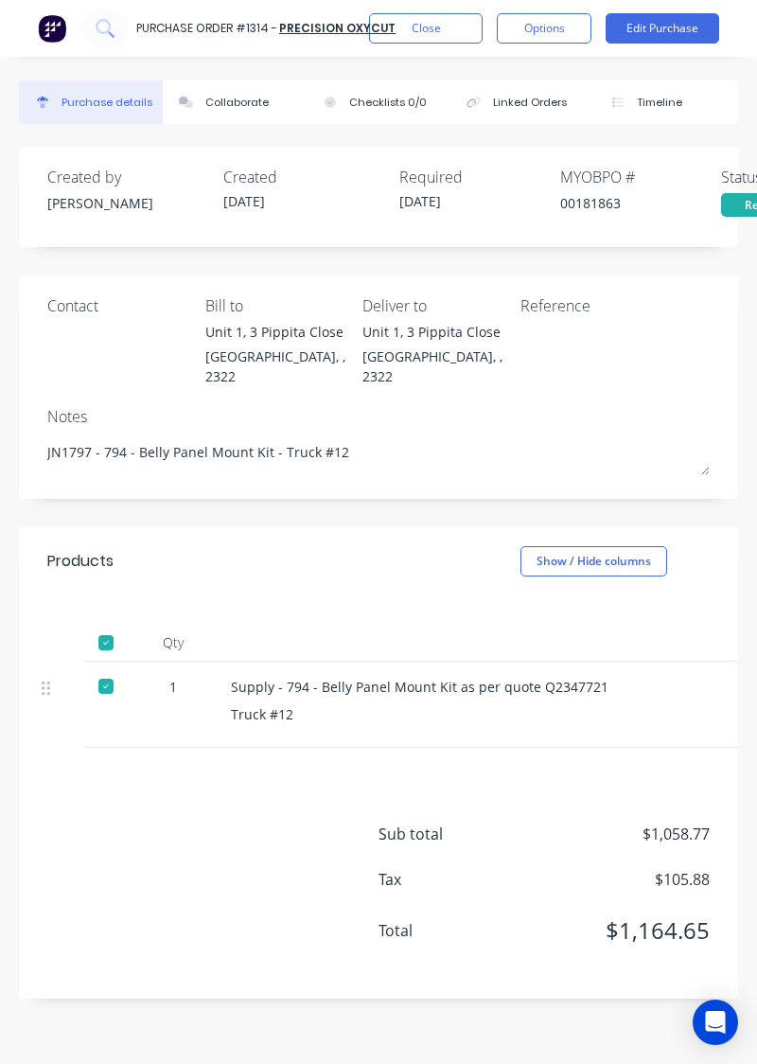
scroll to position [0, 20]
click at [258, 748] on div "Sub total $1,058.77 Tax $105.88 Total $1,164.65" at bounding box center [379, 873] width 720 height 251
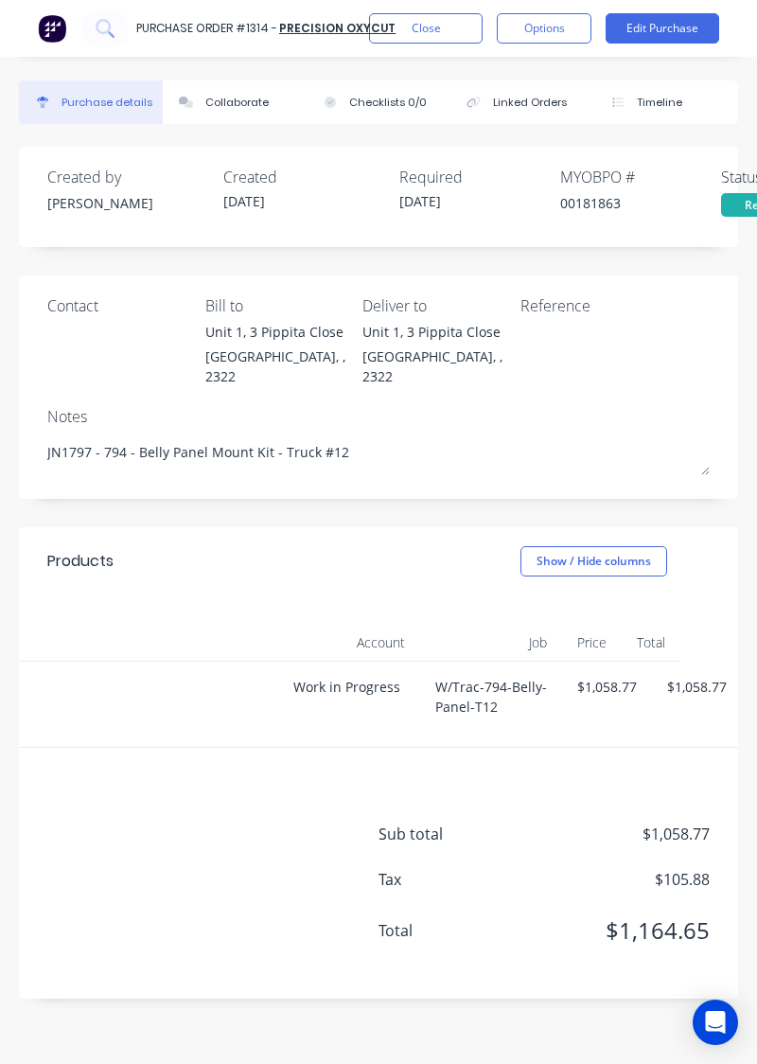
scroll to position [0, 720]
click at [459, 30] on button "Close" at bounding box center [426, 28] width 114 height 30
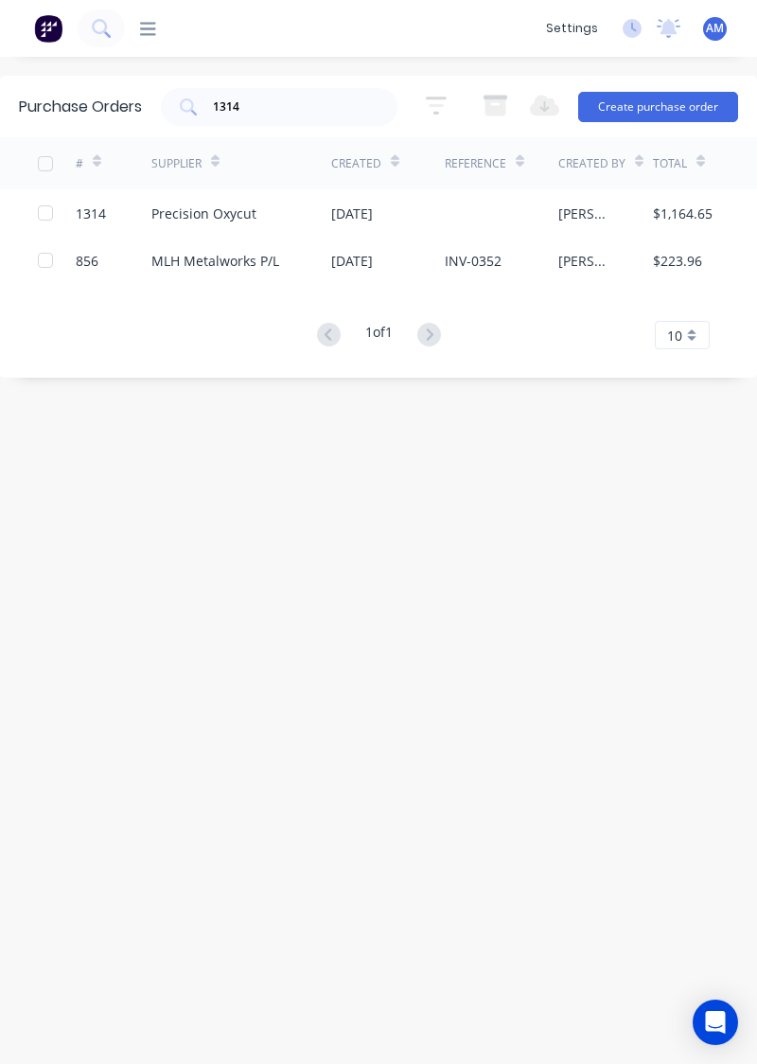
click at [241, 113] on input "1314" at bounding box center [289, 107] width 157 height 19
type input "1"
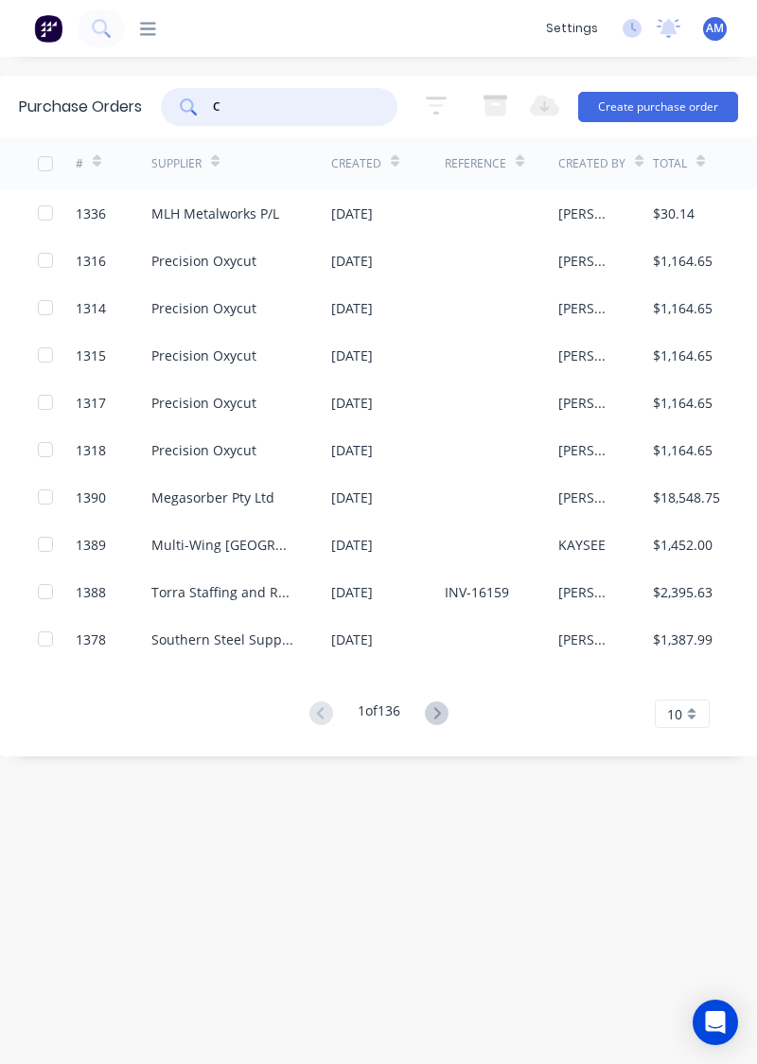
type input "C"
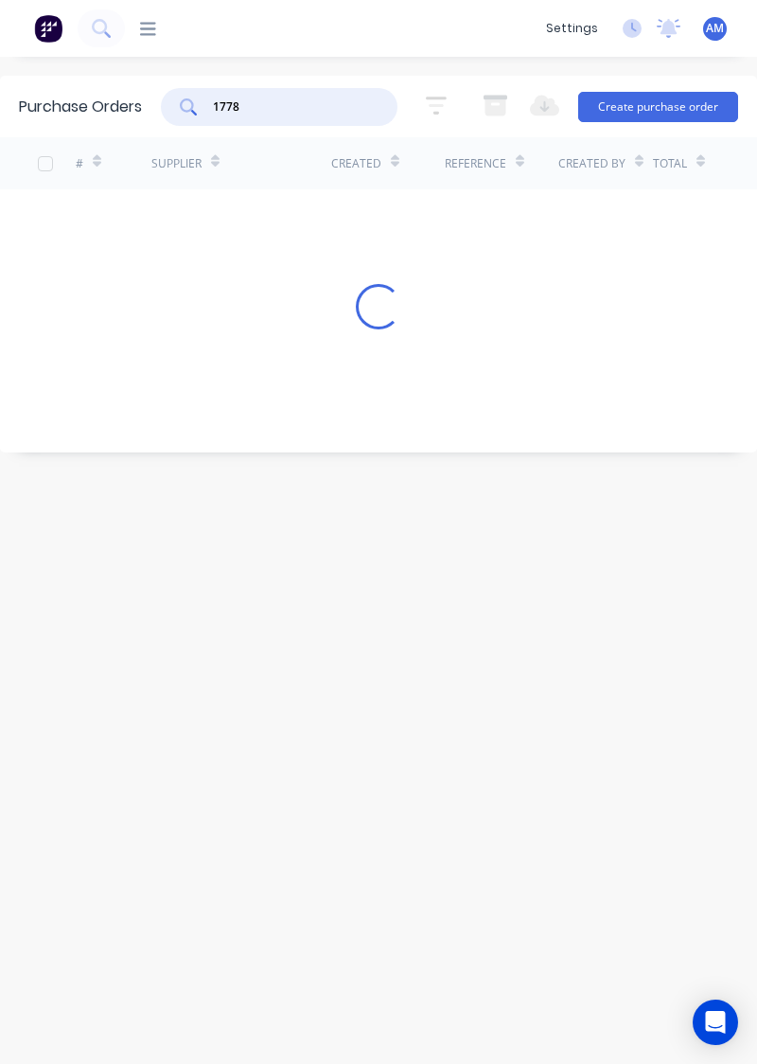
type input "1778"
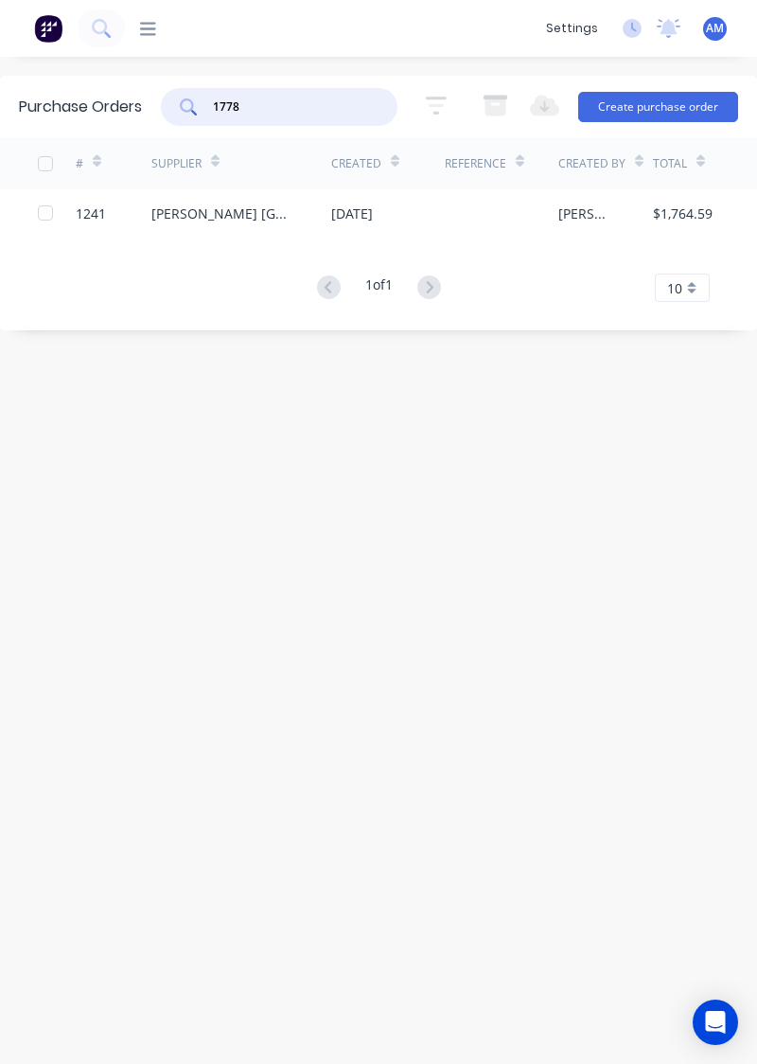
click at [151, 32] on icon at bounding box center [148, 29] width 16 height 18
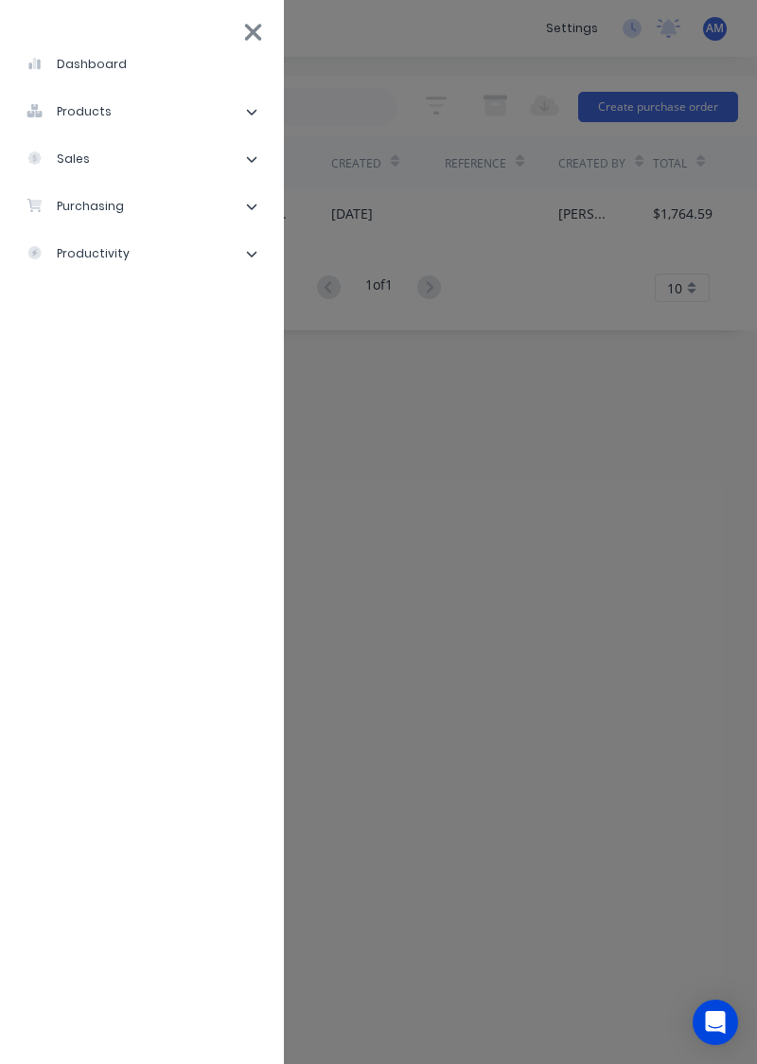
click at [194, 112] on li "products" at bounding box center [142, 111] width 254 height 47
click at [201, 265] on li "sales" at bounding box center [142, 253] width 254 height 47
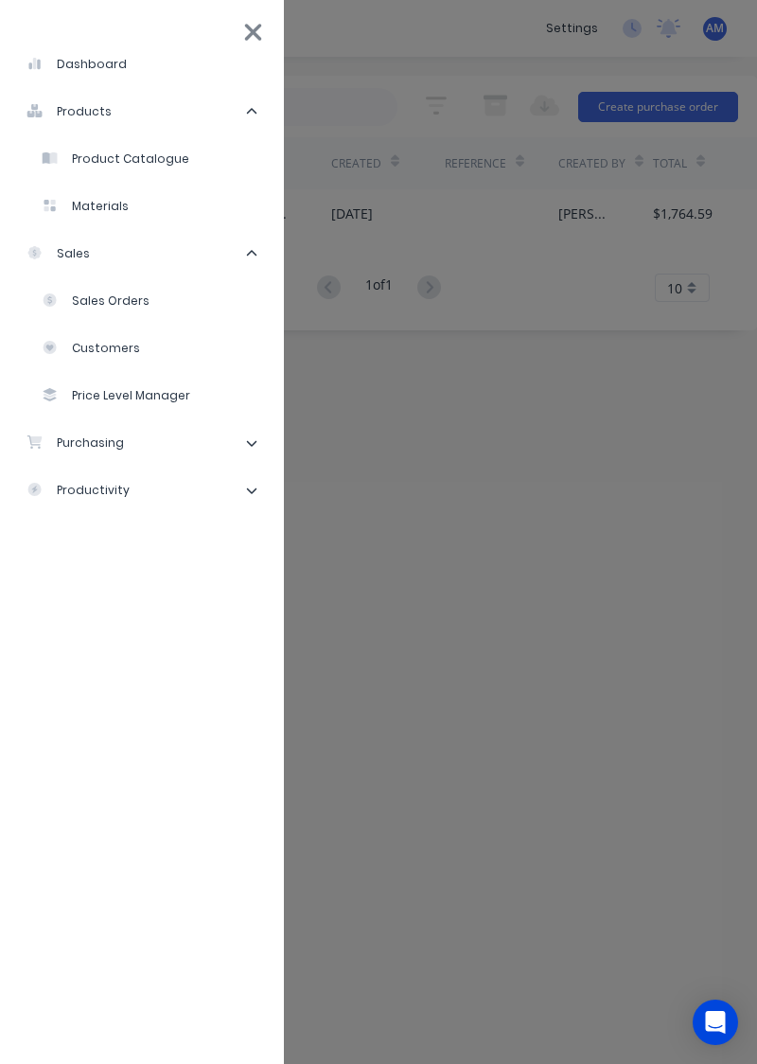
click at [101, 301] on div "Sales Orders" at bounding box center [96, 301] width 108 height 17
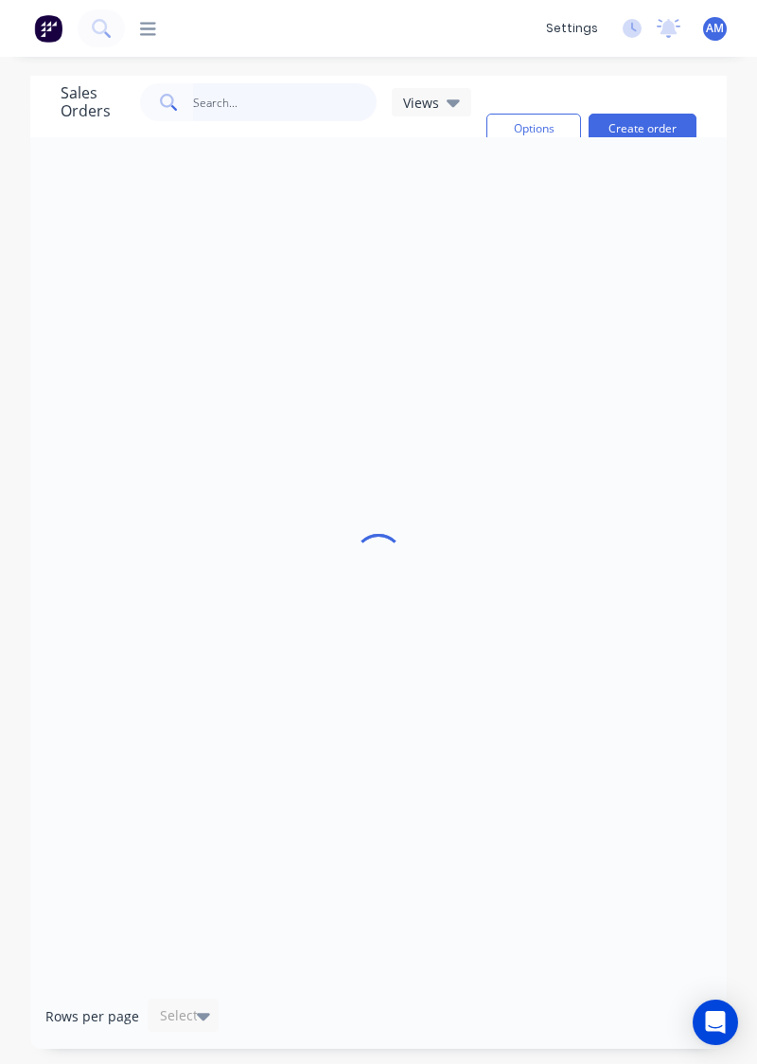
click at [241, 106] on input "text" at bounding box center [285, 102] width 185 height 38
type input "1778"
click at [597, 587] on div at bounding box center [378, 560] width 697 height 847
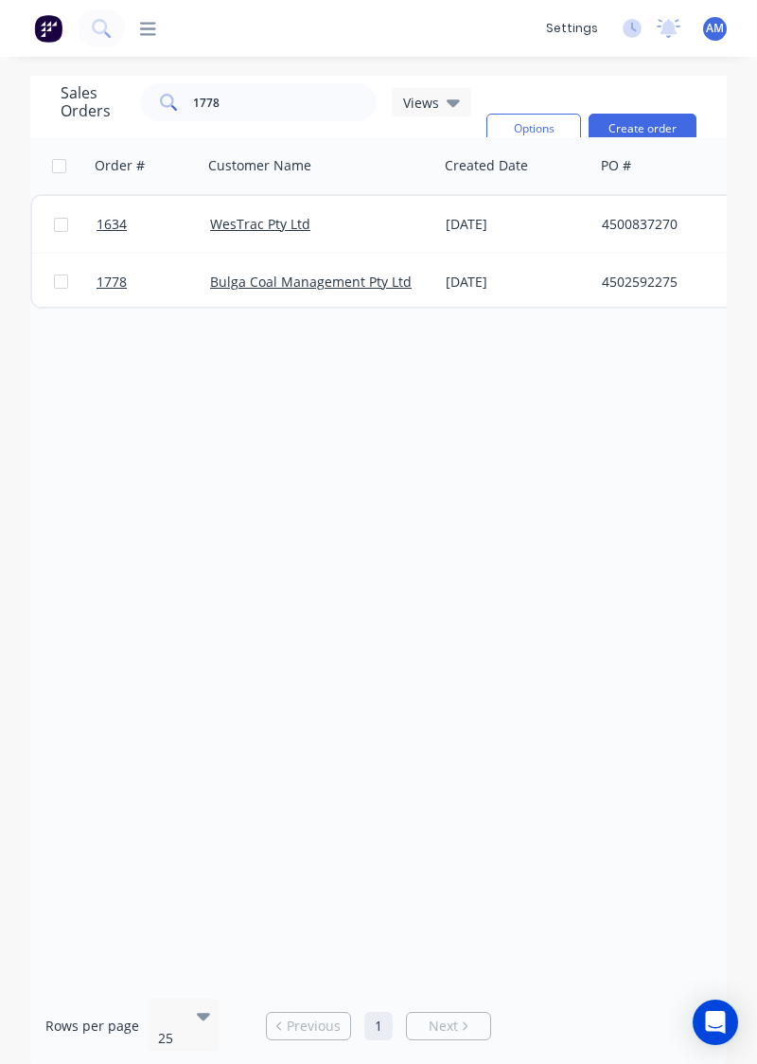
scroll to position [37, 0]
click at [637, 260] on div "4502592275" at bounding box center [713, 282] width 237 height 57
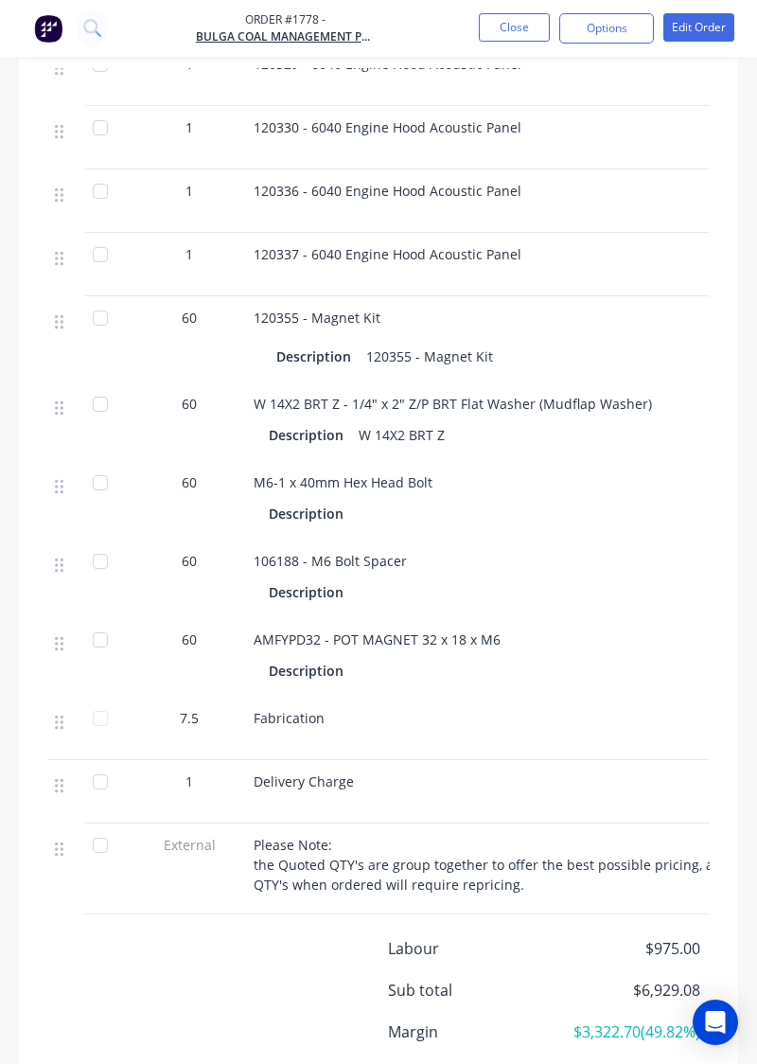
scroll to position [1731, 0]
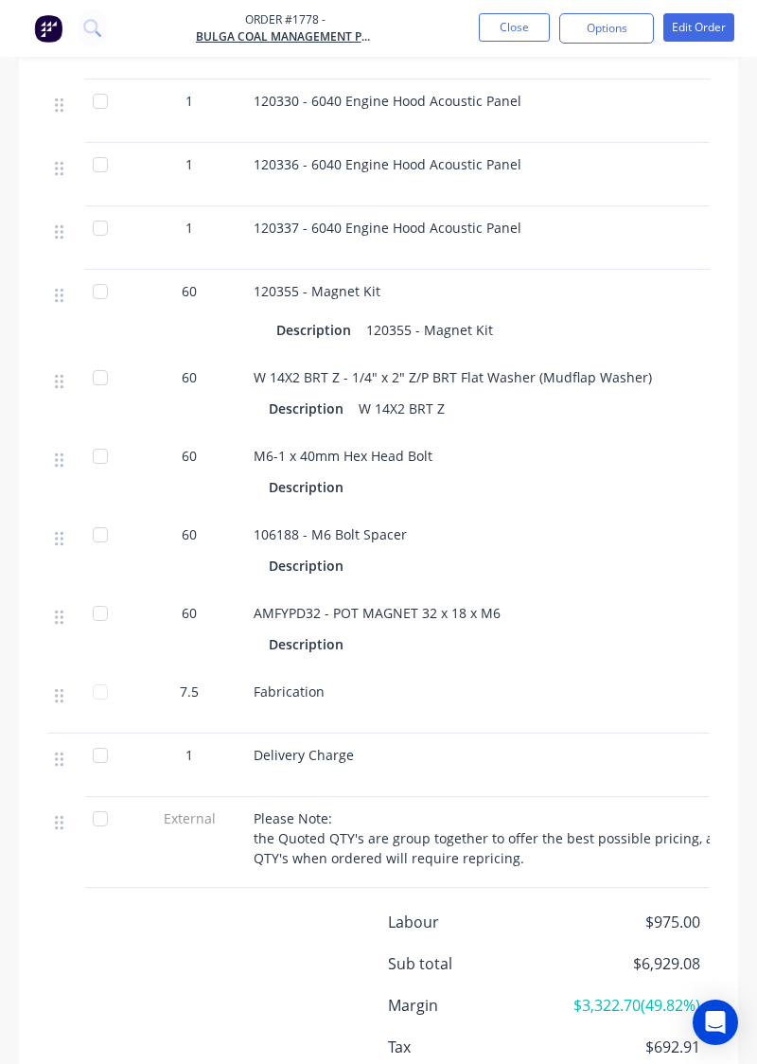
click at [699, 750] on div "Delivery Charge" at bounding box center [530, 765] width 568 height 63
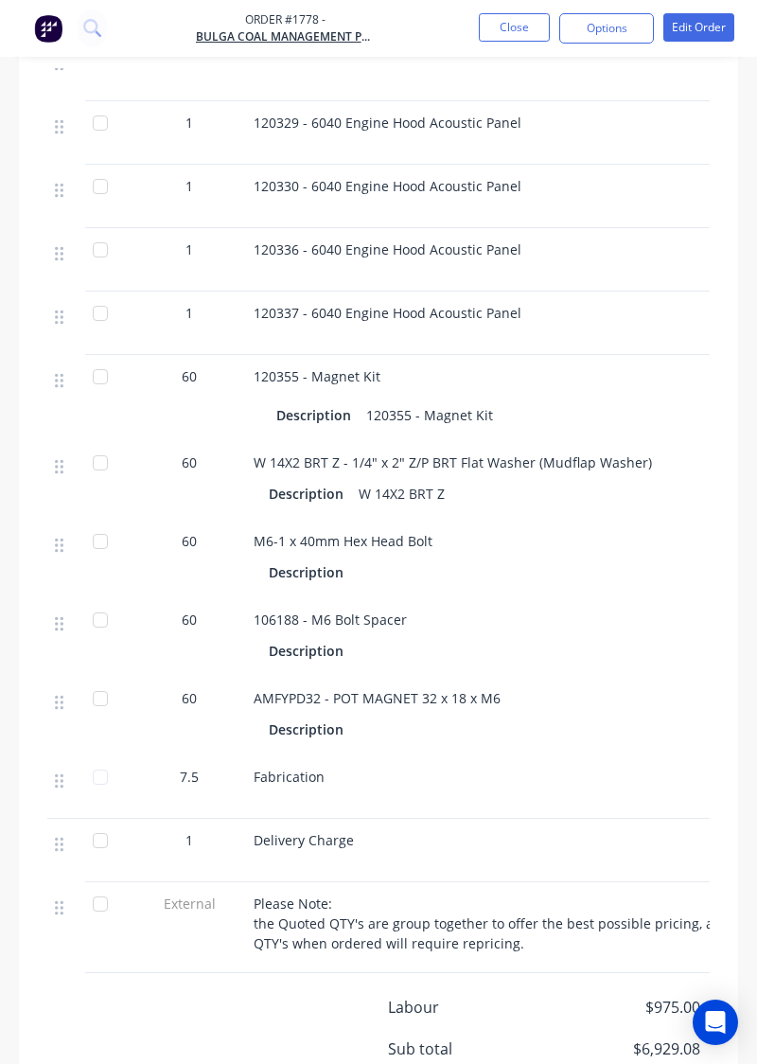
scroll to position [1642, 0]
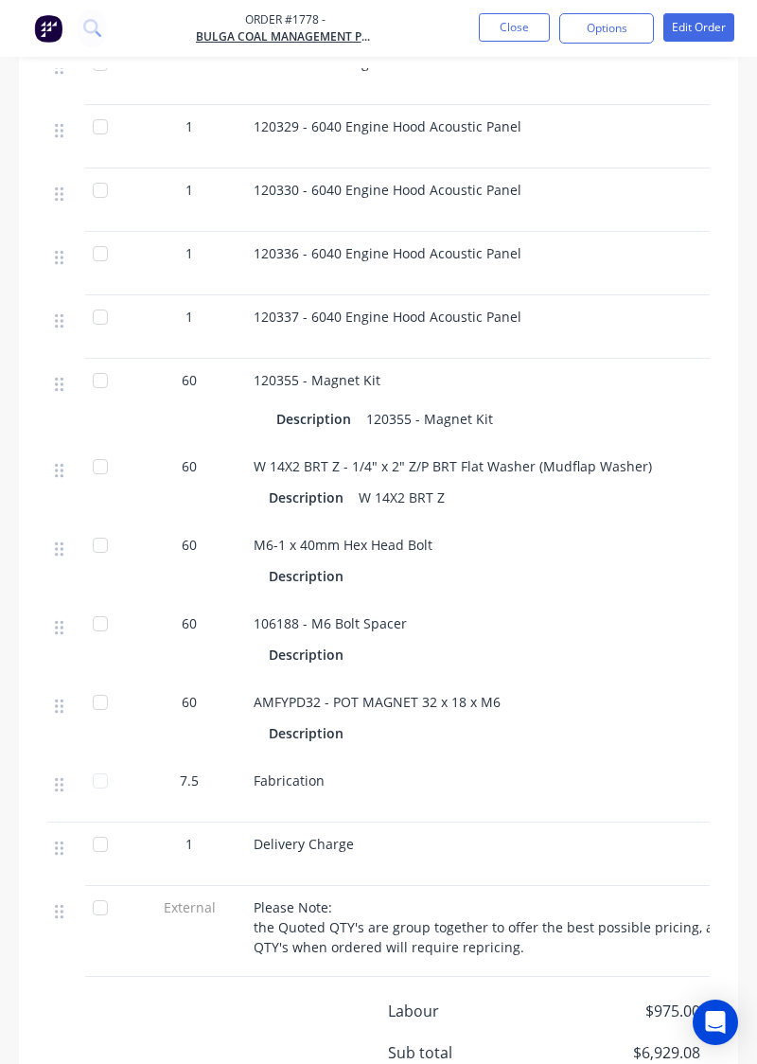
click at [525, 24] on button "Close" at bounding box center [514, 27] width 71 height 28
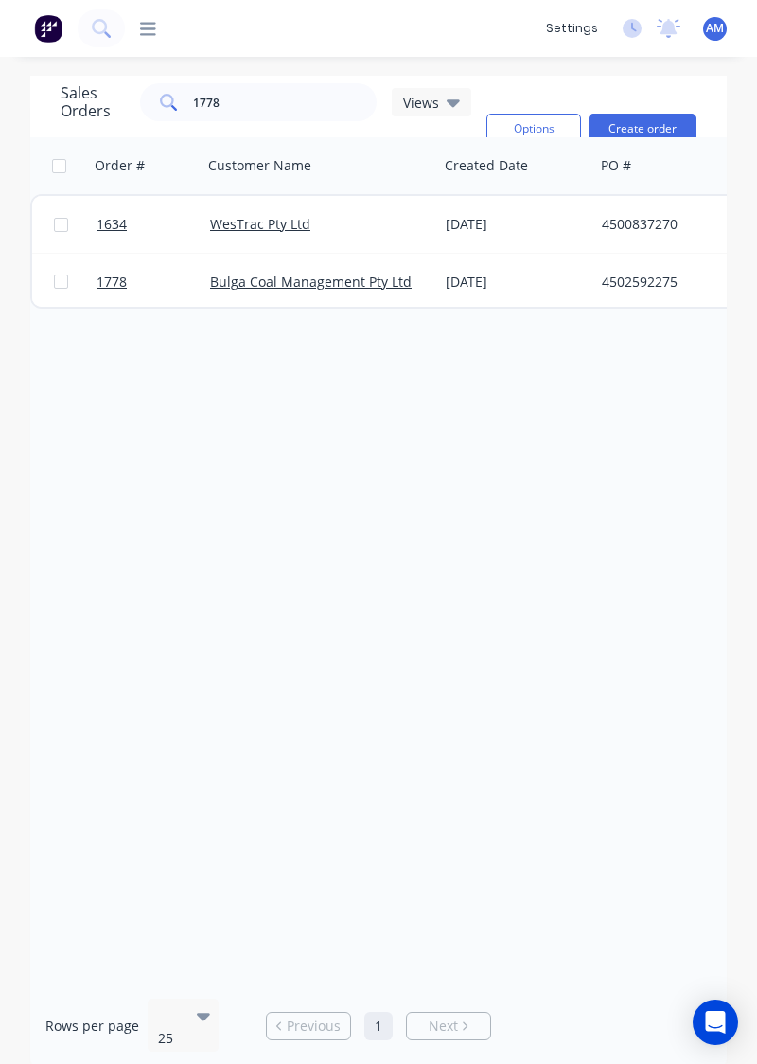
click at [155, 34] on icon at bounding box center [148, 28] width 16 height 13
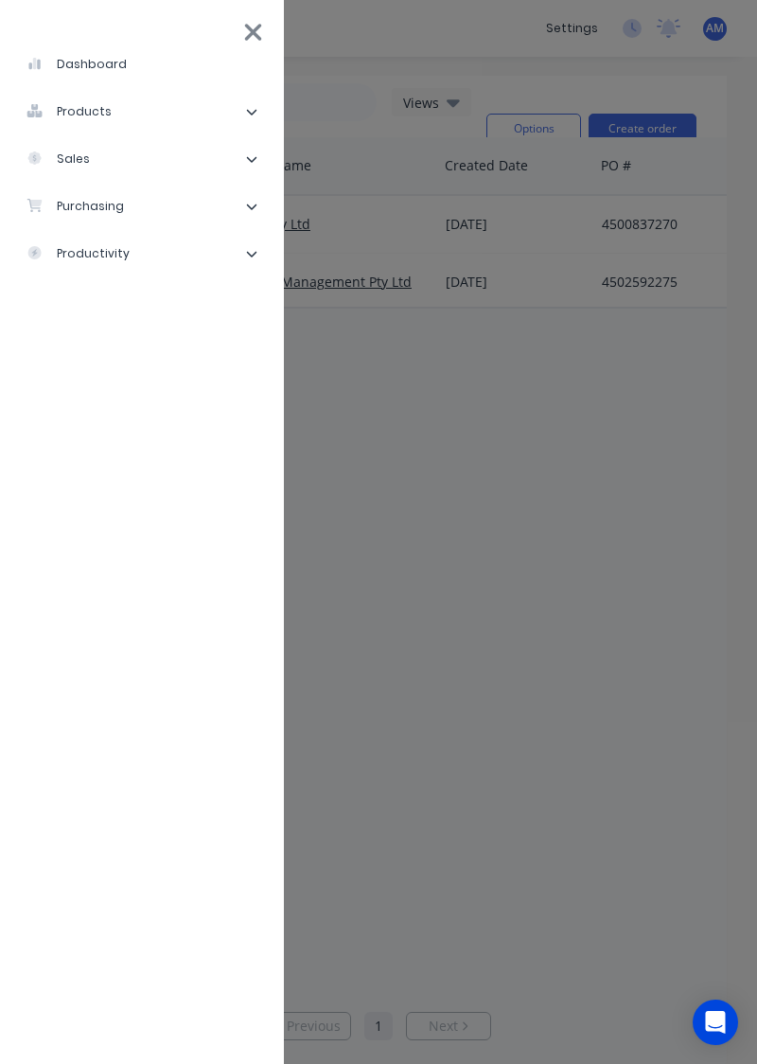
click at [186, 219] on li "purchasing" at bounding box center [142, 206] width 254 height 47
click at [156, 259] on div "Purchase Orders" at bounding box center [107, 253] width 131 height 17
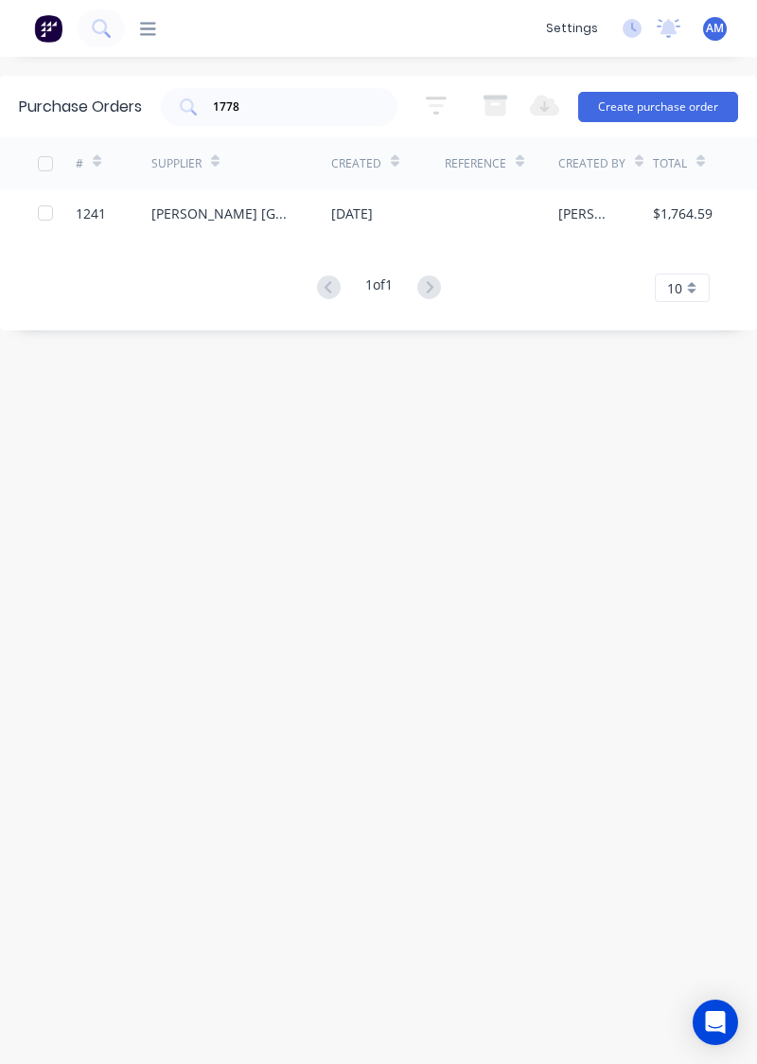
click at [305, 106] on input "1778" at bounding box center [289, 107] width 157 height 19
type input "1313"
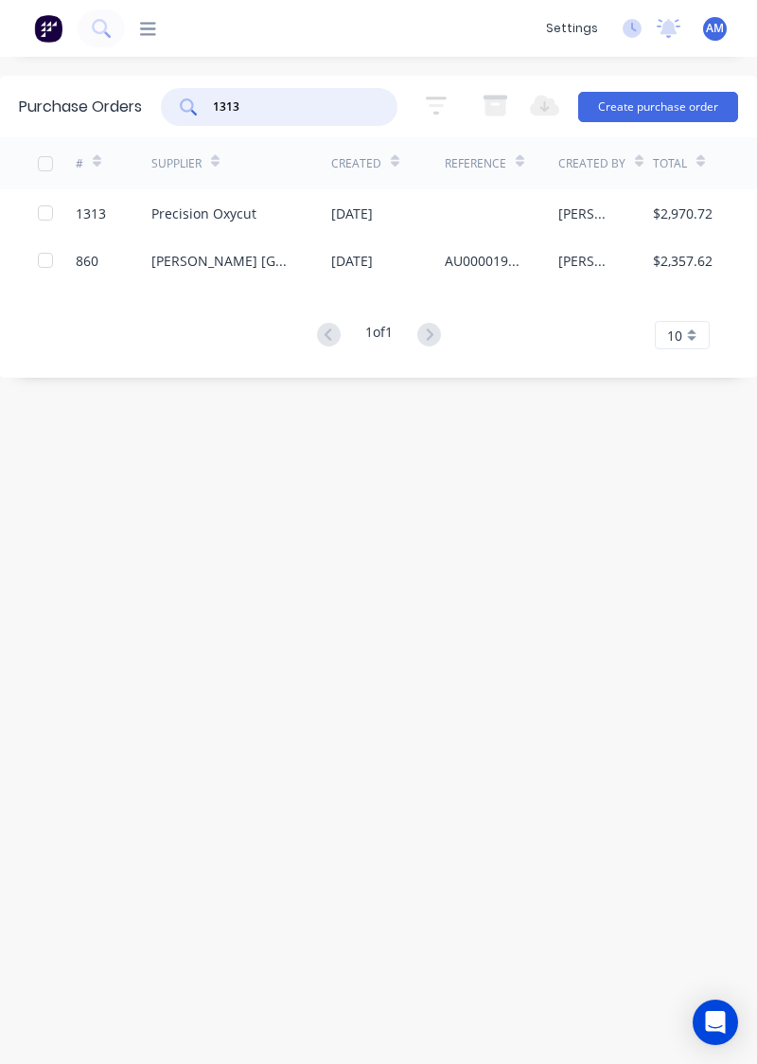
click at [256, 205] on div "Precision Oxycut" at bounding box center [241, 212] width 180 height 47
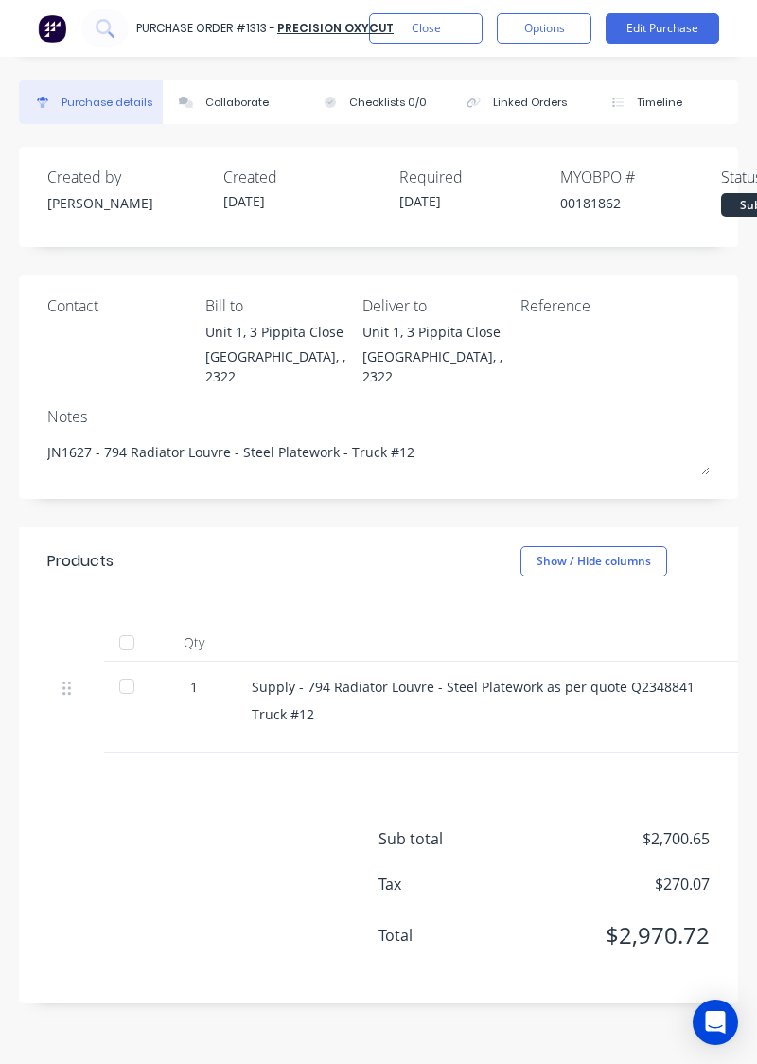
click at [161, 768] on div "Sub total $2,700.65 Tax $270.07 Total $2,970.72" at bounding box center [379, 878] width 720 height 251
click at [127, 670] on div at bounding box center [127, 687] width 38 height 38
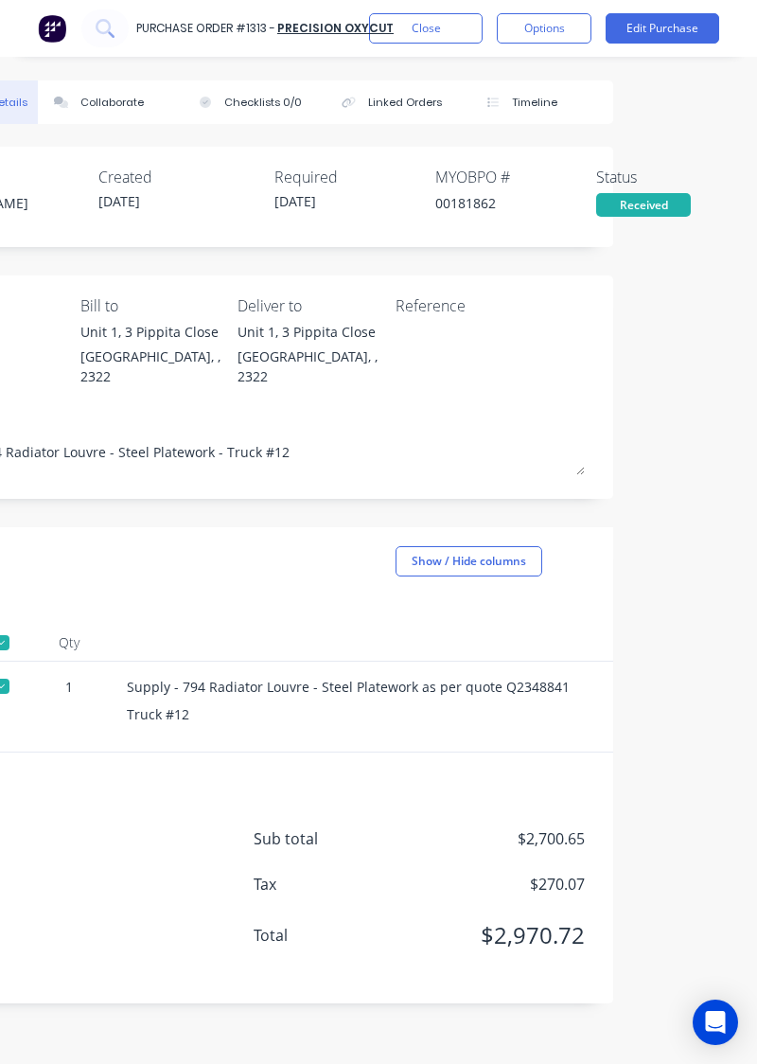
click at [439, 32] on button "Close" at bounding box center [426, 28] width 114 height 30
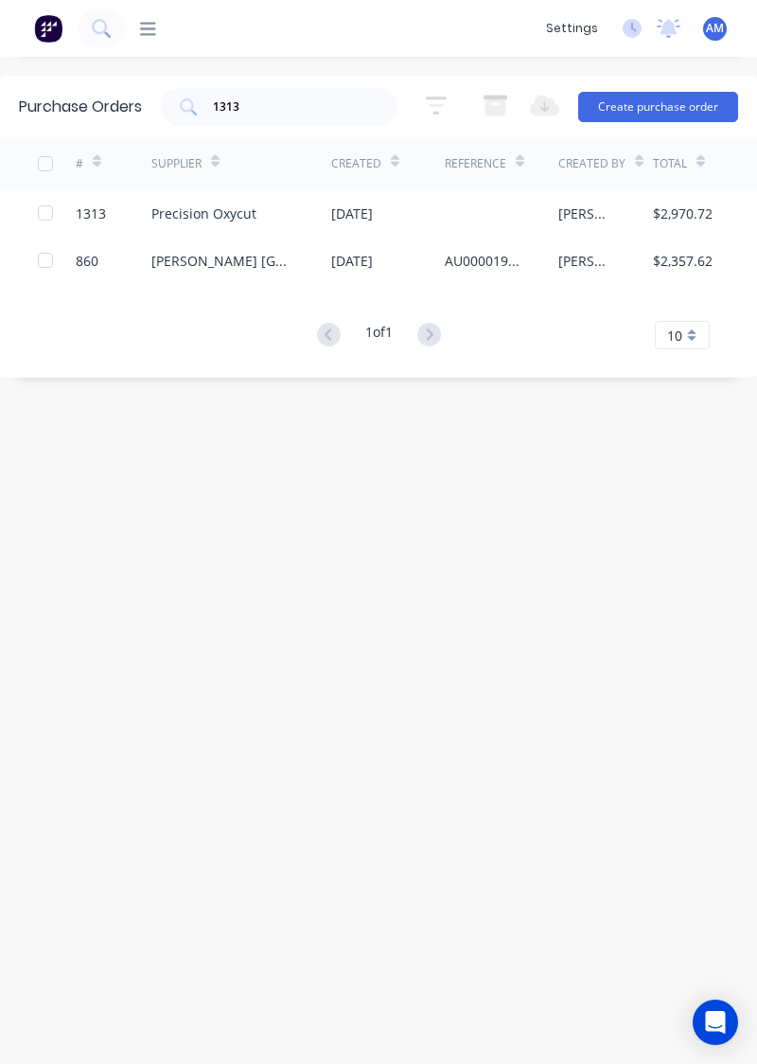
click at [266, 113] on input "1313" at bounding box center [289, 107] width 157 height 19
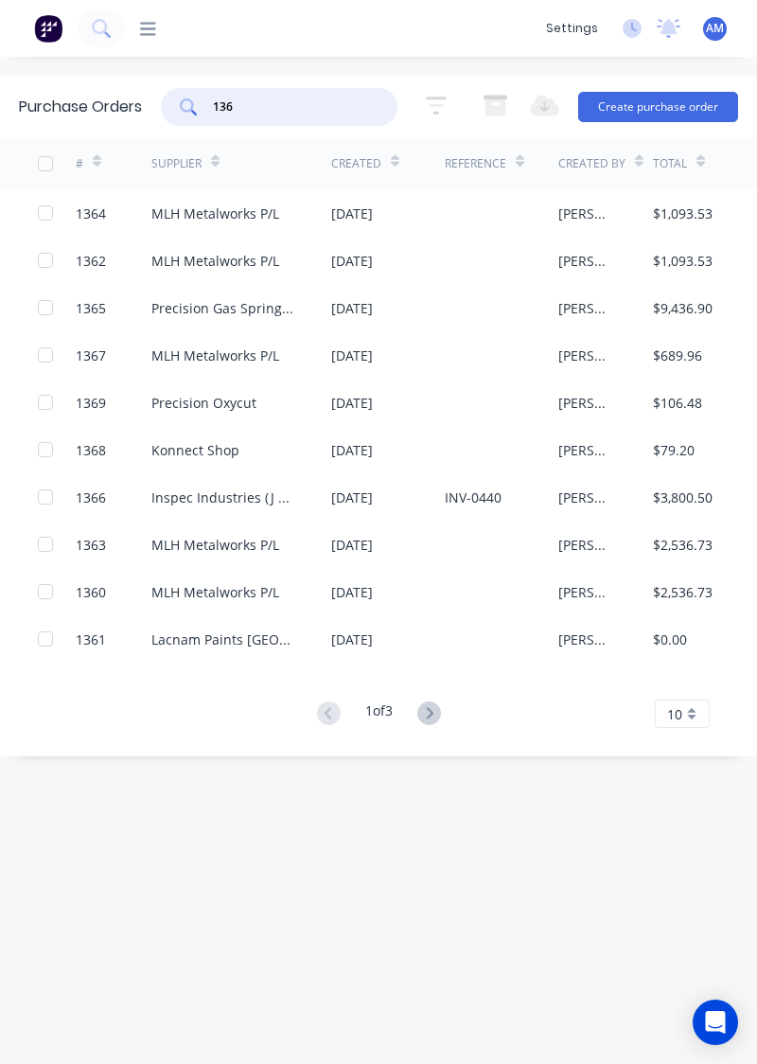
type input "1369"
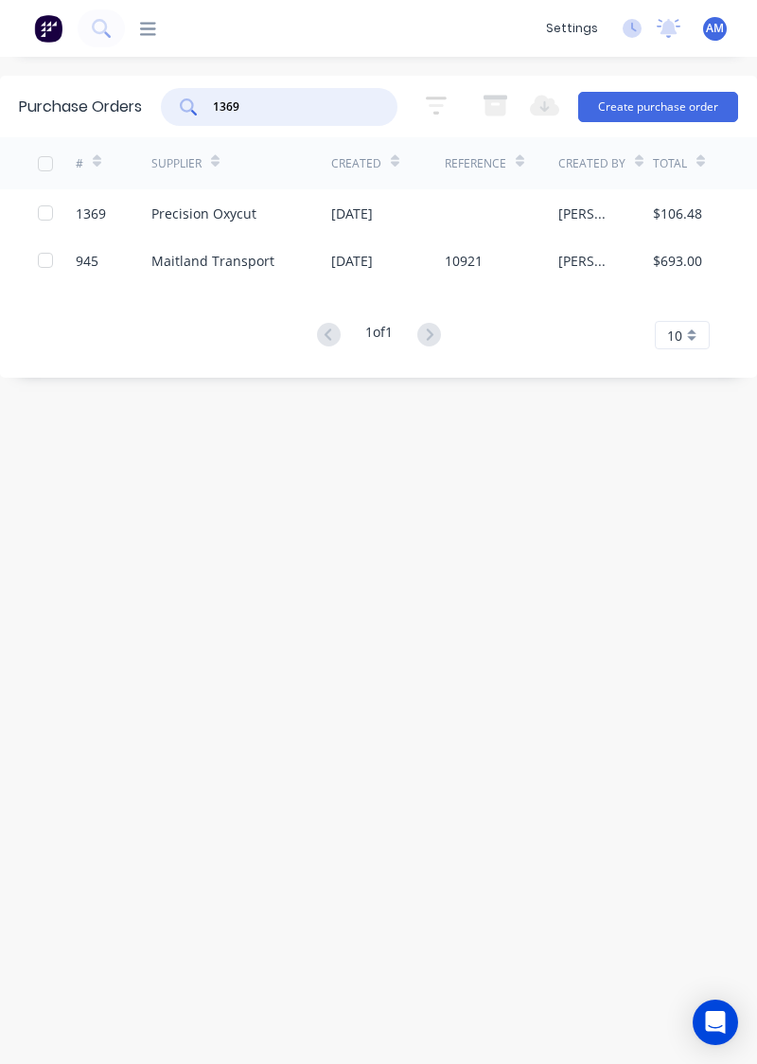
click at [315, 229] on div "Precision Oxycut" at bounding box center [241, 212] width 180 height 47
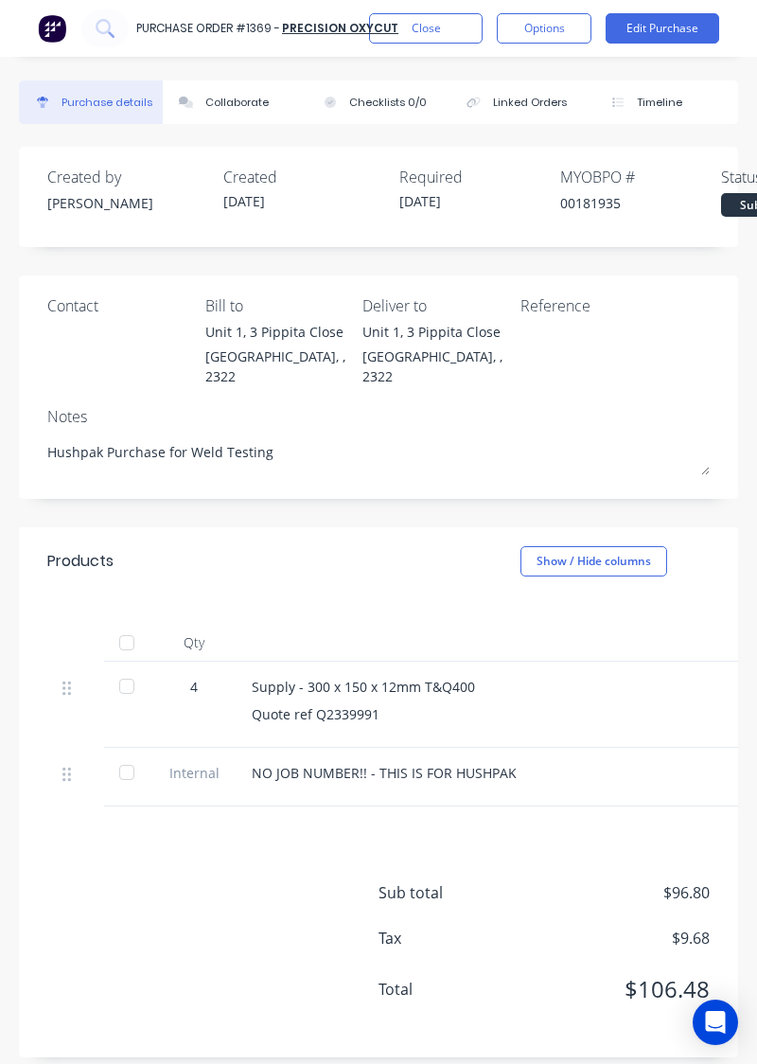
click at [125, 678] on div at bounding box center [127, 687] width 38 height 38
click at [138, 762] on div at bounding box center [127, 773] width 38 height 38
click at [419, 32] on button "Close" at bounding box center [426, 28] width 114 height 30
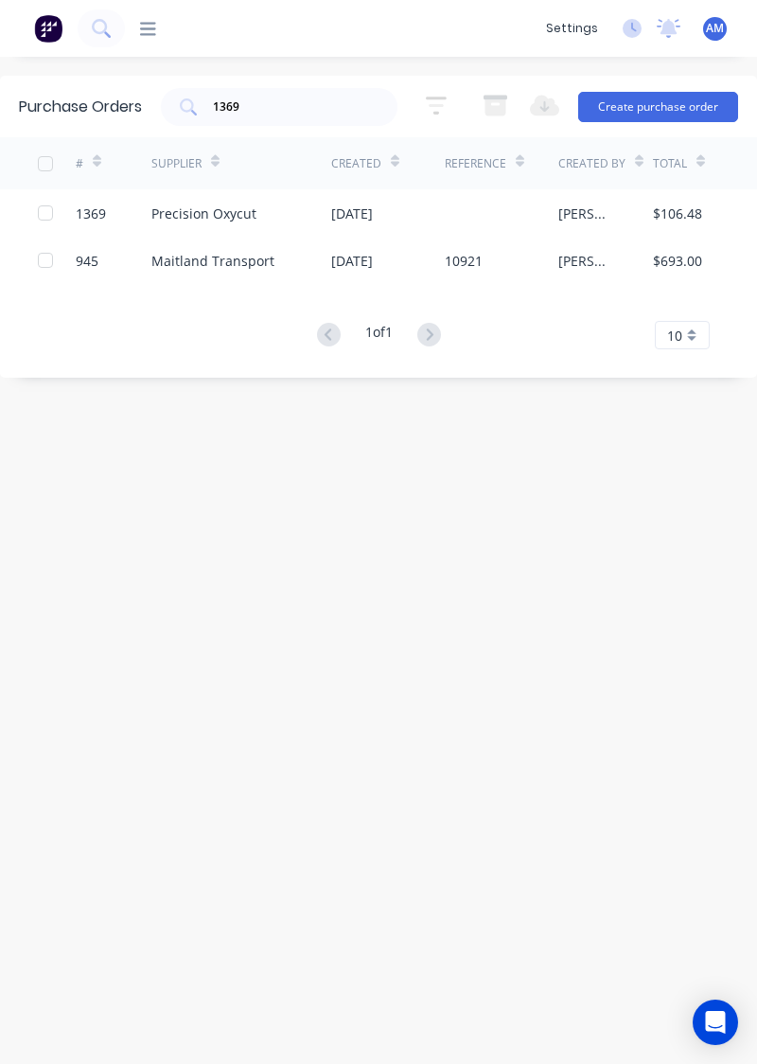
click at [297, 99] on input "1369" at bounding box center [289, 107] width 157 height 19
type input "1"
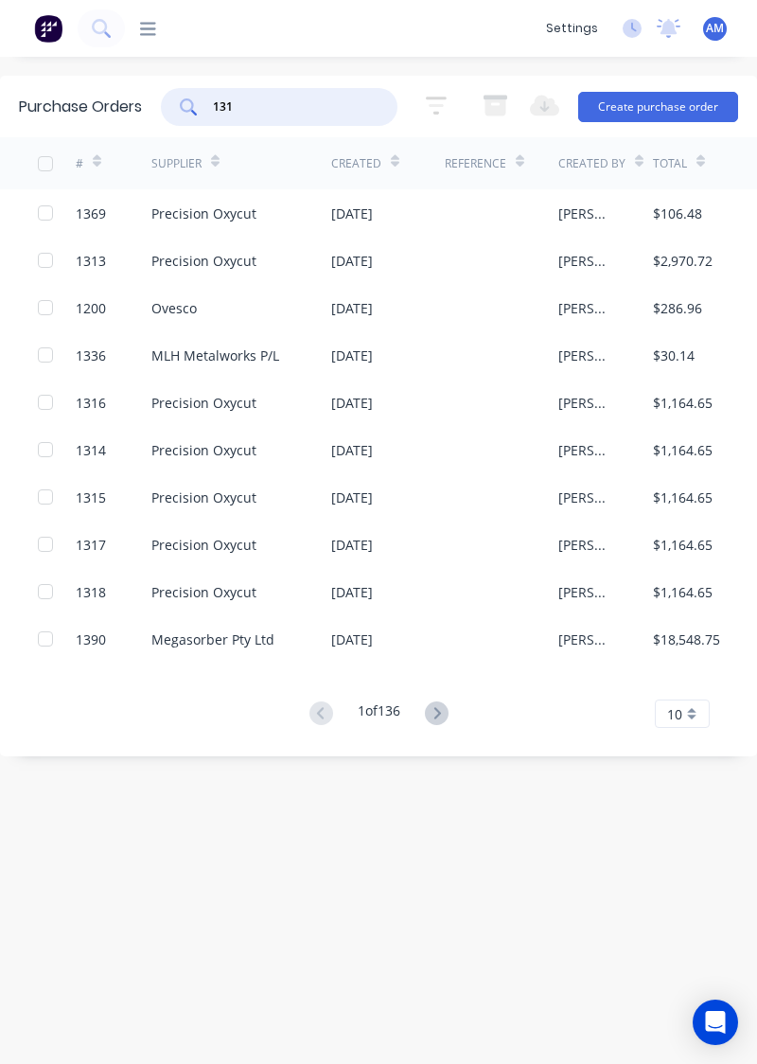
type input "1315"
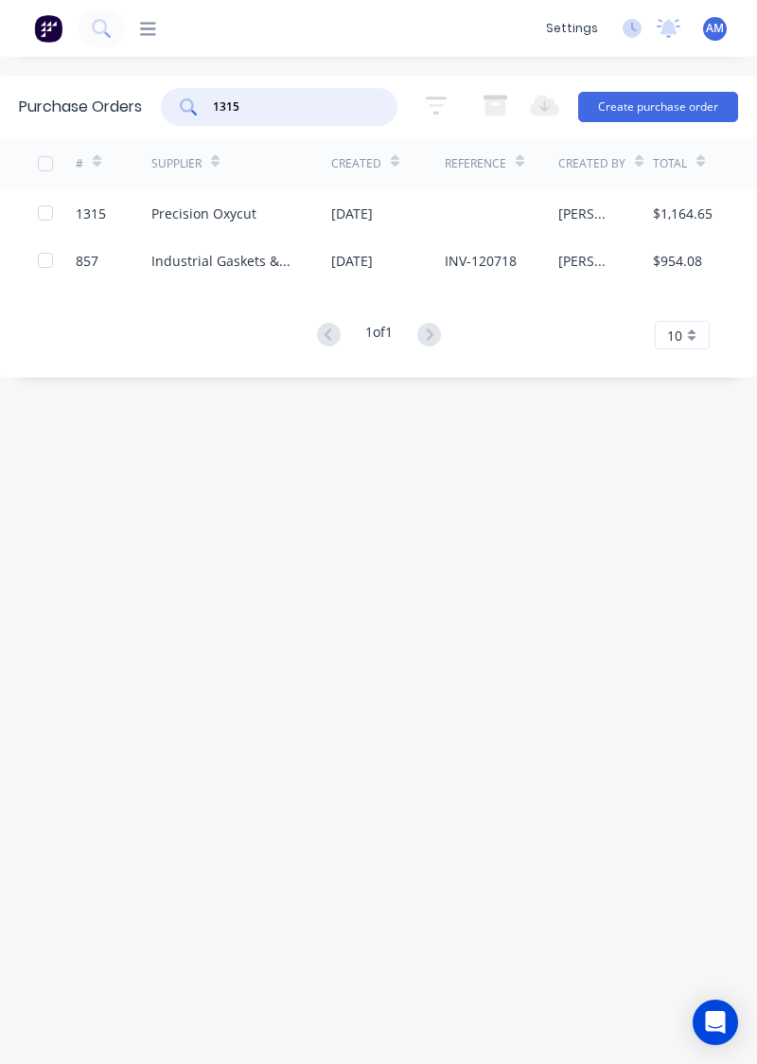
click at [301, 206] on div "Precision Oxycut" at bounding box center [241, 212] width 180 height 47
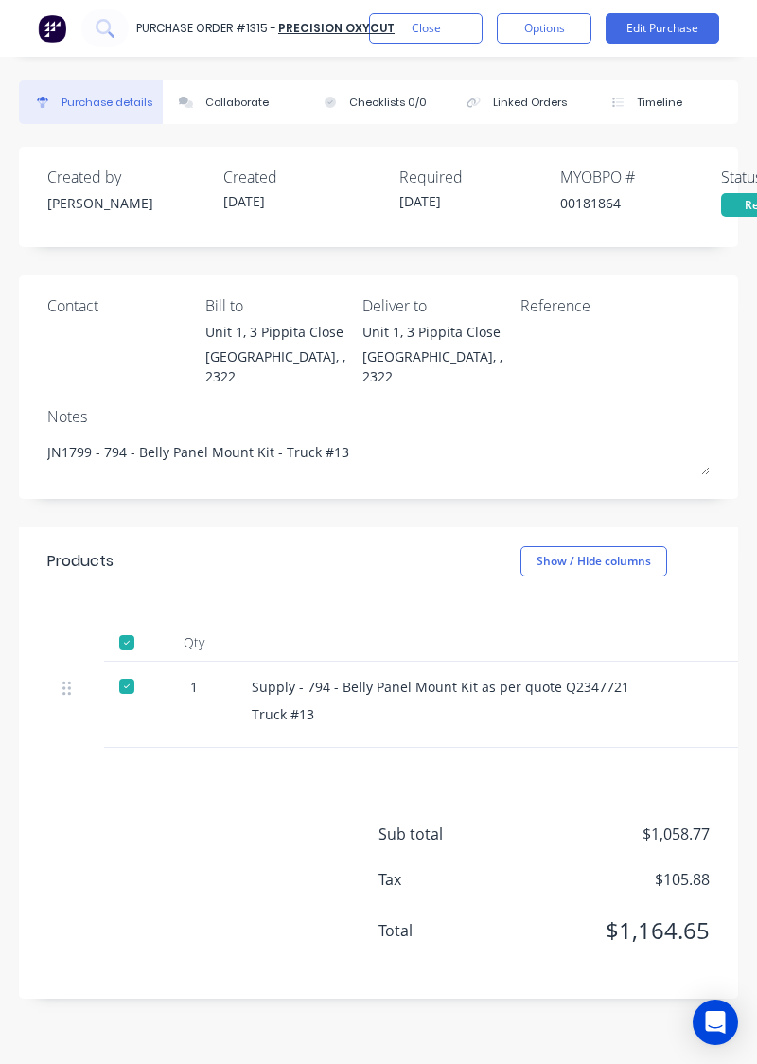
click at [246, 803] on div "Sub total $1,058.77 Tax $105.88 Total $1,164.65" at bounding box center [379, 873] width 720 height 251
click at [436, 30] on button "Close" at bounding box center [426, 28] width 114 height 30
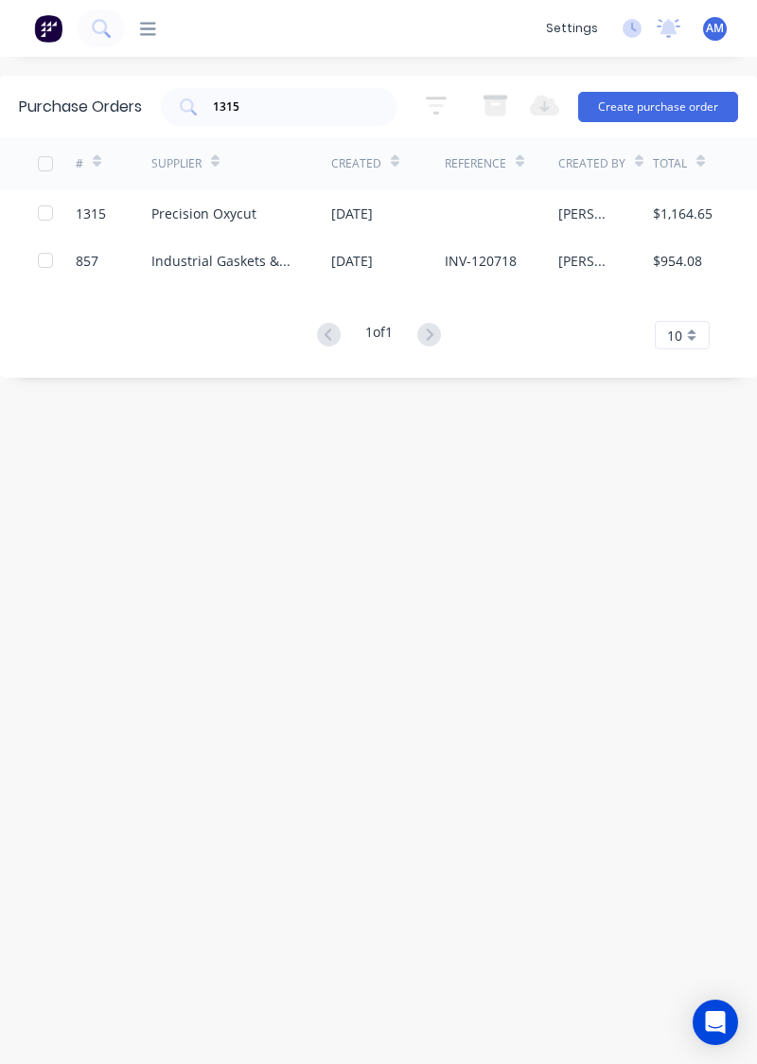
click at [349, 220] on div "[DATE]" at bounding box center [352, 214] width 42 height 20
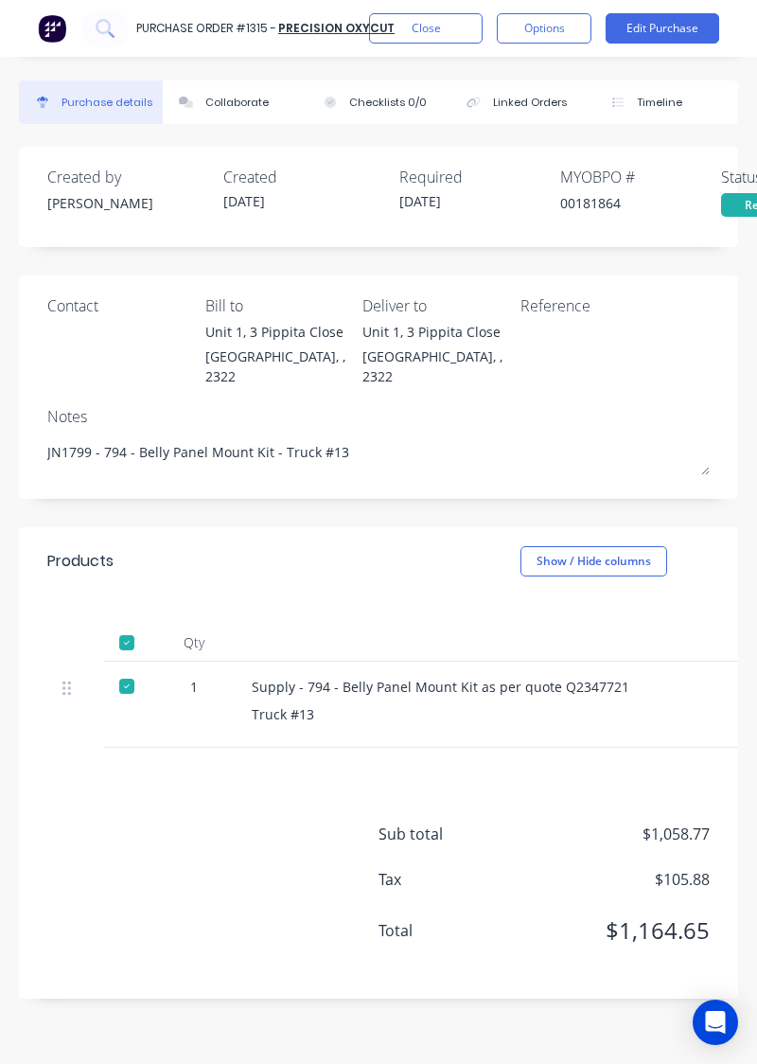
click at [425, 30] on button "Close" at bounding box center [426, 28] width 114 height 30
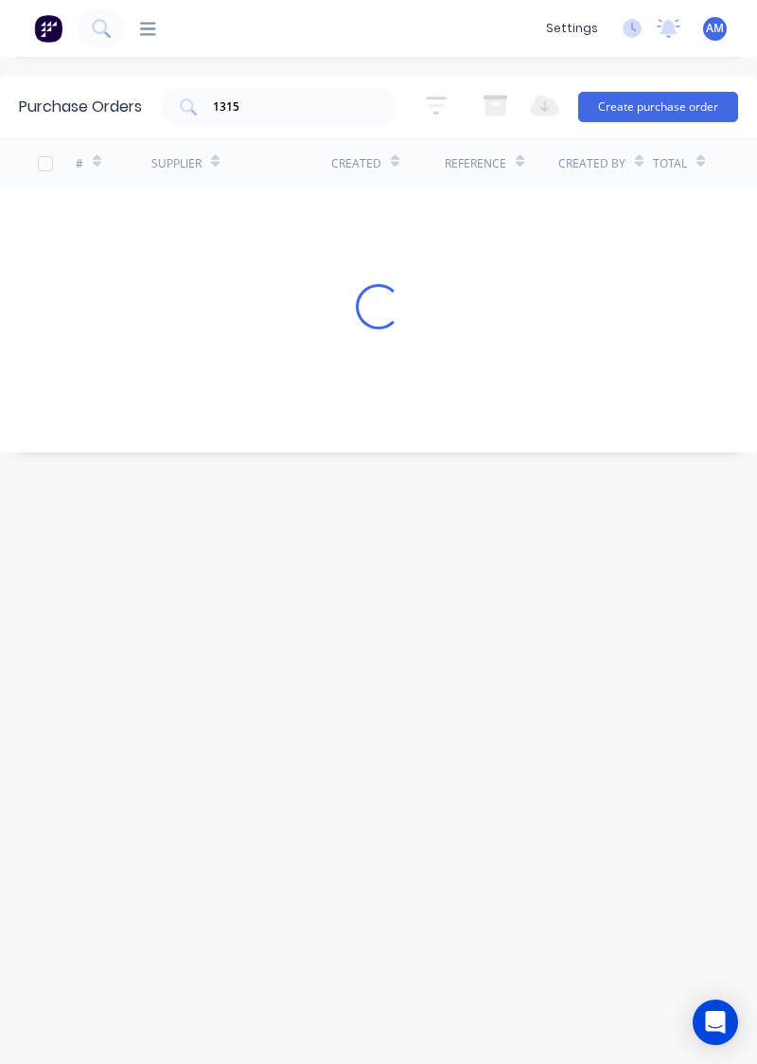
click at [294, 113] on input "1315" at bounding box center [289, 107] width 157 height 19
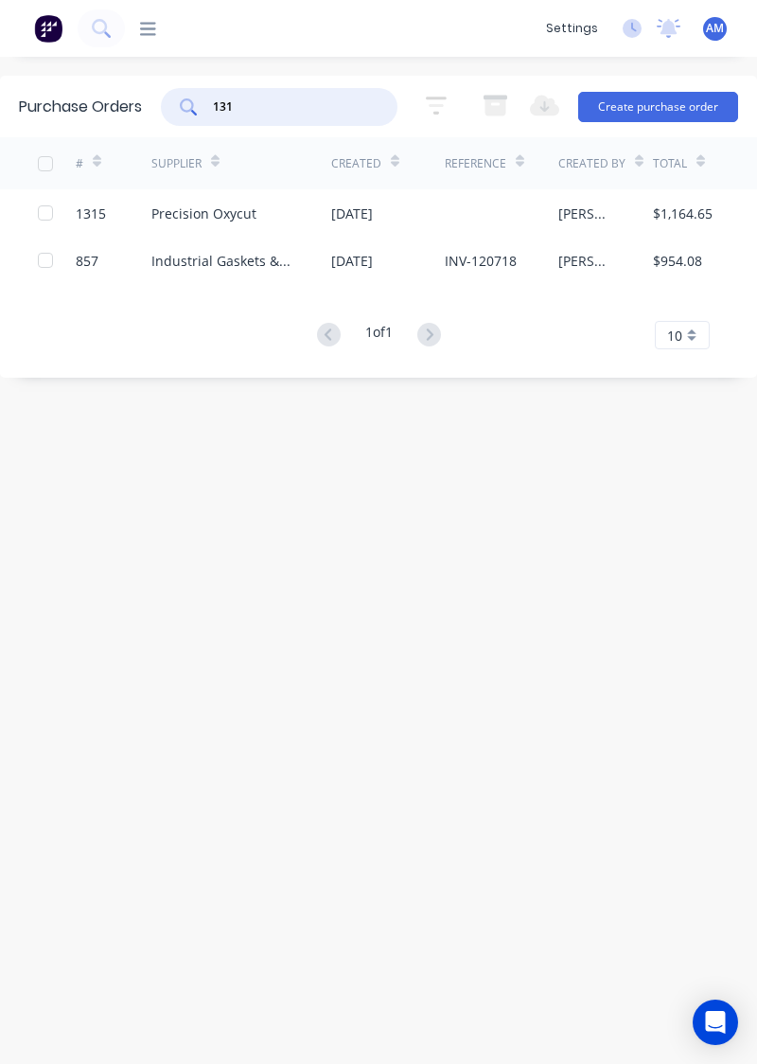
type input "1317"
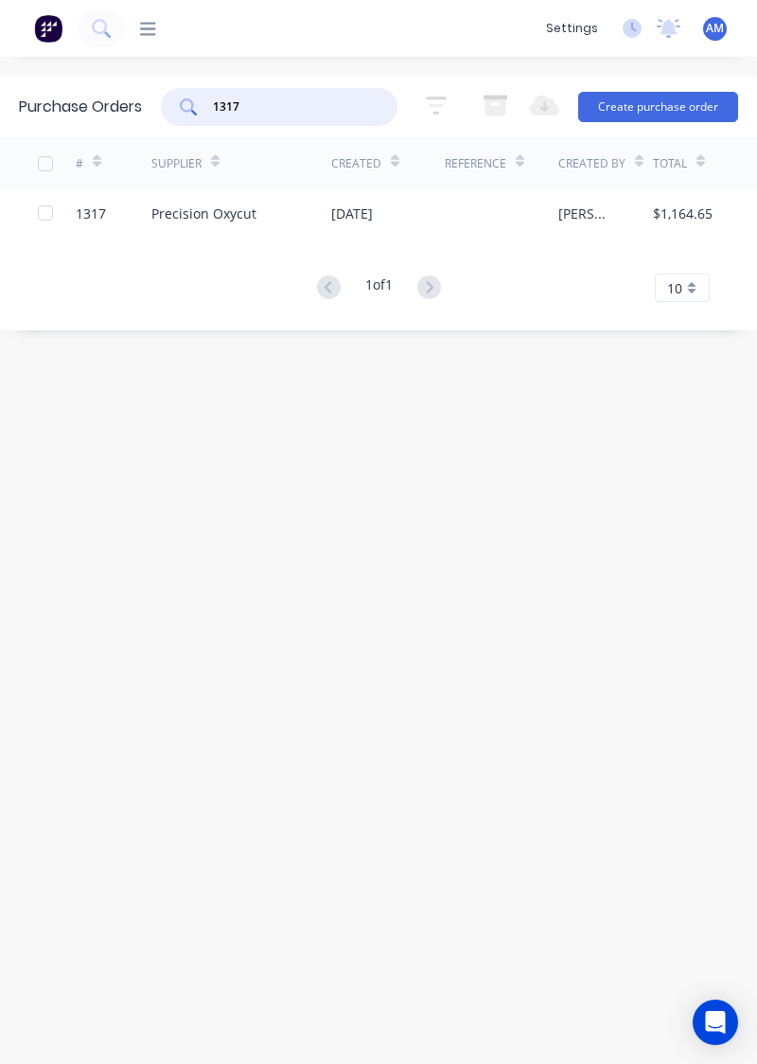
click at [372, 210] on div "[DATE]" at bounding box center [352, 214] width 42 height 20
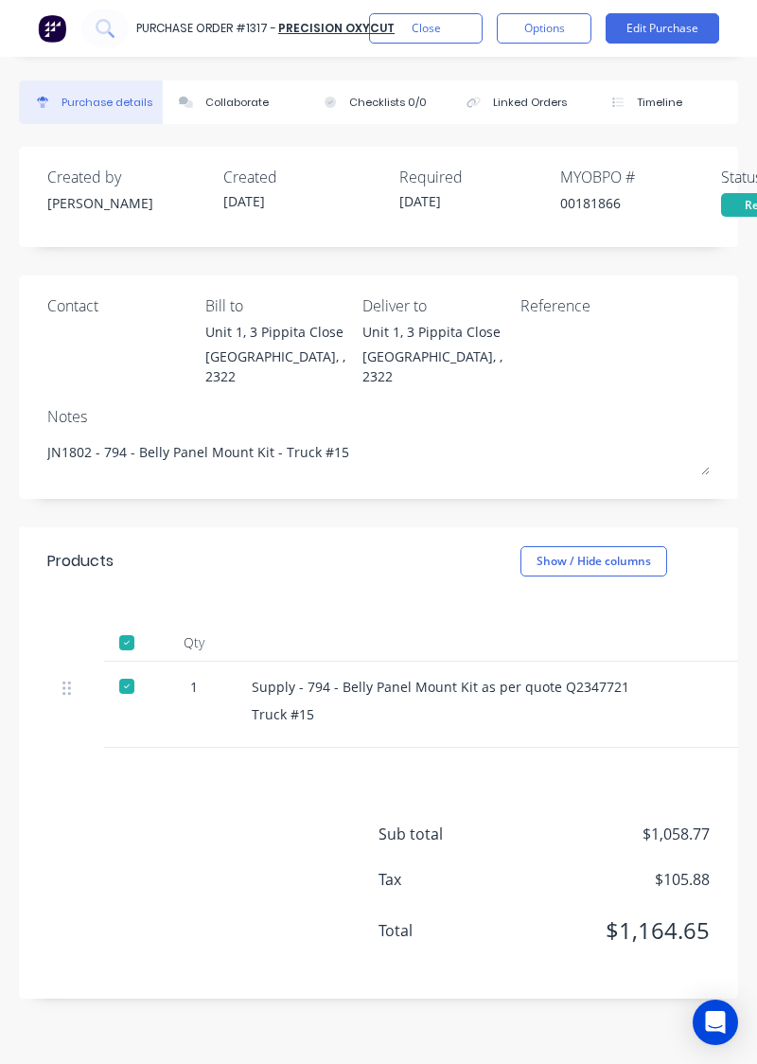
click at [177, 879] on div "Sub total $1,058.77 Tax $105.88 Total $1,164.65" at bounding box center [379, 873] width 720 height 251
click at [420, 29] on button "Close" at bounding box center [426, 28] width 114 height 30
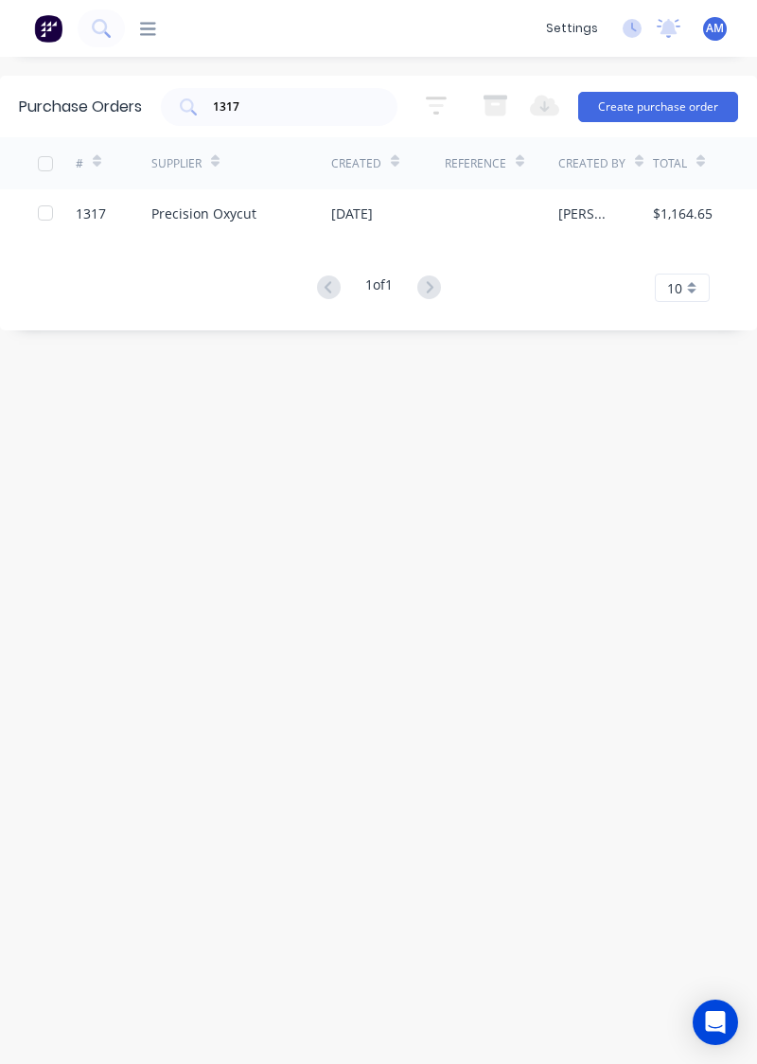
click at [155, 34] on icon at bounding box center [148, 28] width 16 height 13
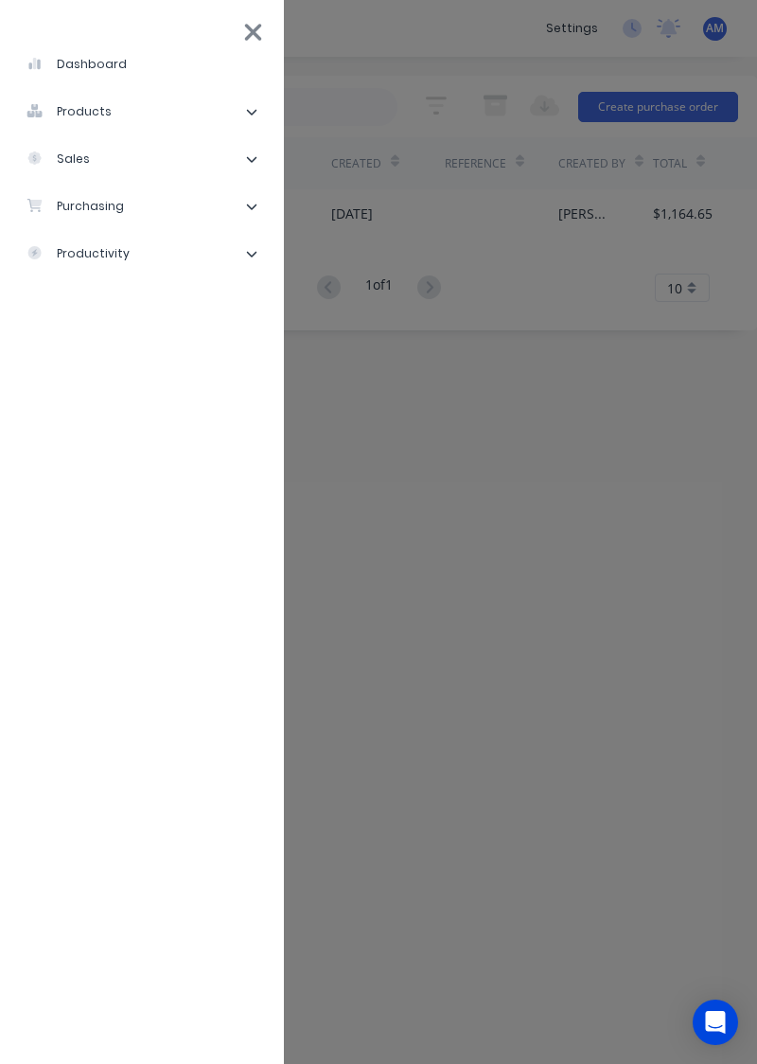
click at [213, 92] on li "products" at bounding box center [142, 111] width 254 height 47
click at [241, 114] on li "products" at bounding box center [142, 111] width 254 height 47
click at [197, 165] on li "sales" at bounding box center [142, 158] width 254 height 47
click at [113, 203] on div "Sales Orders" at bounding box center [96, 206] width 108 height 17
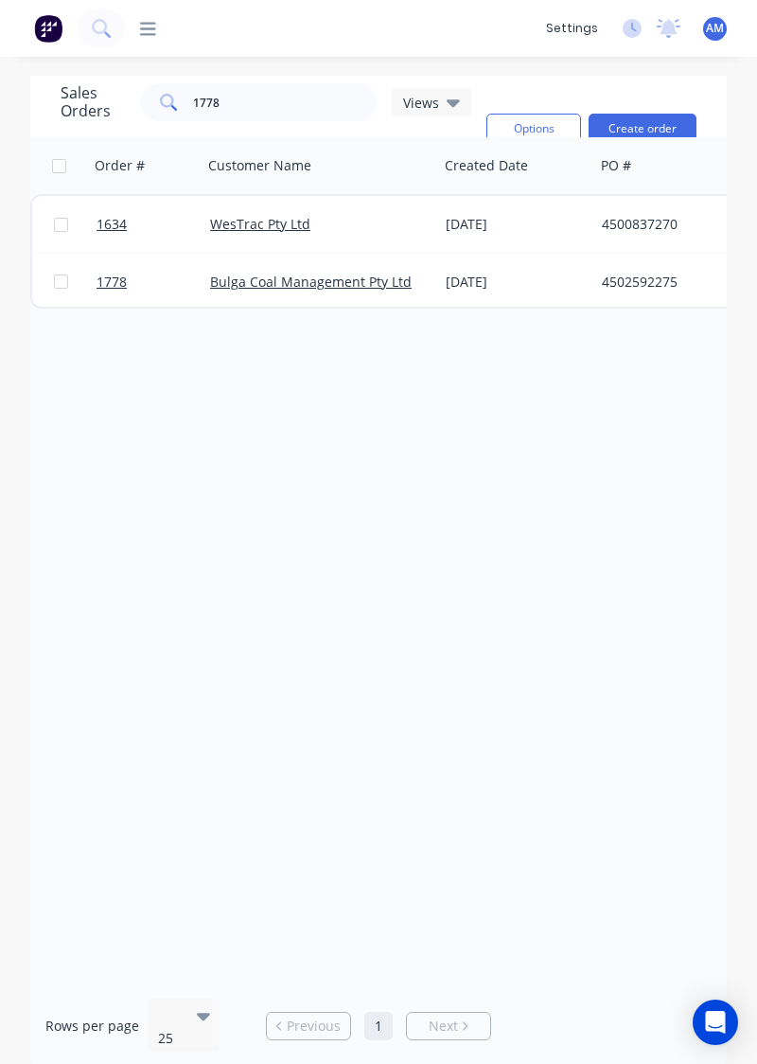
click at [323, 213] on div "WesTrac Pty Ltd" at bounding box center [321, 224] width 237 height 57
click at [434, 284] on div "Bulga Coal Management Pty Ltd" at bounding box center [321, 282] width 237 height 57
